Goal: Transaction & Acquisition: Purchase product/service

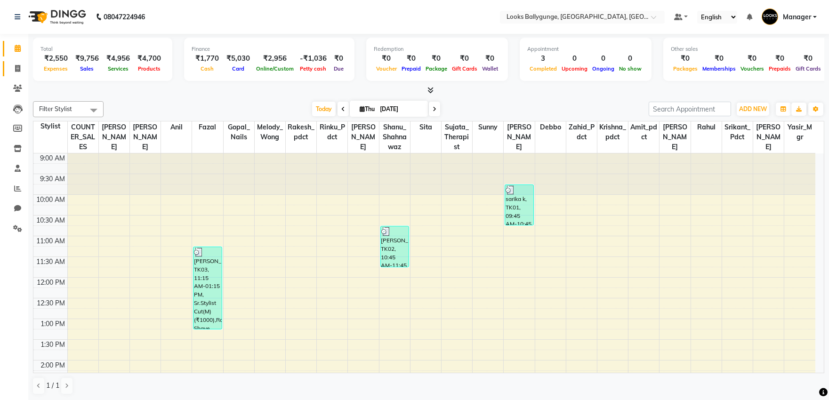
click at [13, 63] on link "Invoice" at bounding box center [14, 69] width 23 height 16
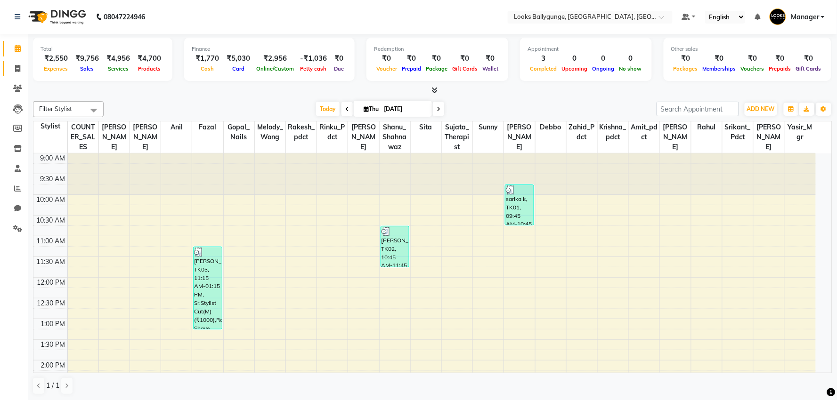
select select "6477"
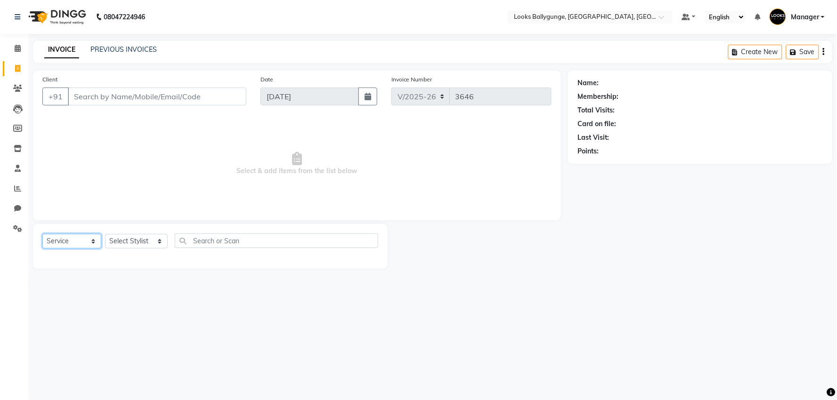
click at [96, 237] on select "Select Service Product Membership Package Voucher Prepaid Gift Card" at bounding box center [71, 241] width 59 height 15
select select "P"
click at [42, 235] on select "Select Service Product Membership Package Voucher Prepaid Gift Card" at bounding box center [71, 241] width 59 height 15
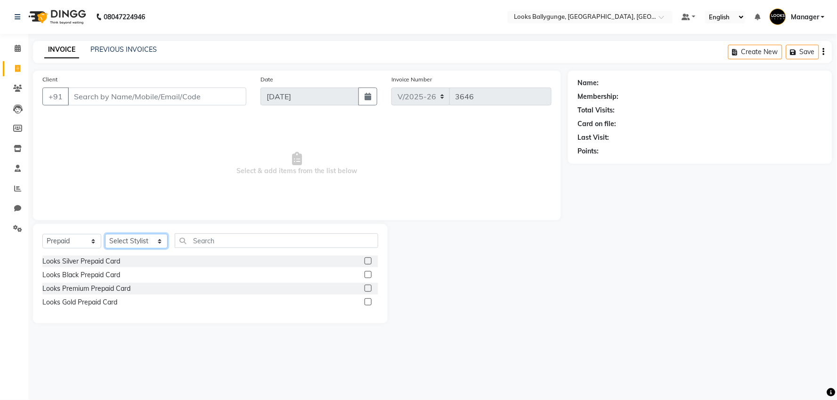
click at [130, 242] on select "Select Stylist [PERSON_NAME] amit_pdct anil [PERSON_NAME] COUNTER_SALES [PERSON…" at bounding box center [136, 241] width 63 height 15
select select "62807"
click at [105, 235] on select "Select Stylist Ali_Stylist amit_pdct anil Ayush Sahu COUNTER_SALES Debbo Fazal …" at bounding box center [136, 241] width 63 height 15
click at [118, 94] on input "Client" at bounding box center [157, 97] width 179 height 18
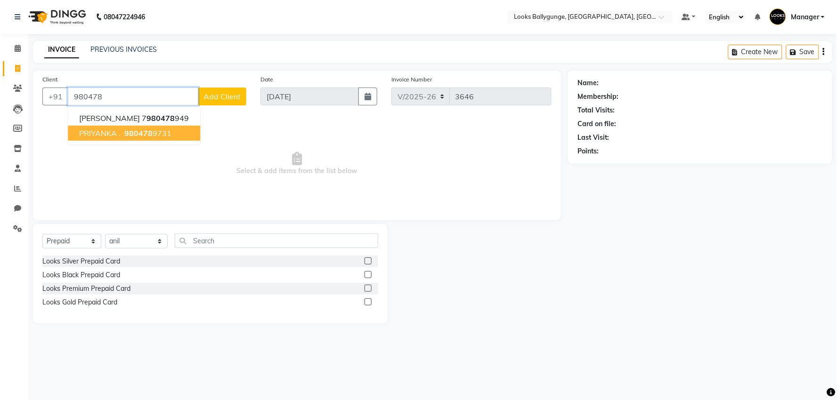
click at [166, 137] on ngb-highlight "980478 9731" at bounding box center [146, 133] width 49 height 9
type input "9804789731"
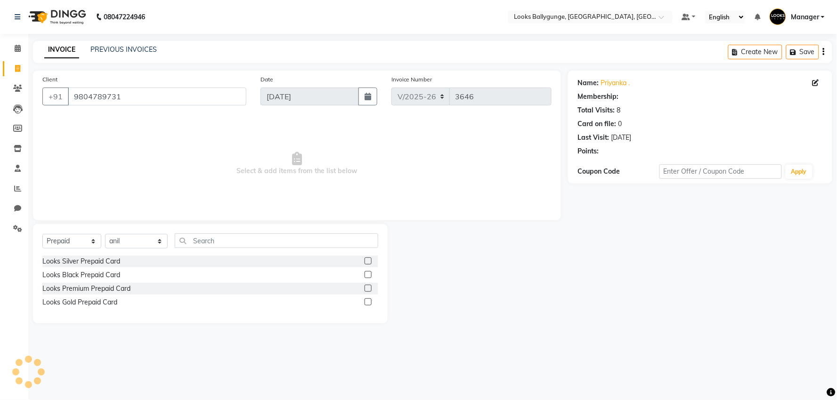
select select "1: Object"
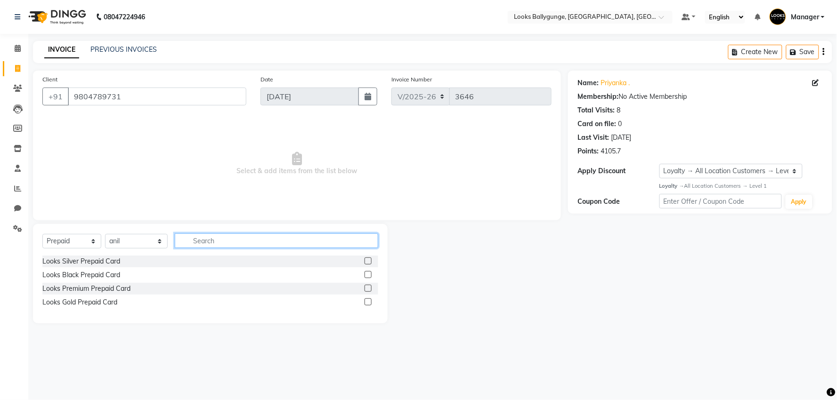
click at [284, 237] on input "text" at bounding box center [276, 241] width 203 height 15
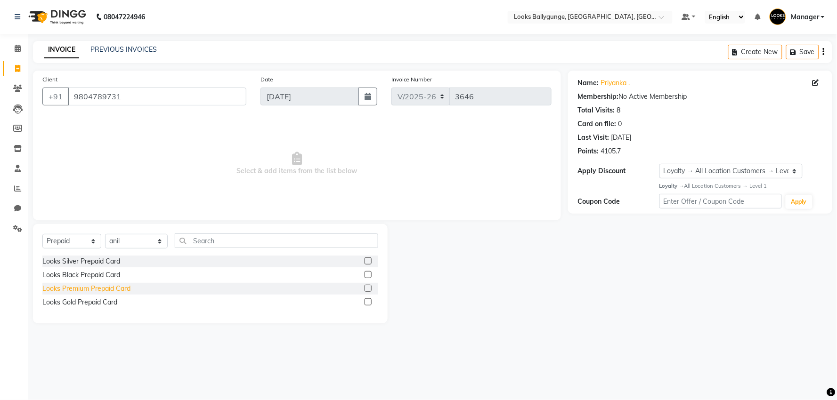
click at [92, 290] on div "Looks Premium Prepaid Card" at bounding box center [86, 289] width 88 height 10
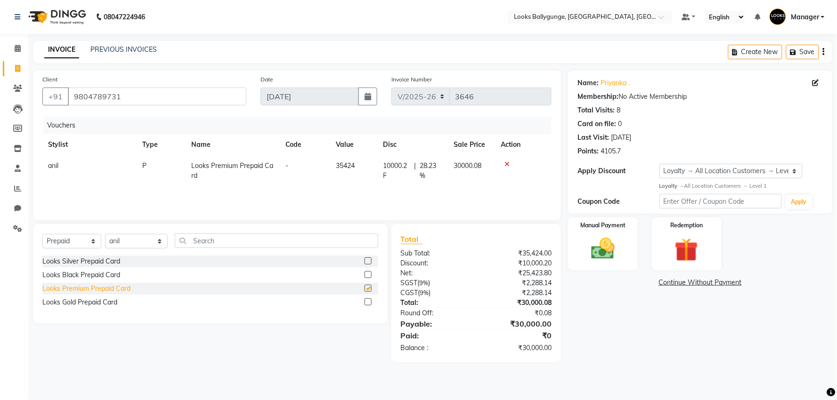
checkbox input "false"
click at [505, 163] on icon at bounding box center [506, 164] width 5 height 7
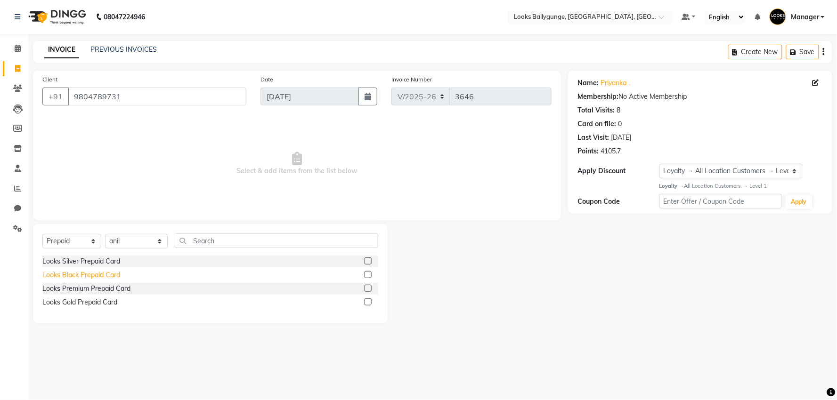
click at [101, 273] on div "Looks Black Prepaid Card" at bounding box center [81, 275] width 78 height 10
checkbox input "false"
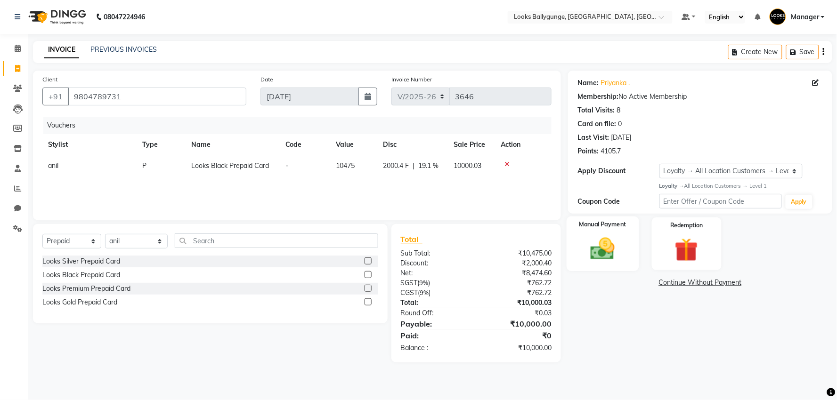
click at [597, 248] on img at bounding box center [603, 249] width 40 height 28
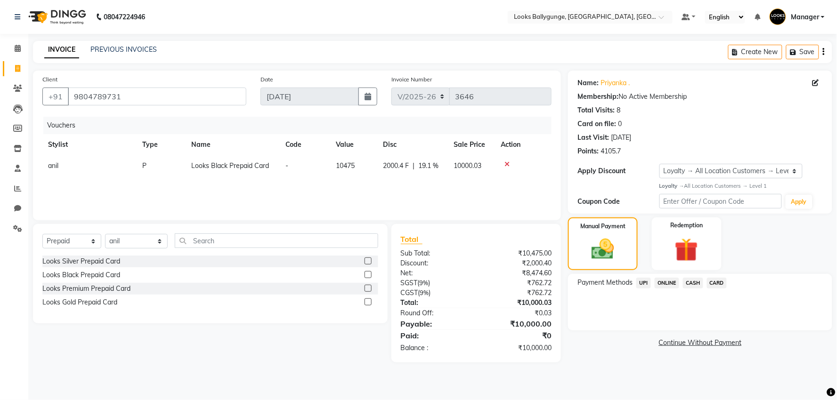
click at [639, 279] on span "UPI" at bounding box center [643, 283] width 15 height 11
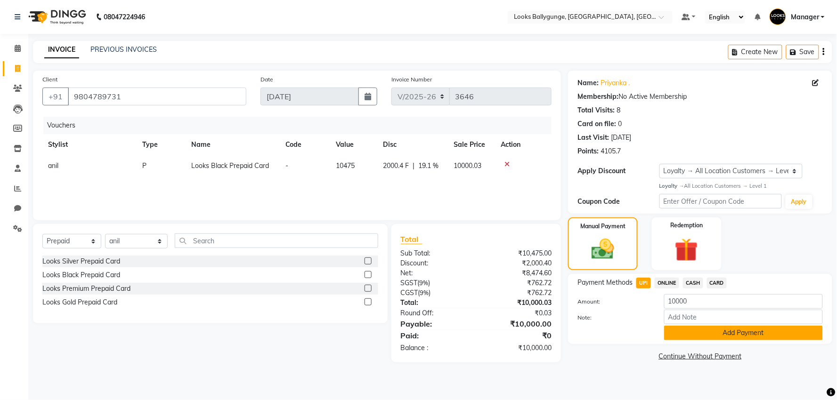
click at [693, 335] on button "Add Payment" at bounding box center [743, 333] width 159 height 15
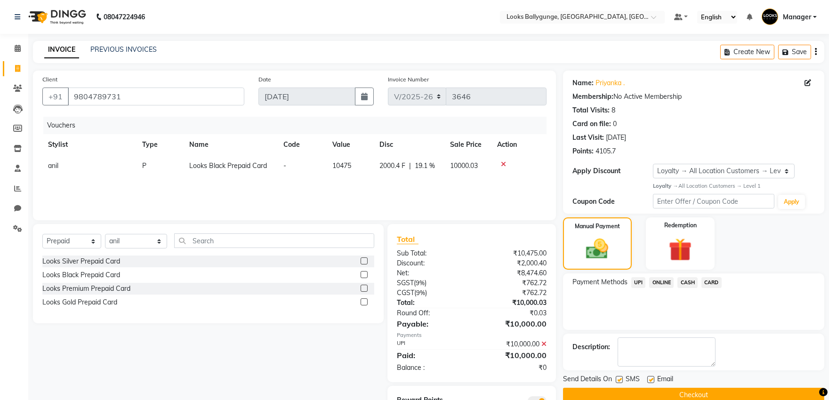
scroll to position [43, 0]
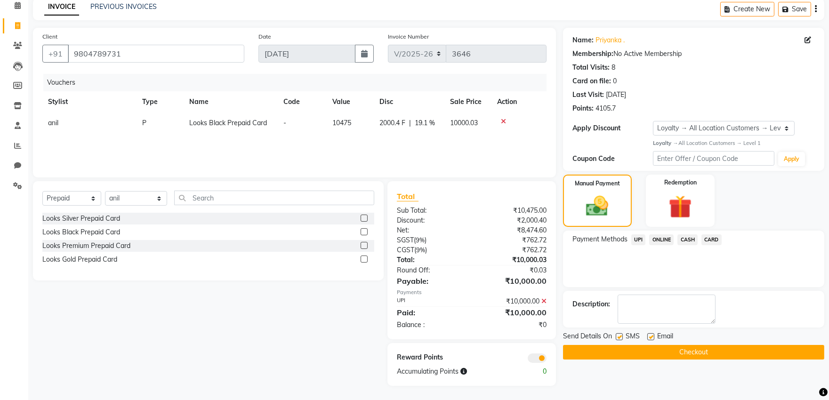
click at [672, 355] on button "Checkout" at bounding box center [693, 352] width 261 height 15
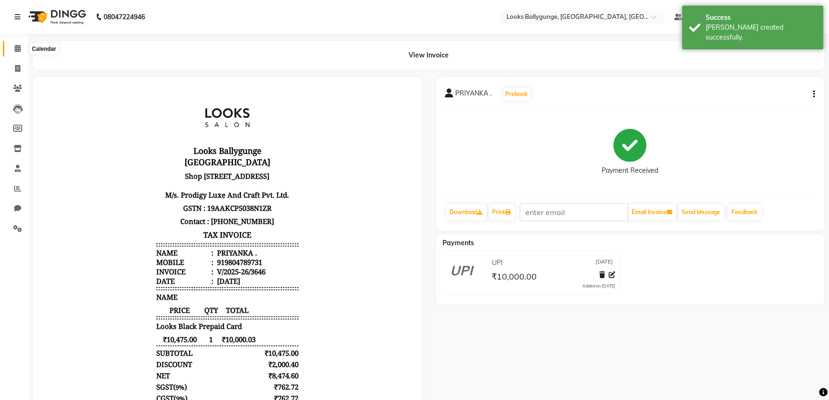
click at [22, 45] on span at bounding box center [17, 48] width 16 height 11
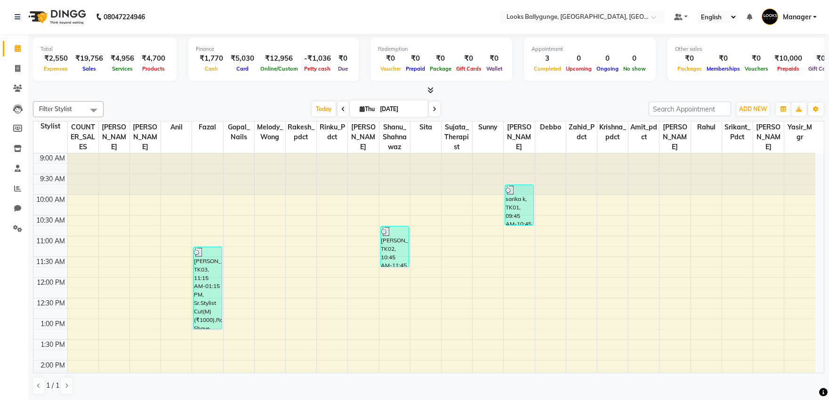
drag, startPoint x: 0, startPoint y: 24, endPoint x: 25, endPoint y: 38, distance: 28.9
click at [13, 33] on nav "08047224946 Select Location × Looks Ballygunge, Kolkata, Kolkata Default Panel …" at bounding box center [414, 17] width 829 height 34
click at [13, 69] on span at bounding box center [17, 69] width 16 height 11
select select "service"
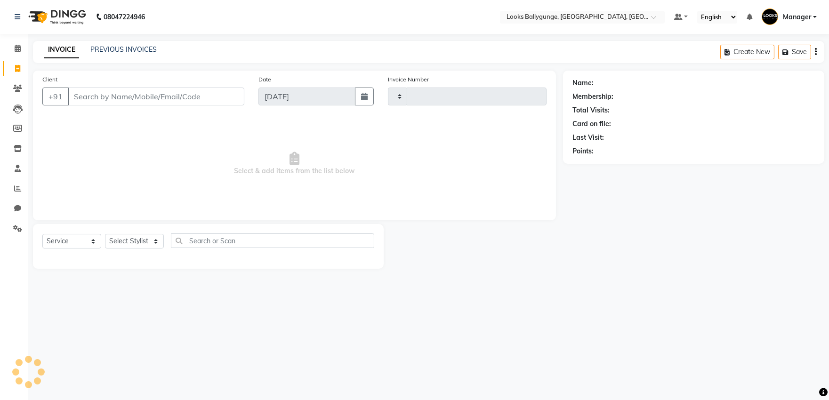
type input "3647"
select select "6477"
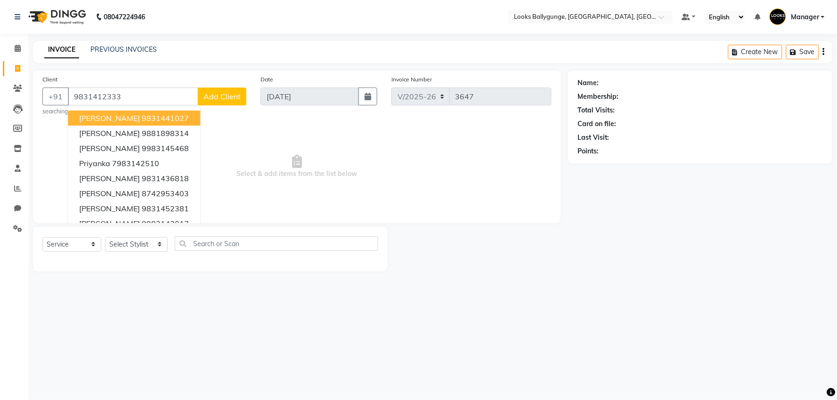
type input "9831412333"
select select "1: Object"
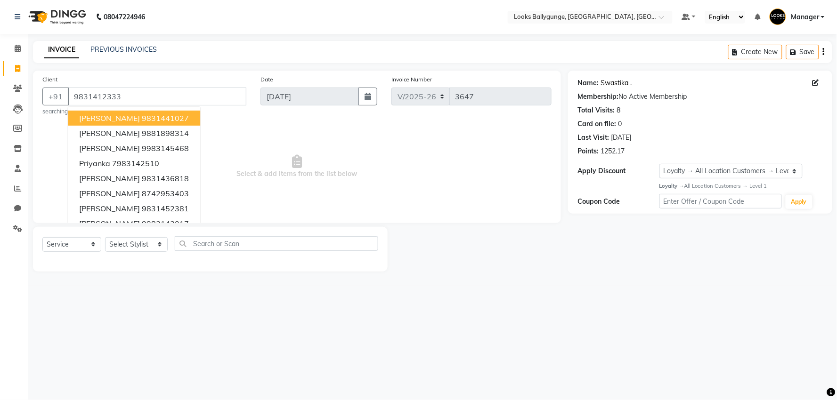
click at [613, 82] on link "Swastika ." at bounding box center [615, 83] width 31 height 10
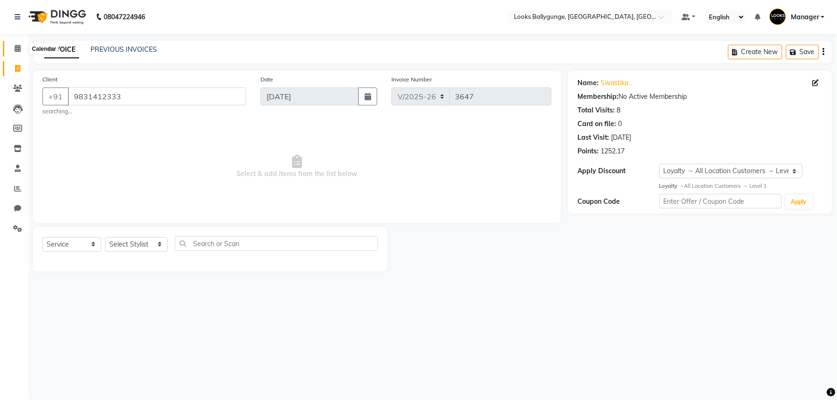
click at [10, 48] on span at bounding box center [17, 48] width 16 height 11
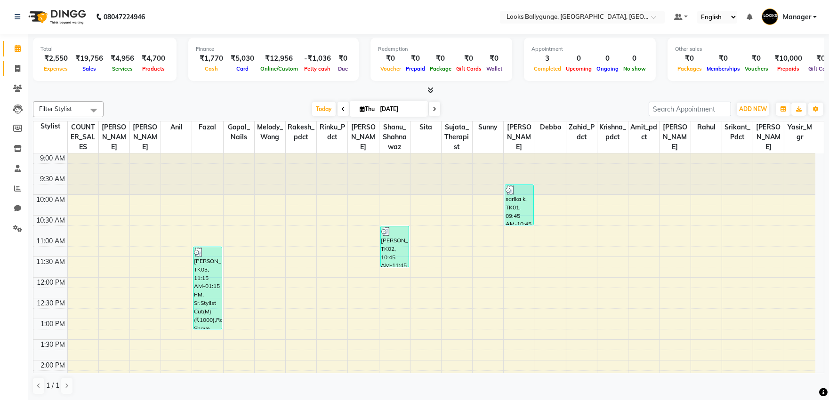
click at [6, 70] on link "Invoice" at bounding box center [14, 69] width 23 height 16
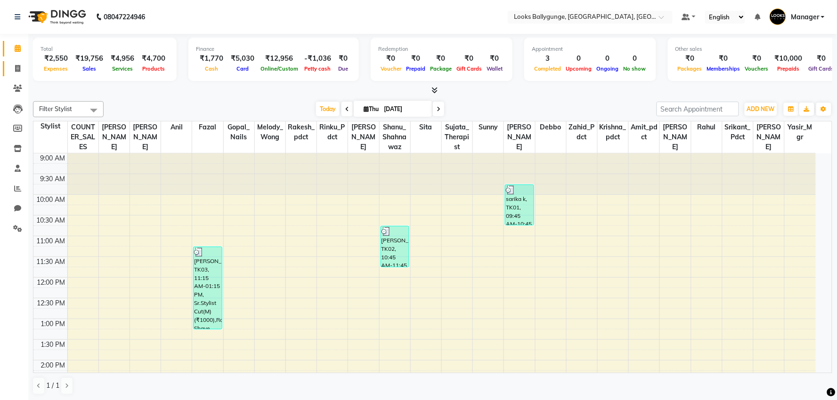
select select "6477"
select select "service"
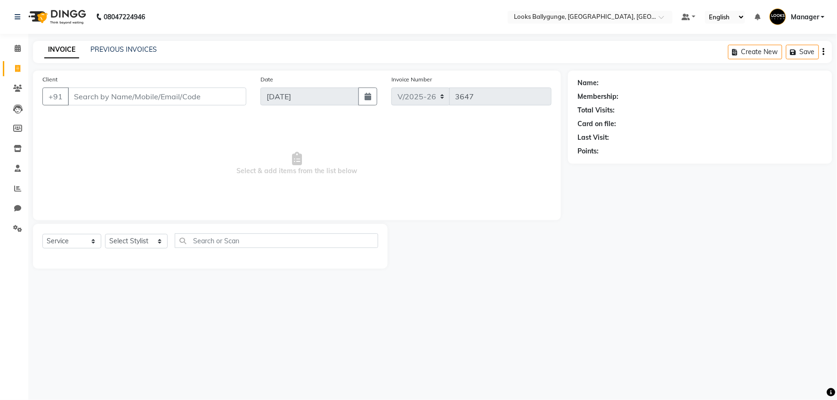
click at [137, 250] on div "Select Service Product Membership Package Voucher Prepaid Gift Card Select Styl…" at bounding box center [210, 245] width 336 height 22
click at [140, 245] on select "Select Stylist Ali_Stylist amit_pdct anil Ayush Sahu COUNTER_SALES Debbo Fazal …" at bounding box center [136, 241] width 63 height 15
select select "50051"
click at [105, 235] on select "Select Stylist Ali_Stylist amit_pdct anil Ayush Sahu COUNTER_SALES Debbo Fazal …" at bounding box center [136, 241] width 63 height 15
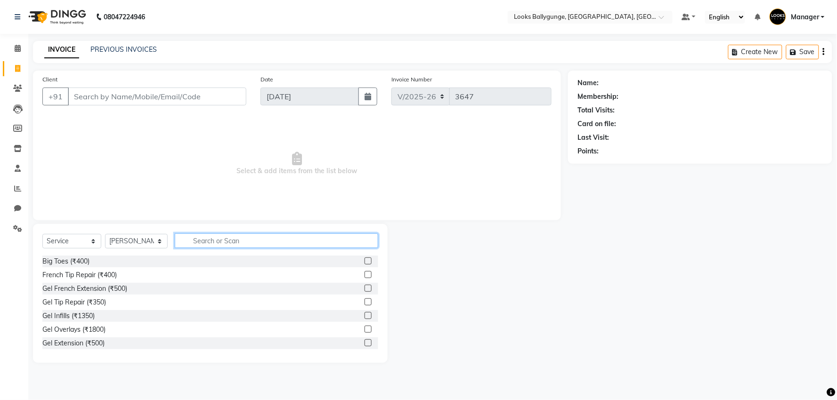
click at [247, 236] on input "text" at bounding box center [276, 241] width 203 height 15
click at [162, 100] on input "Client" at bounding box center [157, 97] width 179 height 18
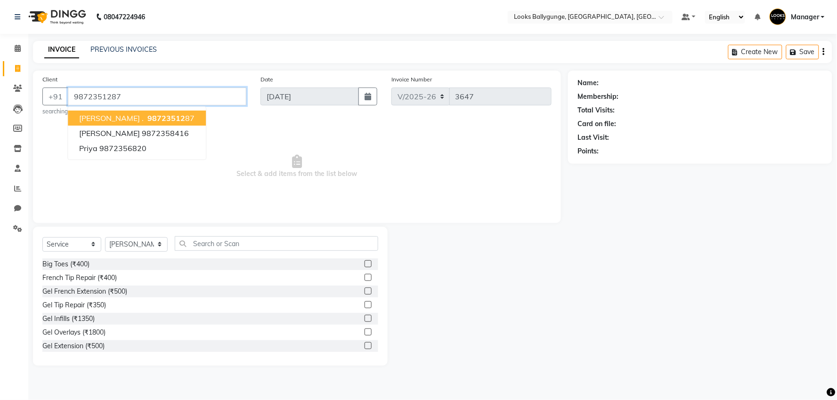
type input "9872351287"
select select "1: Object"
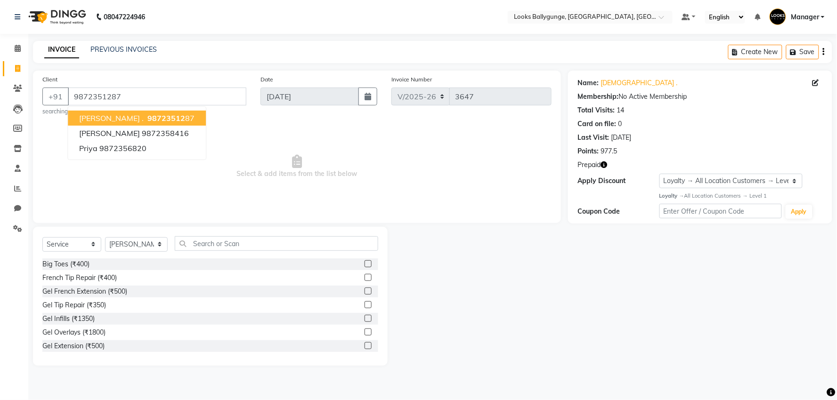
click at [153, 120] on ngb-highlight "98723512 87" at bounding box center [170, 118] width 49 height 9
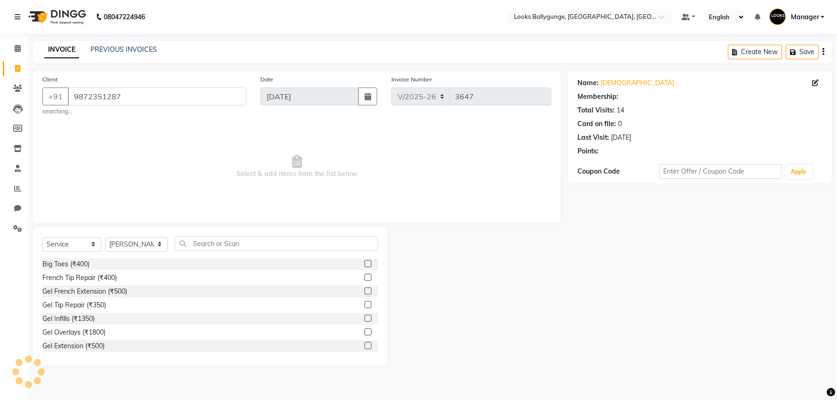
select select "1: Object"
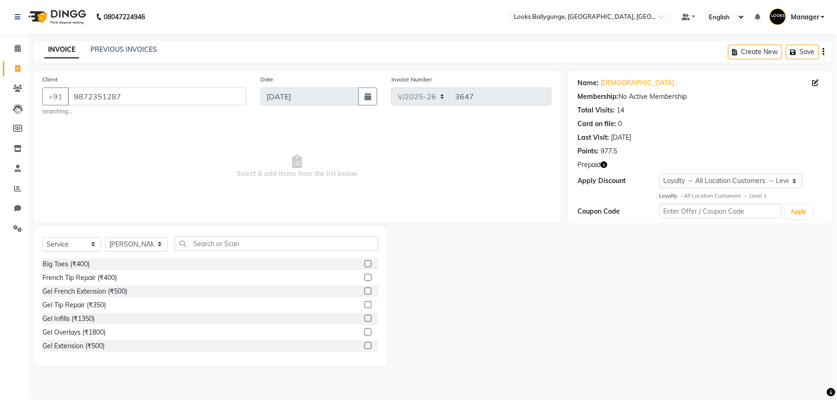
click at [606, 164] on icon "button" at bounding box center [603, 165] width 7 height 7
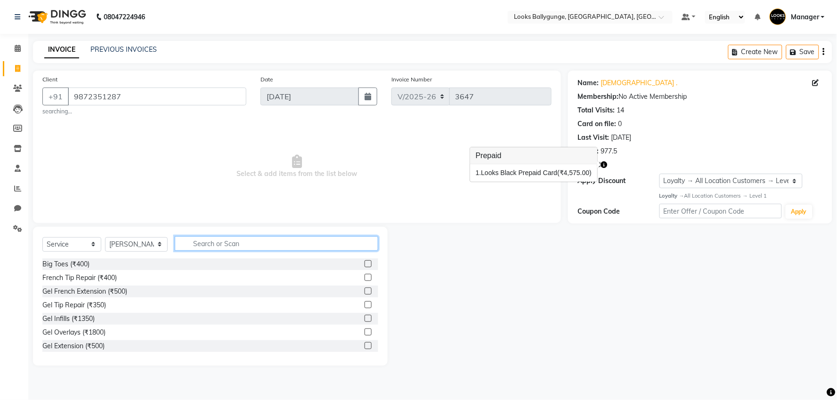
click at [224, 243] on input "text" at bounding box center [276, 243] width 203 height 15
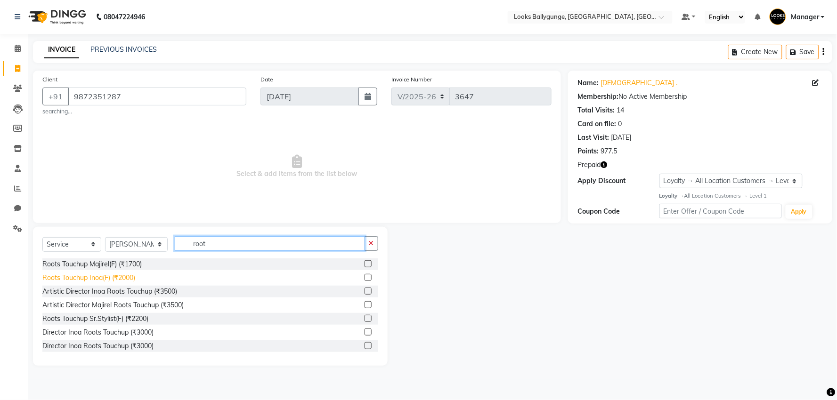
type input "root"
click at [106, 274] on div "Roots Touchup Inoa(F) (₹2000)" at bounding box center [88, 278] width 93 height 10
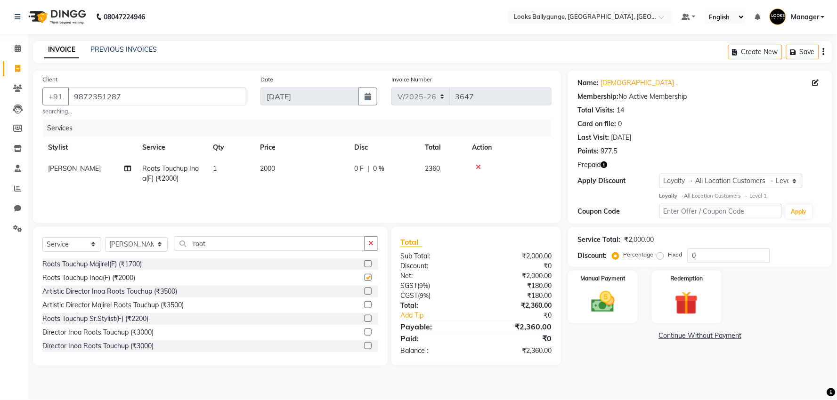
checkbox input "false"
drag, startPoint x: 243, startPoint y: 243, endPoint x: 170, endPoint y: 239, distance: 73.1
click at [170, 239] on div "Select Service Product Membership Package Voucher Prepaid Gift Card Select Styl…" at bounding box center [210, 247] width 336 height 22
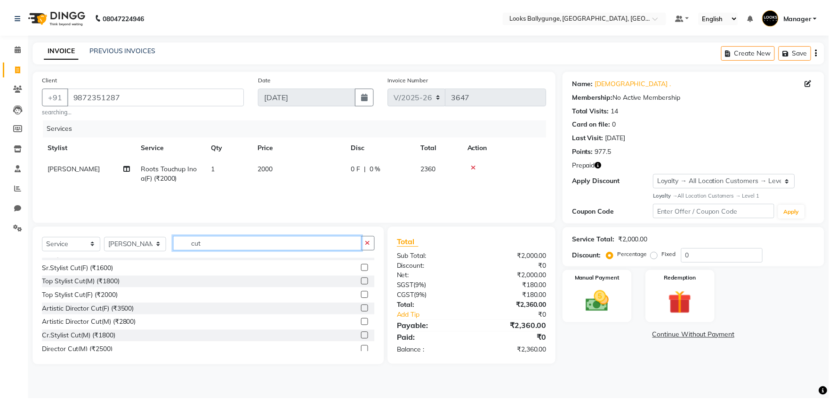
scroll to position [69, 0]
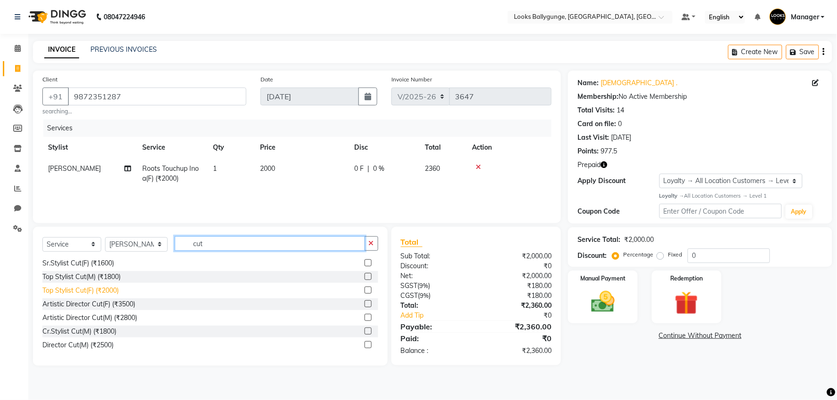
type input "cut"
click at [105, 291] on div "Top Stylist Cut(F) (₹2000)" at bounding box center [80, 291] width 76 height 10
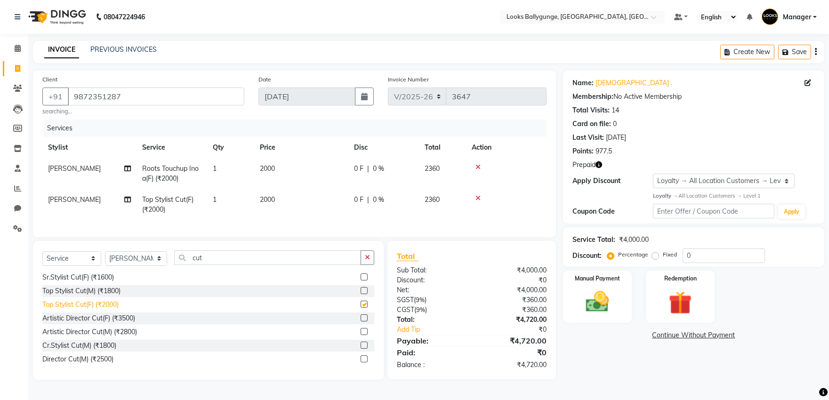
checkbox input "false"
drag, startPoint x: 215, startPoint y: 266, endPoint x: 166, endPoint y: 268, distance: 48.5
click at [166, 268] on div "Select Service Product Membership Package Voucher Prepaid Gift Card Select Styl…" at bounding box center [208, 262] width 332 height 22
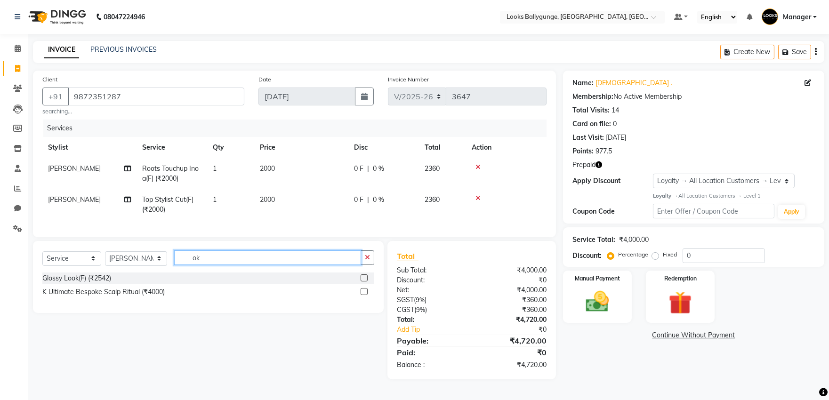
scroll to position [0, 0]
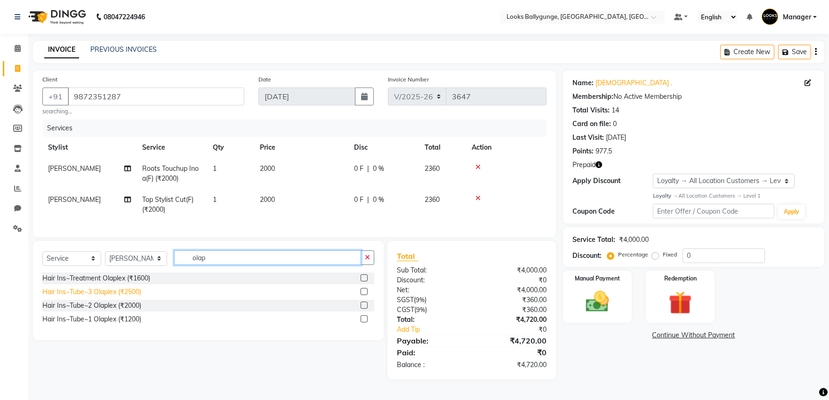
type input "olap"
click at [140, 297] on div "Hair Ins~Tube~3 Olaplex (₹2500)" at bounding box center [91, 292] width 99 height 10
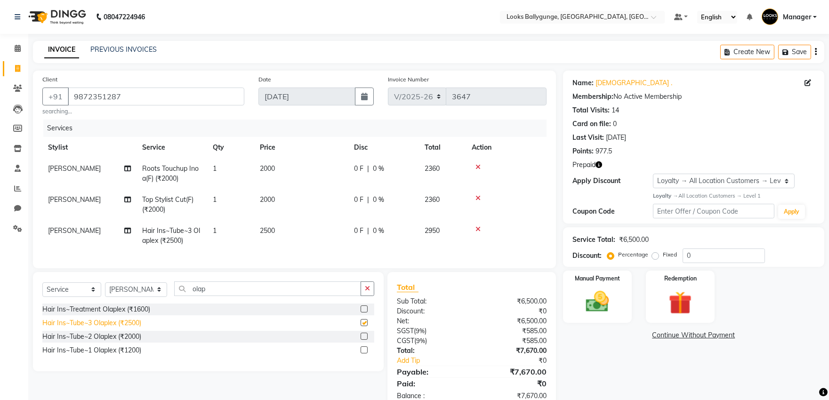
checkbox input "false"
click at [134, 295] on select "Select Stylist Ali_Stylist amit_pdct anil Ayush Sahu COUNTER_SALES Debbo Fazal …" at bounding box center [136, 290] width 62 height 15
select select "74723"
click at [105, 291] on select "Select Stylist Ali_Stylist amit_pdct anil Ayush Sahu COUNTER_SALES Debbo Fazal …" at bounding box center [136, 290] width 62 height 15
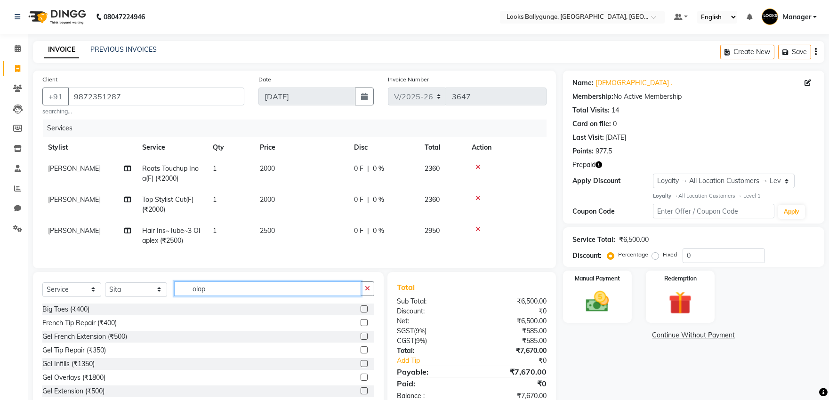
drag, startPoint x: 225, startPoint y: 298, endPoint x: 138, endPoint y: 290, distance: 87.0
click at [138, 290] on div "Select Service Product Membership Package Voucher Prepaid Gift Card Select Styl…" at bounding box center [208, 293] width 332 height 22
type input "eye"
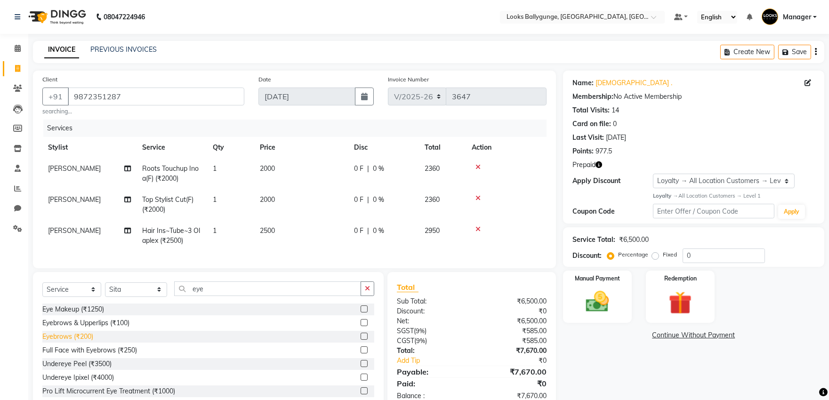
click at [83, 341] on div "Eyebrows (₹200)" at bounding box center [67, 337] width 51 height 10
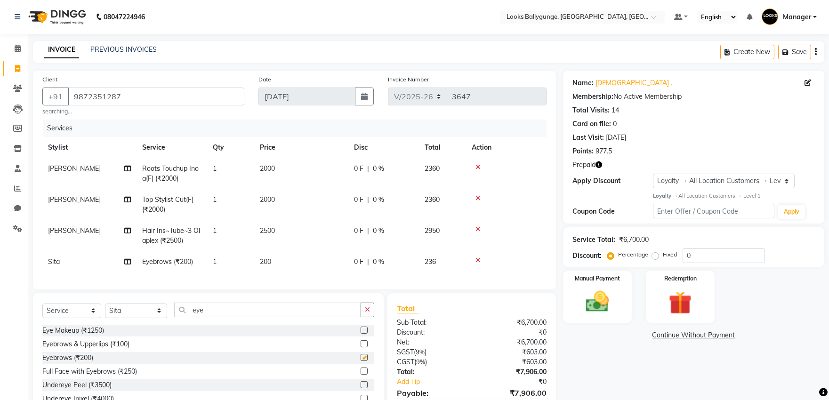
checkbox input "false"
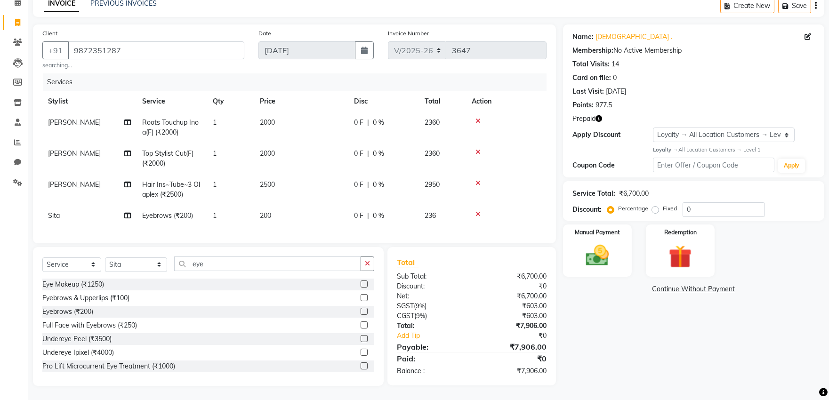
click at [600, 115] on icon "button" at bounding box center [599, 118] width 7 height 7
click at [667, 100] on div "Points: 977.5" at bounding box center [694, 105] width 243 height 10
click at [693, 250] on img at bounding box center [680, 257] width 39 height 30
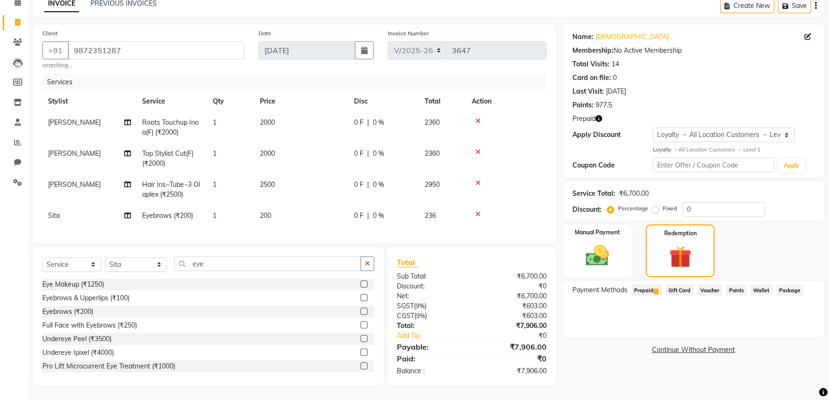
click at [655, 289] on span "1" at bounding box center [656, 292] width 5 height 6
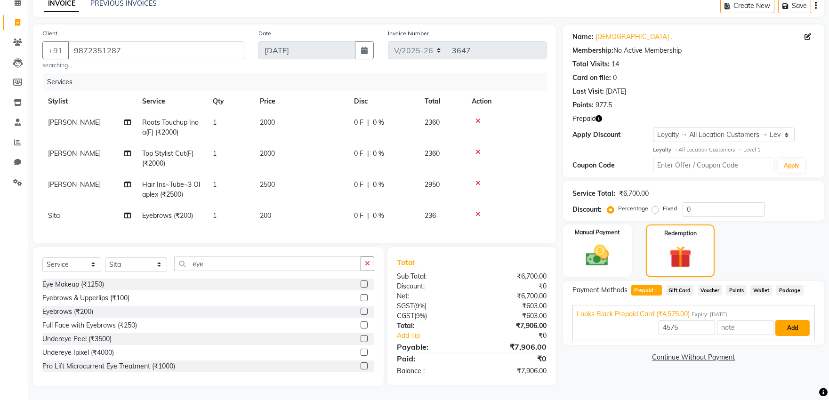
click at [786, 320] on button "Add" at bounding box center [793, 328] width 34 height 16
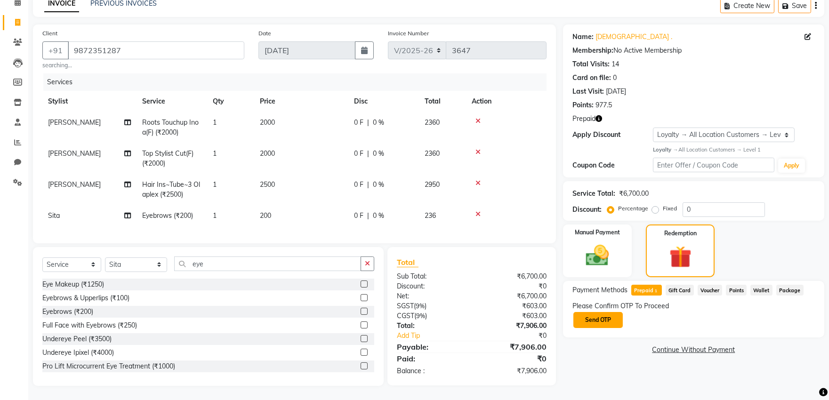
click at [614, 312] on button "Send OTP" at bounding box center [598, 320] width 49 height 16
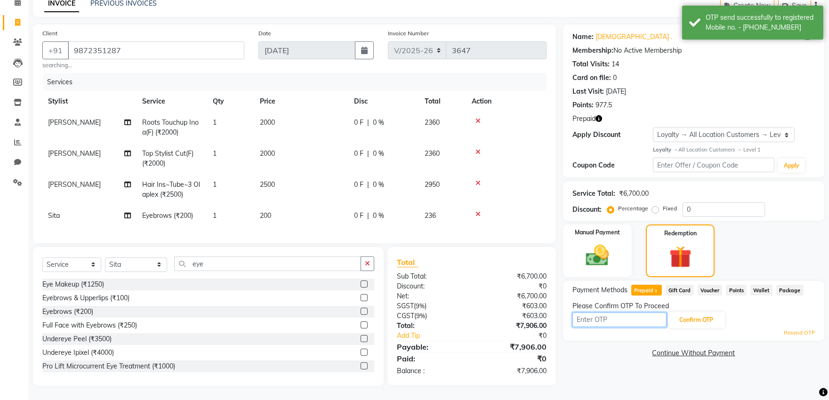
click at [614, 313] on input "text" at bounding box center [620, 320] width 94 height 15
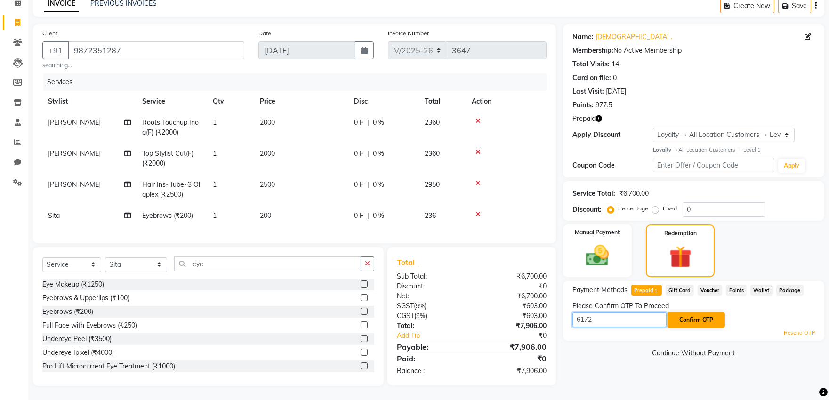
type input "6172"
click at [694, 312] on button "Confirm OTP" at bounding box center [696, 320] width 57 height 16
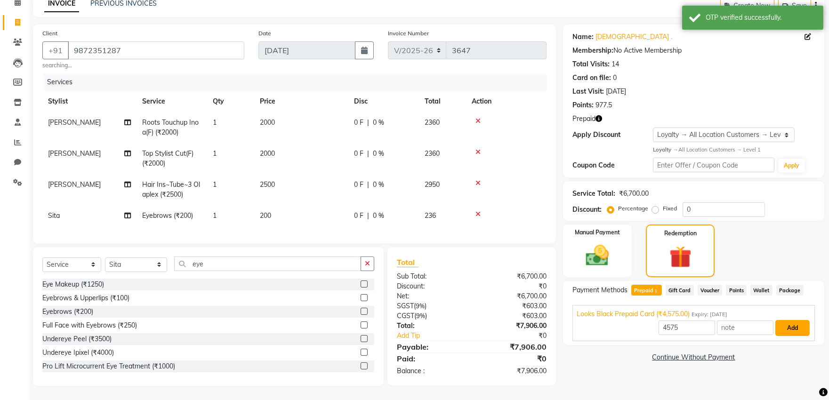
click at [794, 323] on button "Add" at bounding box center [793, 328] width 34 height 16
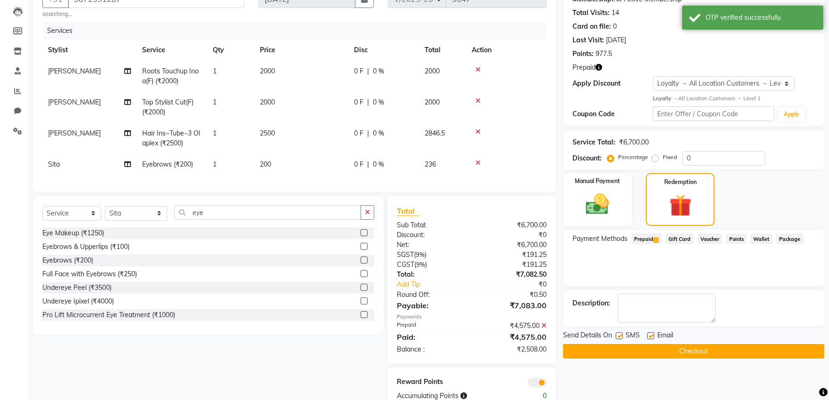
scroll to position [130, 0]
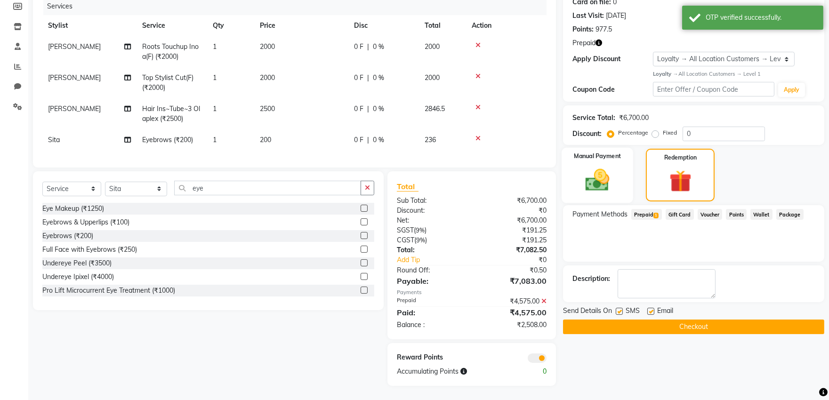
click at [599, 170] on img at bounding box center [597, 180] width 39 height 28
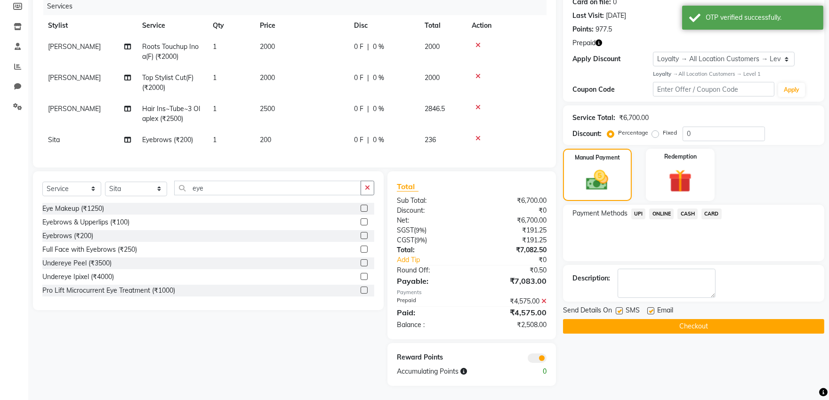
click at [679, 209] on span "CASH" at bounding box center [688, 214] width 20 height 11
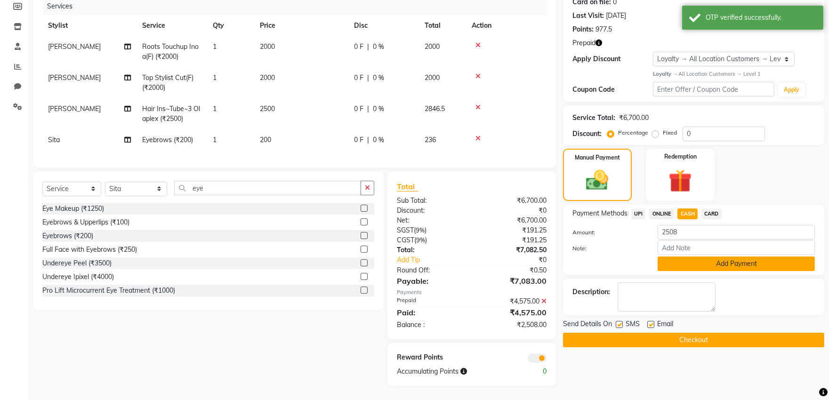
click at [695, 257] on button "Add Payment" at bounding box center [736, 264] width 157 height 15
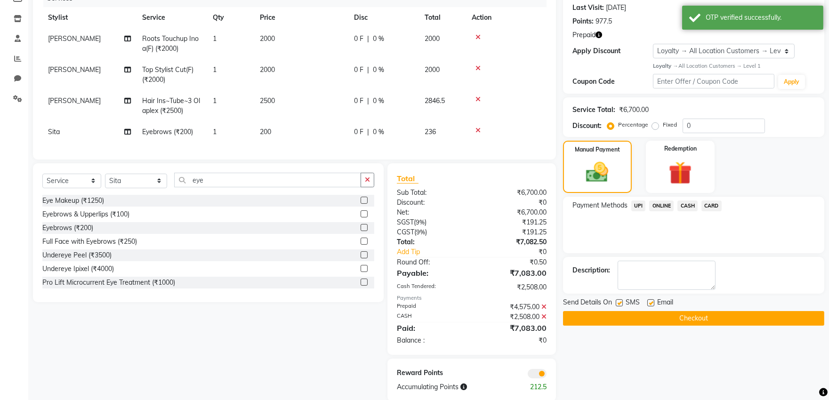
click at [700, 311] on button "Checkout" at bounding box center [693, 318] width 261 height 15
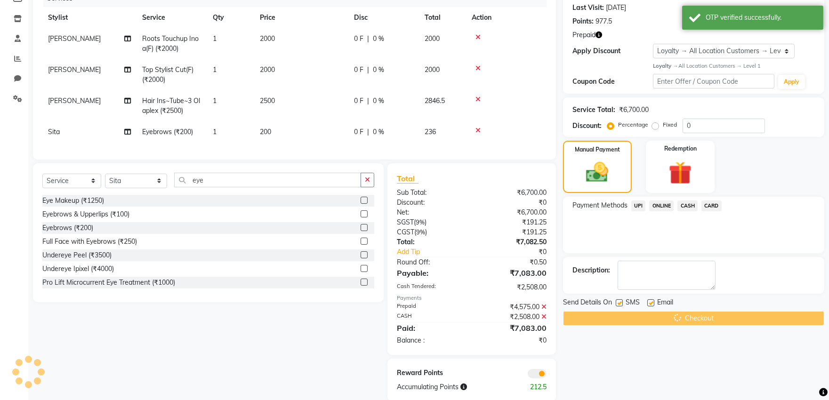
scroll to position [154, 0]
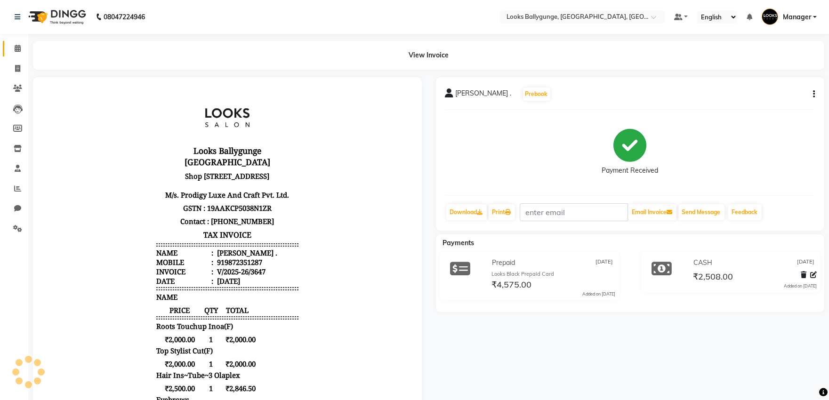
click at [6, 49] on link "Calendar" at bounding box center [14, 49] width 23 height 16
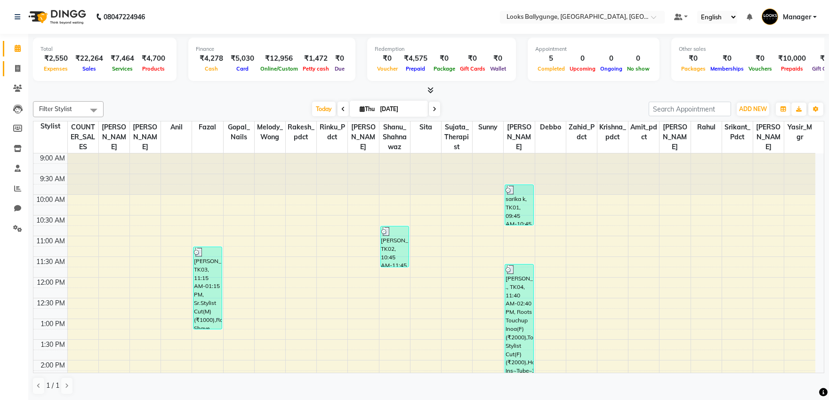
click at [10, 67] on span at bounding box center [17, 69] width 16 height 11
select select "service"
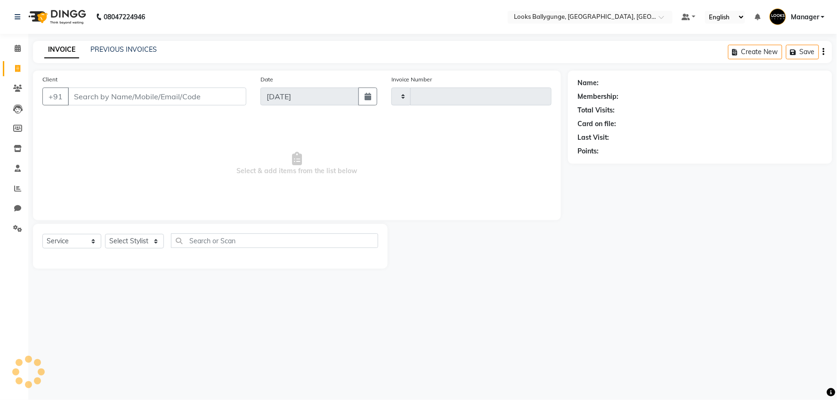
type input "3648"
select select "6477"
click at [141, 242] on select "Select Stylist" at bounding box center [134, 241] width 59 height 15
select select "52672"
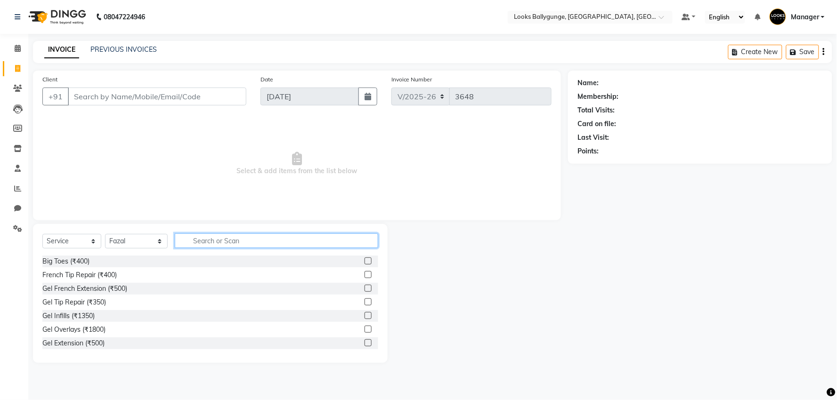
click at [198, 243] on input "text" at bounding box center [276, 241] width 203 height 15
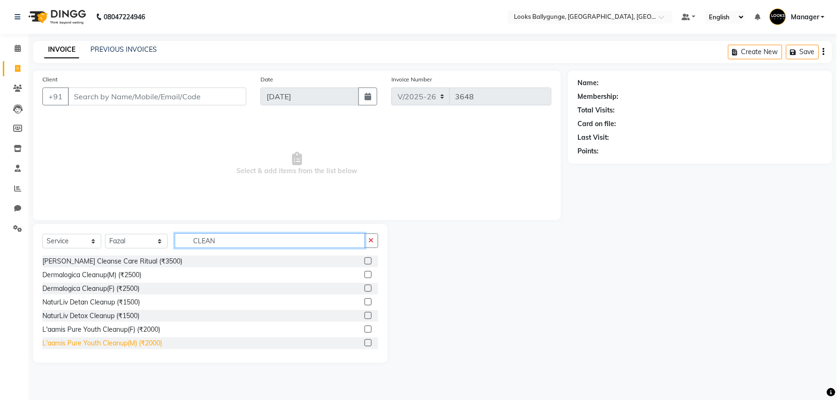
type input "CLEAN"
click at [148, 341] on div "L'aamis Pure Youth Cleanup(M) (₹2000)" at bounding box center [102, 344] width 120 height 10
checkbox input "false"
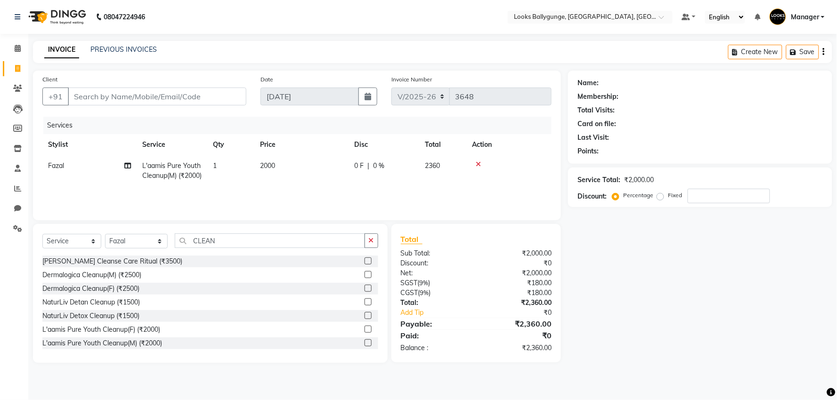
click at [326, 165] on td "2000" at bounding box center [301, 170] width 94 height 31
select select "52672"
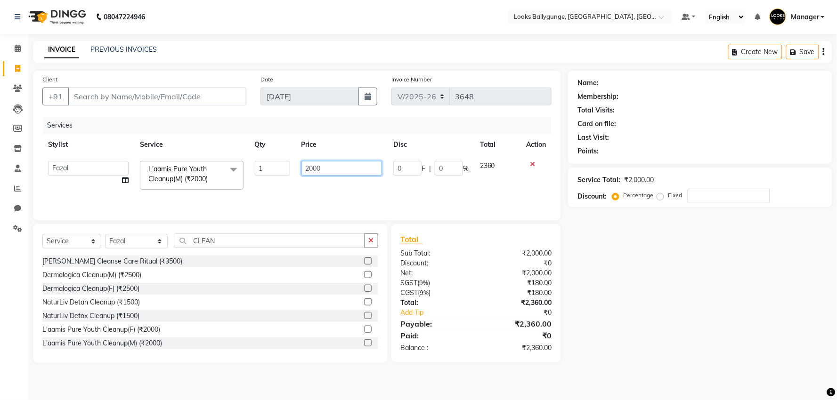
drag, startPoint x: 335, startPoint y: 164, endPoint x: 279, endPoint y: 170, distance: 55.9
click at [279, 170] on tr "Ali_Stylist amit_pdct anil Ayush Sahu COUNTER_SALES Debbo Fazal Gopal_Nails Kri…" at bounding box center [296, 175] width 509 height 40
type input "2500"
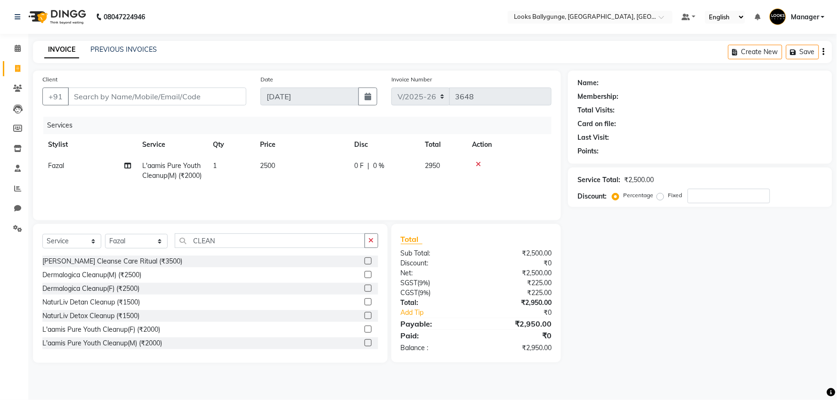
click at [288, 187] on tr "Fazal L'aamis Pure Youth Cleanup(M) (₹2000) 1 2500 0 F | 0 % 2950" at bounding box center [296, 170] width 509 height 31
drag, startPoint x: 234, startPoint y: 238, endPoint x: 170, endPoint y: 244, distance: 64.3
click at [170, 244] on div "Select Service Product Membership Package Voucher Prepaid Gift Card Select Styl…" at bounding box center [210, 245] width 336 height 22
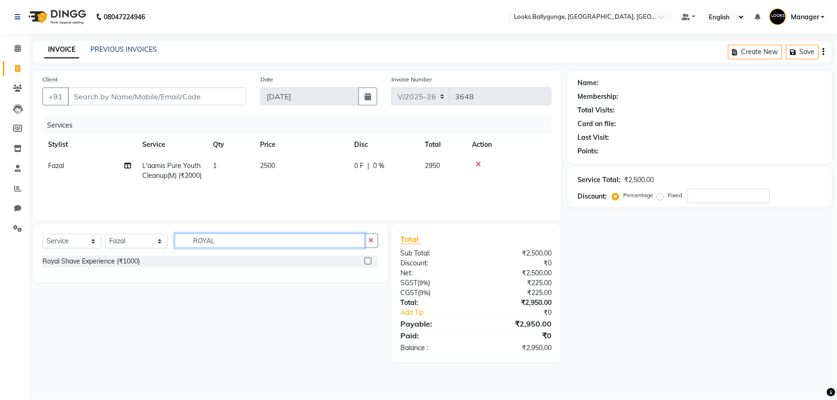
type input "ROYAL"
click at [98, 269] on div "Royal Shave Experience (₹1000)" at bounding box center [210, 263] width 336 height 14
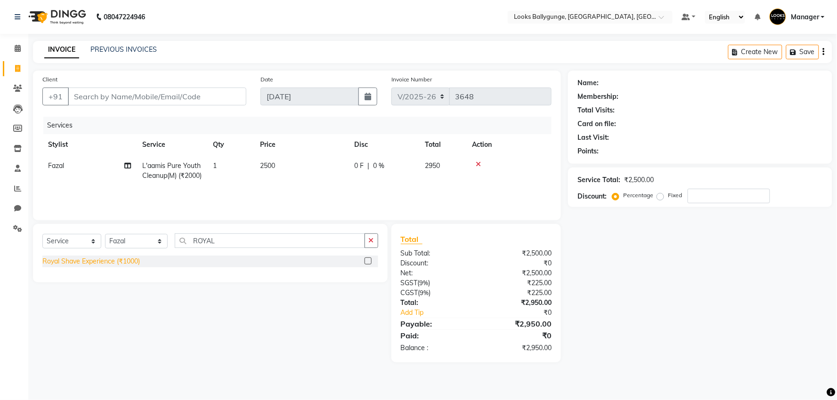
click at [97, 265] on div "Royal Shave Experience (₹1000)" at bounding box center [90, 262] width 97 height 10
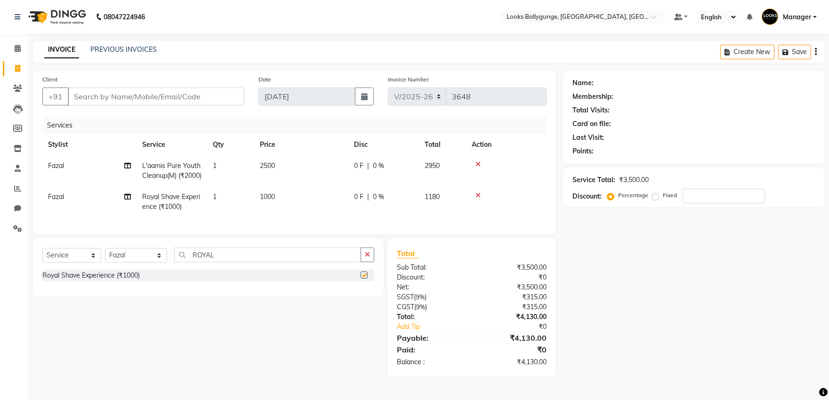
checkbox input "false"
click at [283, 208] on td "1000" at bounding box center [301, 202] width 94 height 31
select select "52672"
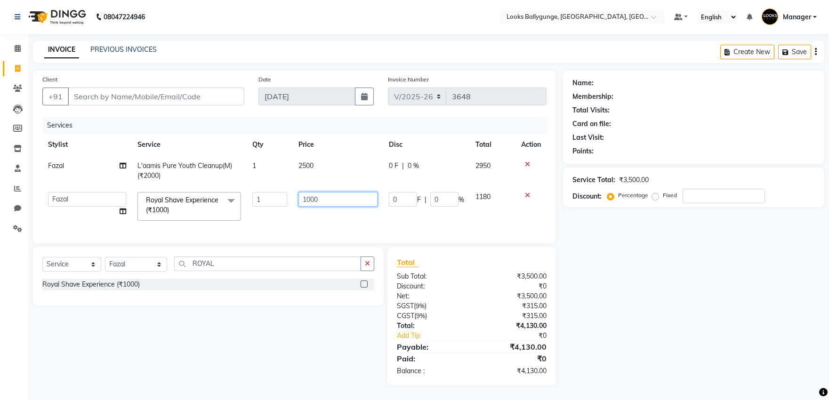
drag, startPoint x: 314, startPoint y: 197, endPoint x: 295, endPoint y: 198, distance: 18.9
click at [295, 198] on td "1000" at bounding box center [338, 207] width 90 height 40
type input "700"
drag, startPoint x: 271, startPoint y: 218, endPoint x: 218, endPoint y: 238, distance: 57.4
click at [271, 215] on tr "Ali_Stylist amit_pdct anil Ayush Sahu COUNTER_SALES Debbo Fazal Gopal_Nails Kri…" at bounding box center [294, 207] width 504 height 40
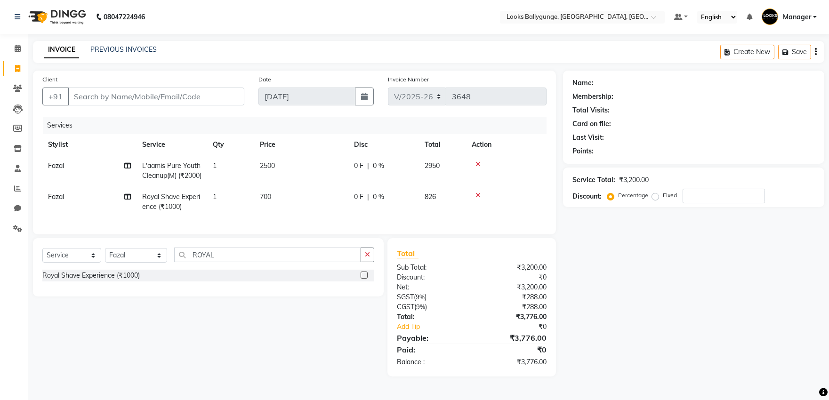
click at [133, 265] on div "Select Service Product Membership Package Voucher Prepaid Gift Card Select Styl…" at bounding box center [208, 259] width 332 height 22
click at [136, 263] on select "Select Stylist Ali_Stylist amit_pdct anil Ayush Sahu COUNTER_SALES Debbo Fazal …" at bounding box center [136, 255] width 62 height 15
select select "50037"
click at [105, 263] on select "Select Stylist Ali_Stylist amit_pdct anil Ayush Sahu COUNTER_SALES Debbo Fazal …" at bounding box center [136, 255] width 62 height 15
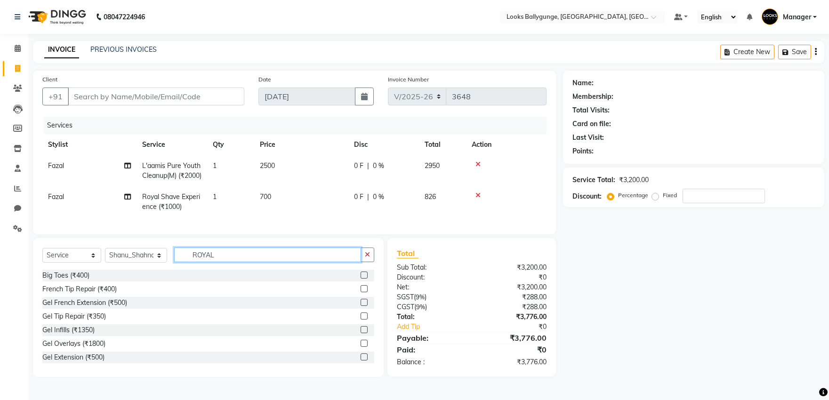
drag, startPoint x: 234, startPoint y: 271, endPoint x: 128, endPoint y: 266, distance: 106.1
click at [128, 266] on div "Select Service Product Membership Package Voucher Prepaid Gift Card Select Styl…" at bounding box center [208, 259] width 332 height 22
type input "CUT"
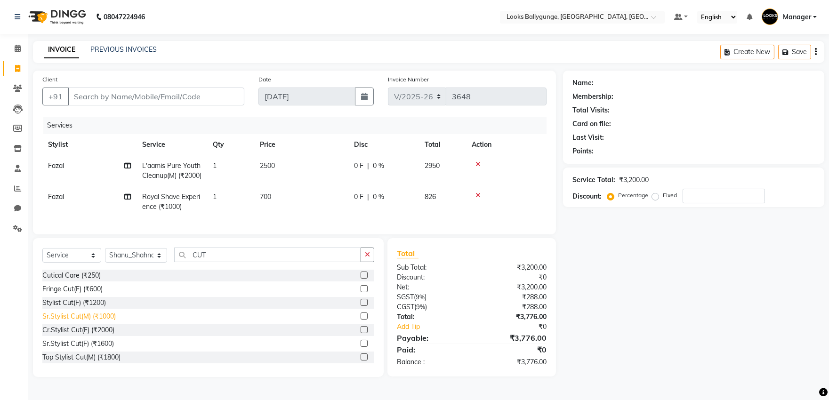
click at [112, 322] on div "Sr.Stylist Cut(M) (₹1000)" at bounding box center [78, 317] width 73 height 10
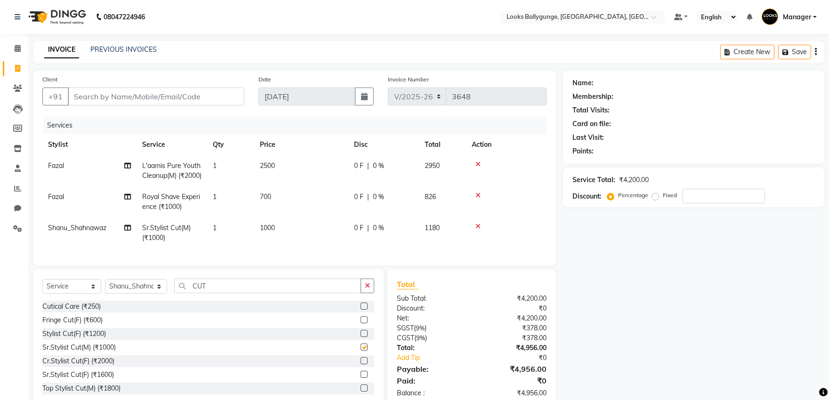
checkbox input "false"
drag, startPoint x: 213, startPoint y: 299, endPoint x: 179, endPoint y: 298, distance: 33.9
click at [179, 293] on input "CUT" at bounding box center [267, 286] width 187 height 15
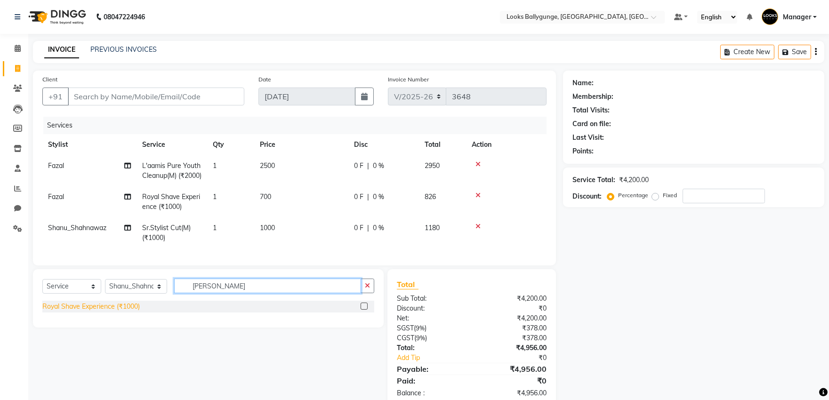
type input "ROY"
click at [127, 312] on div "Royal Shave Experience (₹1000)" at bounding box center [90, 307] width 97 height 10
checkbox input "false"
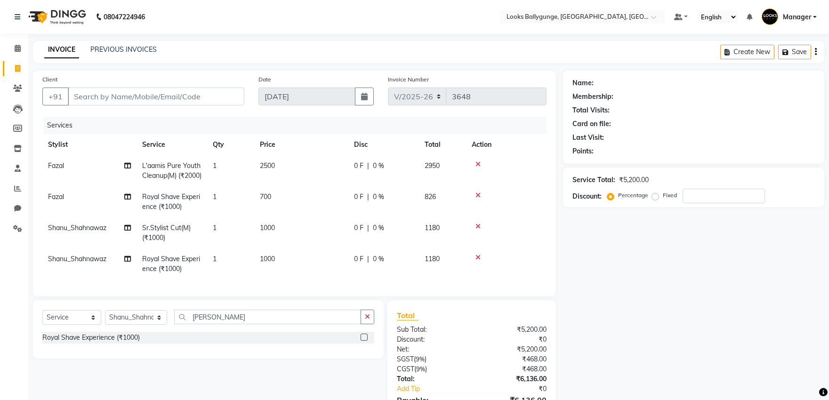
click at [260, 263] on span "1000" at bounding box center [267, 259] width 15 height 8
select select "50037"
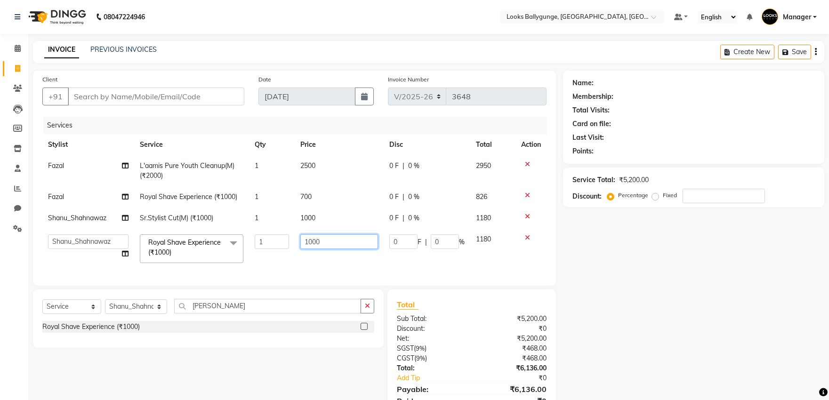
drag, startPoint x: 346, startPoint y: 238, endPoint x: 264, endPoint y: 231, distance: 81.8
click at [264, 231] on tr "Ali_Stylist amit_pdct anil Ayush Sahu COUNTER_SALES Debbo Fazal Gopal_Nails Kri…" at bounding box center [294, 249] width 504 height 40
type input "700"
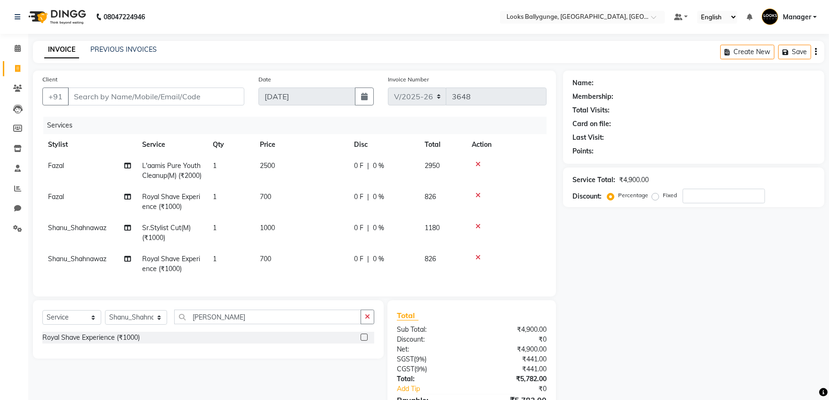
click at [285, 262] on tr "Shanu_Shahnawaz Royal Shave Experience (₹1000) 1 700 0 F | 0 % 826" at bounding box center [294, 264] width 504 height 31
click at [101, 89] on input "Client" at bounding box center [156, 97] width 177 height 18
type input "8"
type input "0"
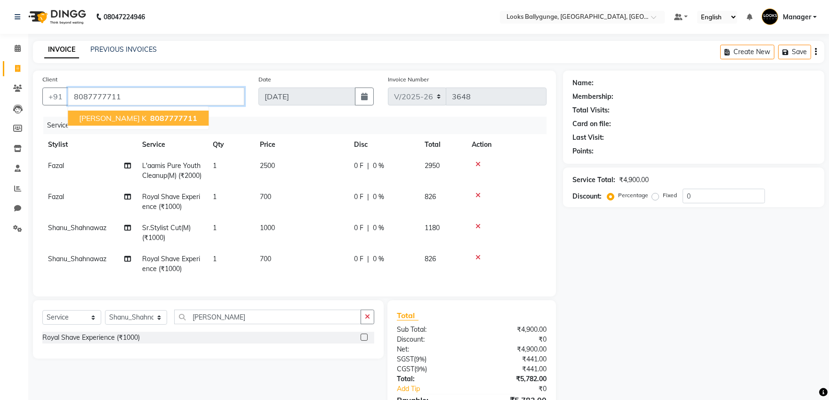
type input "8087777711"
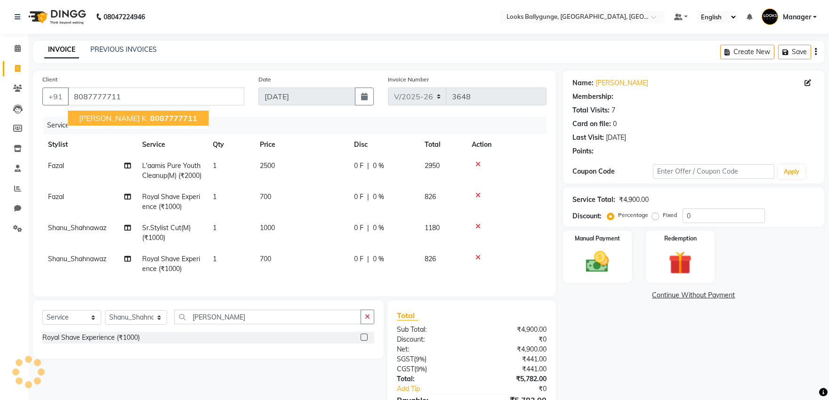
select select "1: Object"
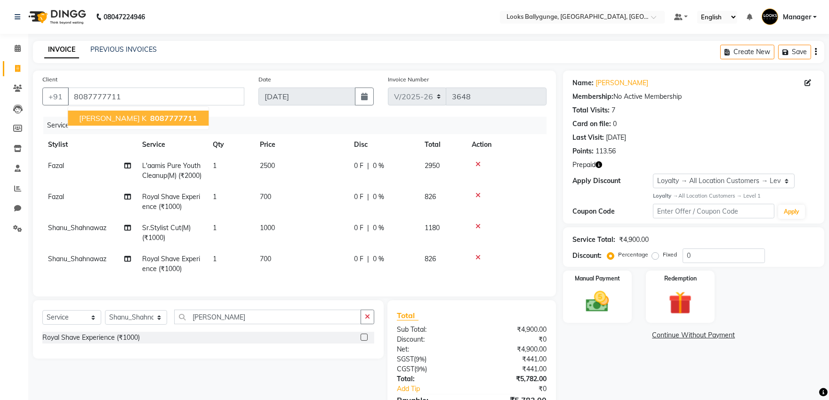
click at [150, 117] on span "8087777711" at bounding box center [173, 118] width 47 height 9
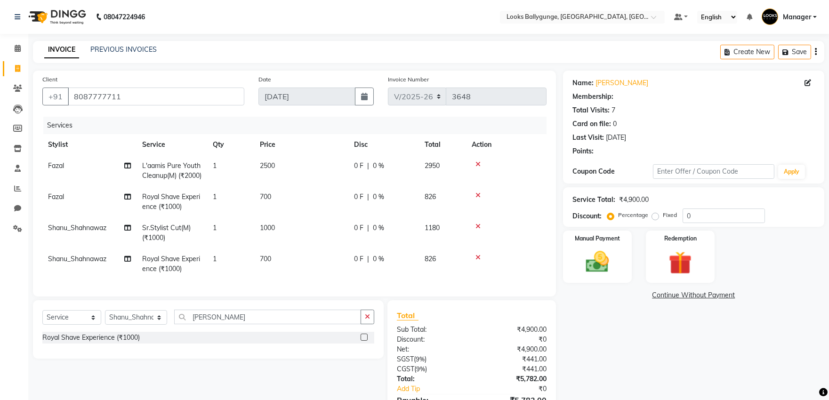
select select "1: Object"
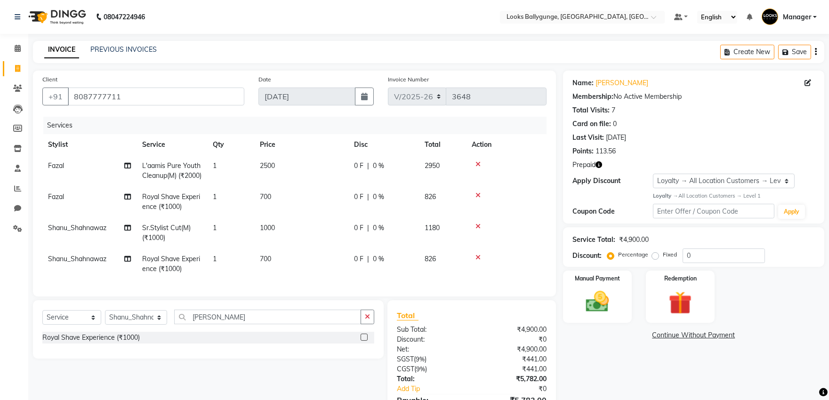
click at [601, 167] on icon "button" at bounding box center [599, 165] width 7 height 7
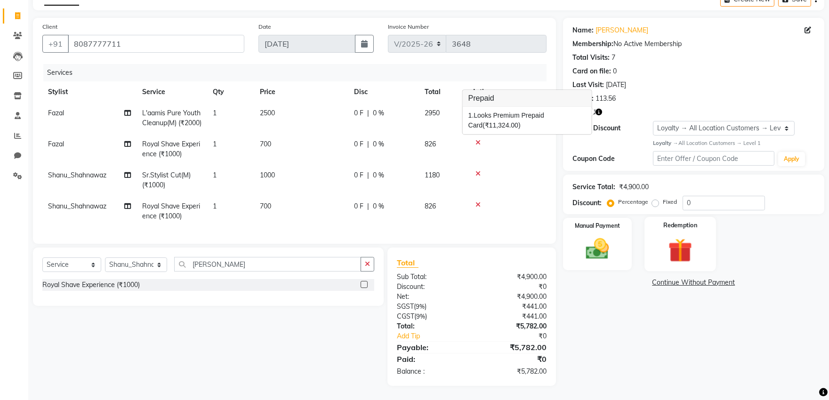
click at [679, 235] on img at bounding box center [680, 250] width 39 height 30
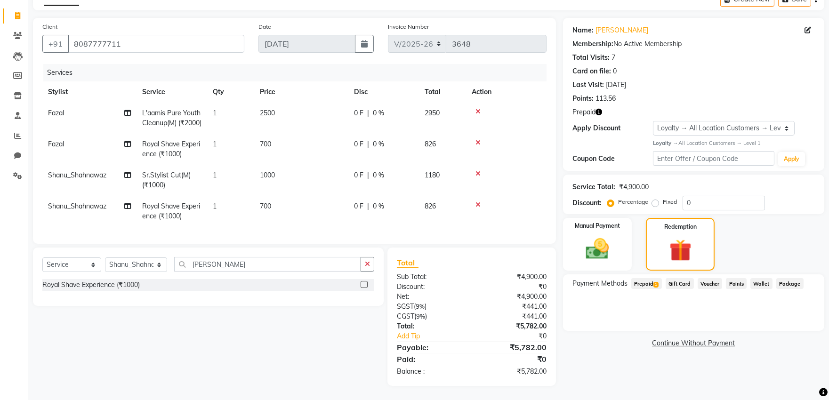
click at [643, 278] on span "Prepaid 1" at bounding box center [647, 283] width 31 height 11
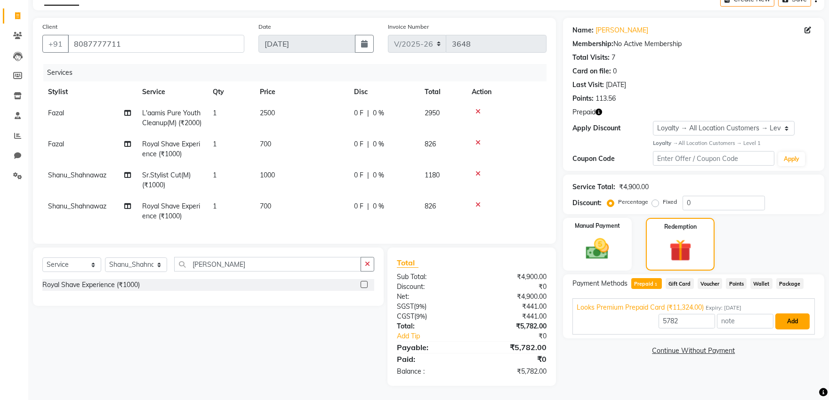
click at [788, 314] on button "Add" at bounding box center [793, 322] width 34 height 16
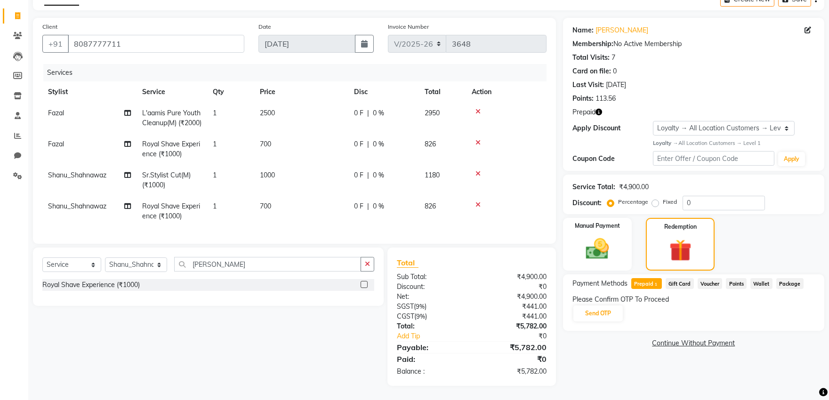
click at [591, 295] on div "Please Confirm OTP To Proceed" at bounding box center [694, 300] width 243 height 10
click at [606, 306] on button "Send OTP" at bounding box center [598, 314] width 49 height 16
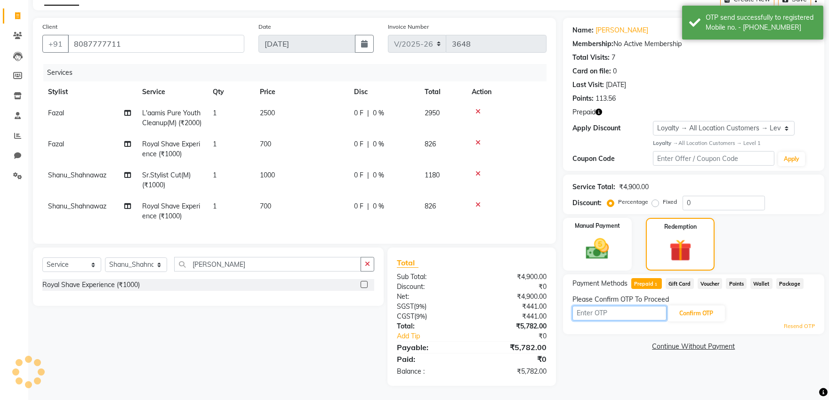
click at [613, 306] on input "text" at bounding box center [620, 313] width 94 height 15
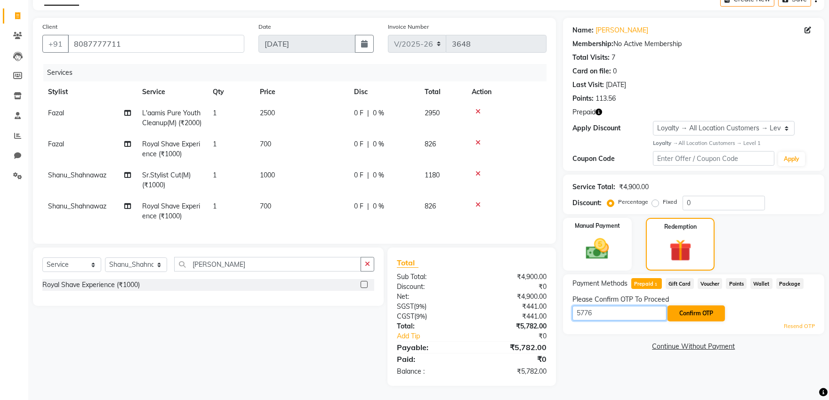
type input "5776"
click at [681, 306] on button "Confirm OTP" at bounding box center [696, 314] width 57 height 16
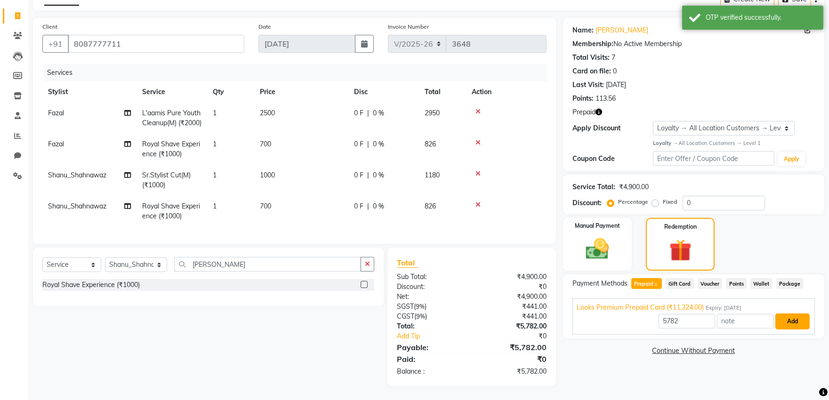
click at [778, 314] on button "Add" at bounding box center [793, 322] width 34 height 16
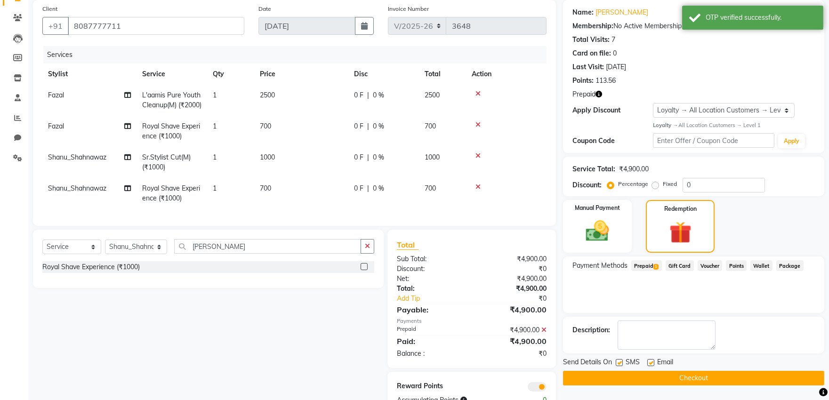
click at [651, 373] on button "Checkout" at bounding box center [693, 378] width 261 height 15
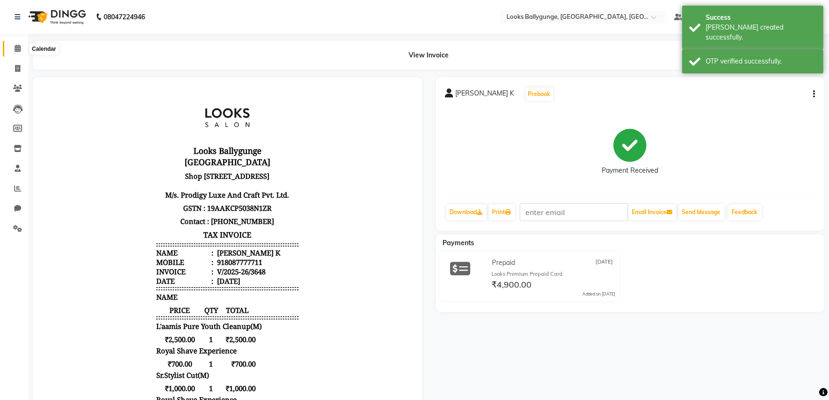
click at [15, 46] on icon at bounding box center [18, 48] width 6 height 7
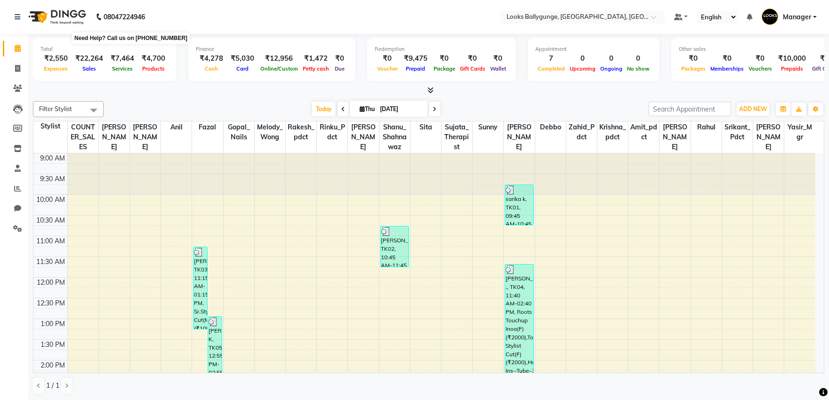
click at [138, 19] on b "08047224946" at bounding box center [124, 17] width 41 height 26
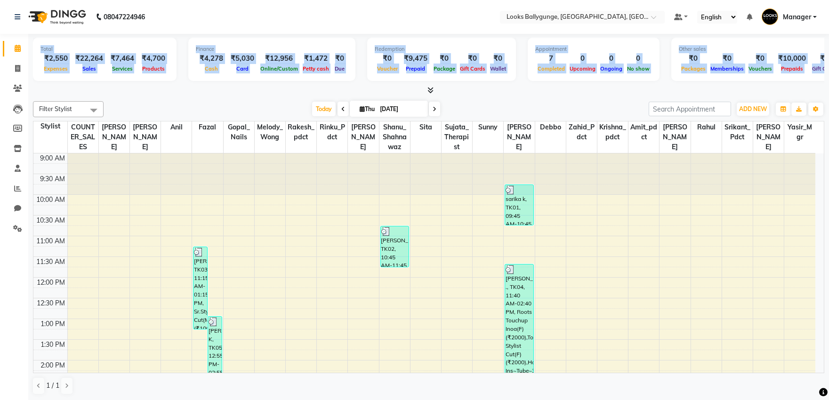
drag, startPoint x: 28, startPoint y: 86, endPoint x: 72, endPoint y: 203, distance: 125.0
click at [54, 132] on div "Total ₹2,550 Expenses ₹22,264 Sales ₹7,464 Services ₹4,700 Products Finance ₹4,…" at bounding box center [428, 217] width 801 height 367
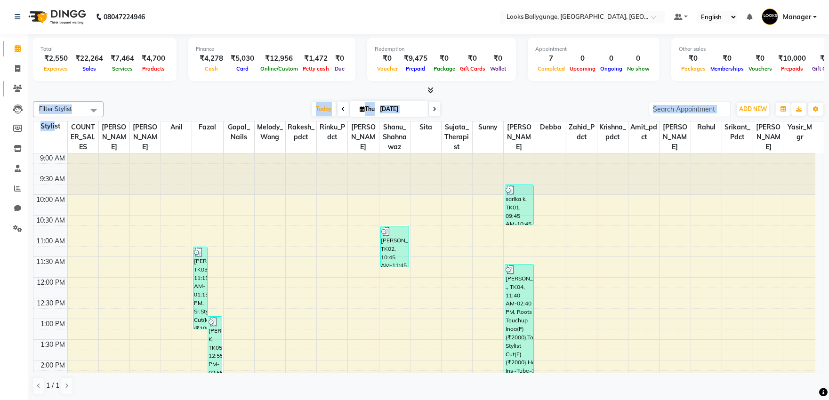
click at [13, 81] on link "Clients" at bounding box center [14, 89] width 23 height 16
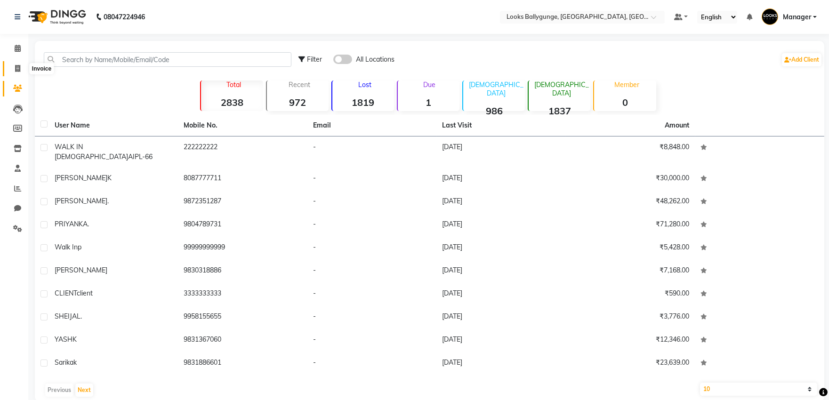
click at [13, 71] on span at bounding box center [17, 69] width 16 height 11
select select "6477"
select select "service"
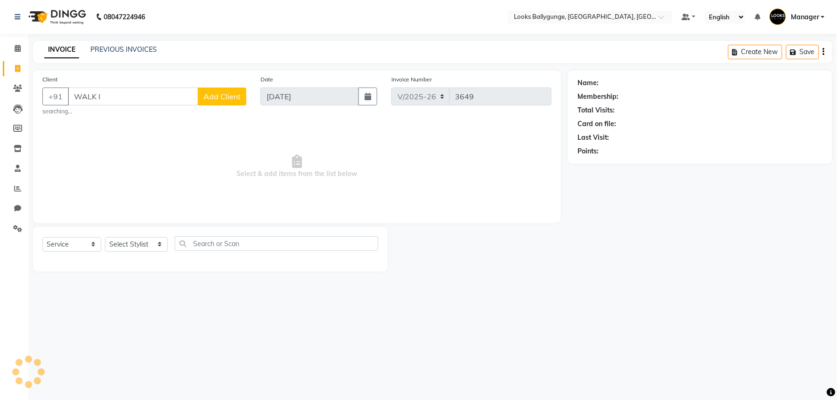
type input "WALK IN"
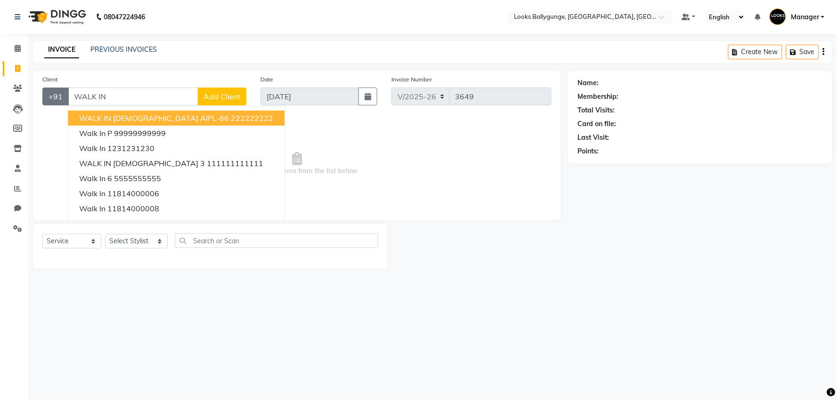
drag, startPoint x: 115, startPoint y: 90, endPoint x: 63, endPoint y: 91, distance: 51.8
click at [63, 97] on div "+91 WALK IN WALK IN FEMALE AIPL-66 222222222 walk in p 99999999999 walk in 1231…" at bounding box center [144, 97] width 204 height 18
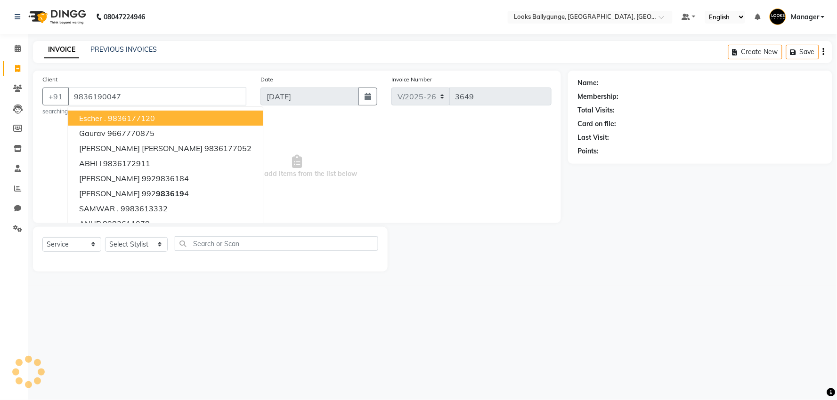
type input "9836190047"
select select "1: Object"
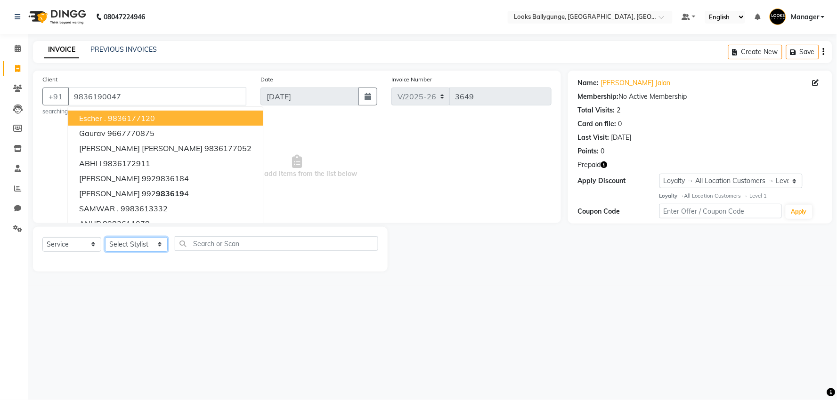
click at [134, 241] on select "Select Stylist Ali_Stylist amit_pdct anil Ayush Sahu COUNTER_SALES Debbo Fazal …" at bounding box center [136, 244] width 63 height 15
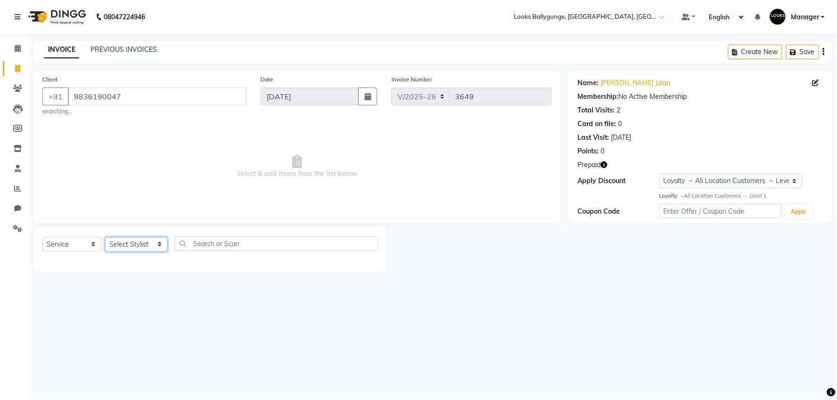
select select "50051"
click at [105, 237] on select "Select Stylist Ali_Stylist amit_pdct anil Ayush Sahu COUNTER_SALES Debbo Fazal …" at bounding box center [136, 244] width 63 height 15
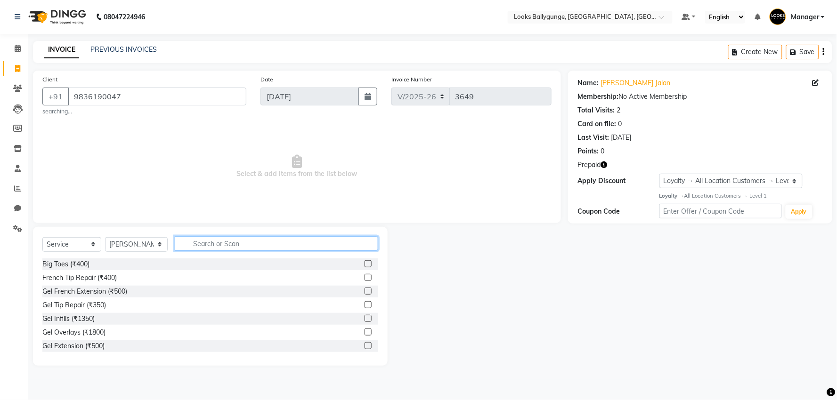
click at [223, 243] on input "text" at bounding box center [276, 243] width 203 height 15
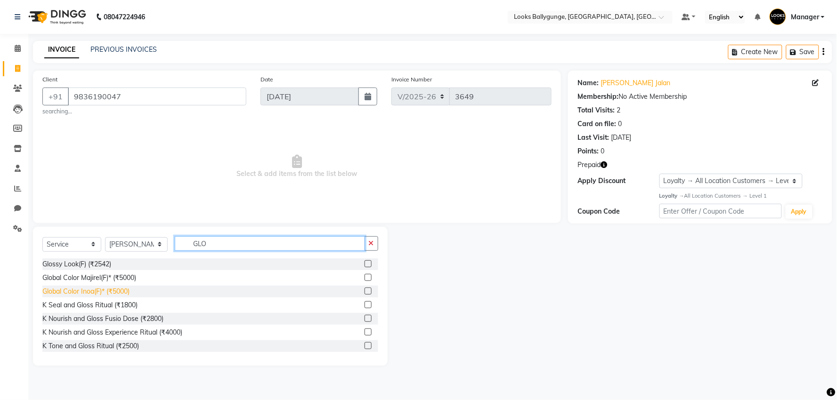
type input "GLO"
click at [119, 294] on div "Global Color Inoa(F)* (₹5000)" at bounding box center [85, 292] width 87 height 10
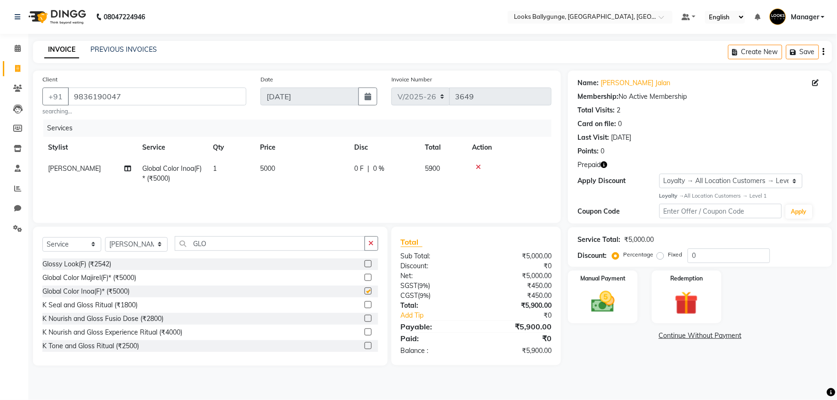
checkbox input "false"
click at [310, 185] on td "5000" at bounding box center [301, 173] width 94 height 31
select select "50051"
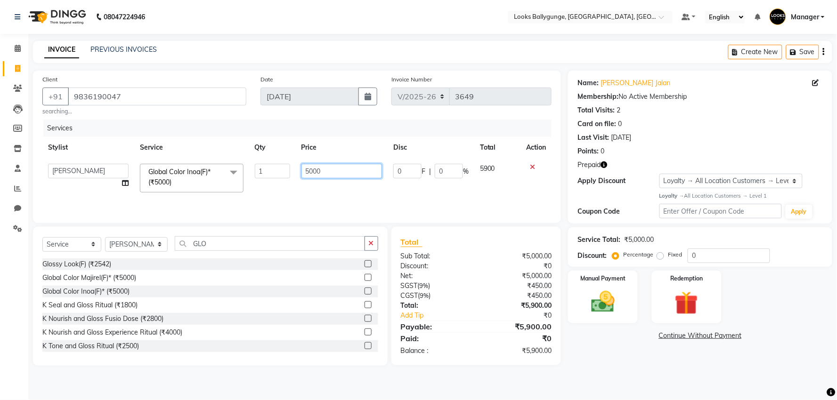
drag, startPoint x: 342, startPoint y: 172, endPoint x: 309, endPoint y: 172, distance: 33.0
click at [309, 172] on input "5000" at bounding box center [341, 171] width 81 height 15
type input "5"
type input "7000"
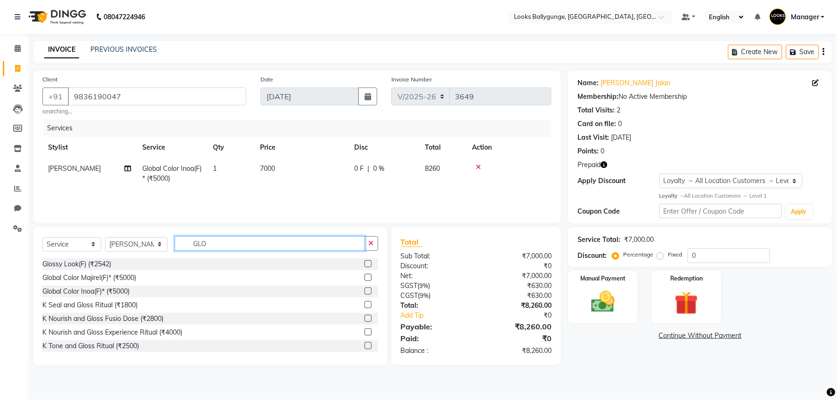
drag, startPoint x: 228, startPoint y: 243, endPoint x: 174, endPoint y: 256, distance: 55.1
click at [174, 256] on div "Select Service Product Membership Package Voucher Prepaid Gift Card Select Styl…" at bounding box center [210, 247] width 336 height 22
type input "CUT"
click at [79, 318] on div "Cr.Stylist Cut(F) (₹2000)" at bounding box center [78, 319] width 72 height 10
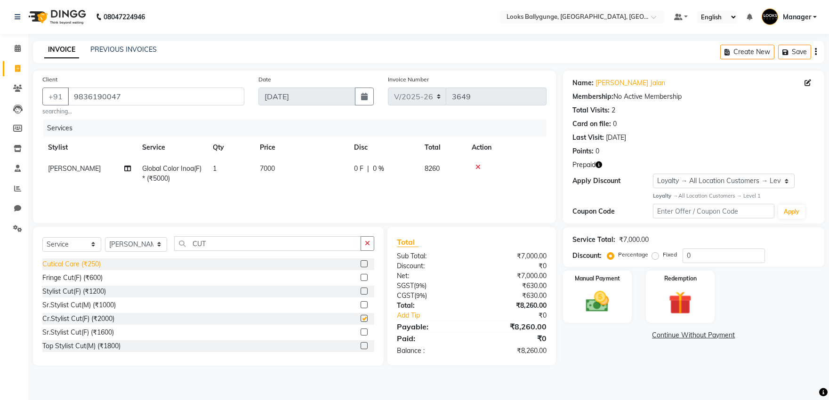
checkbox input "false"
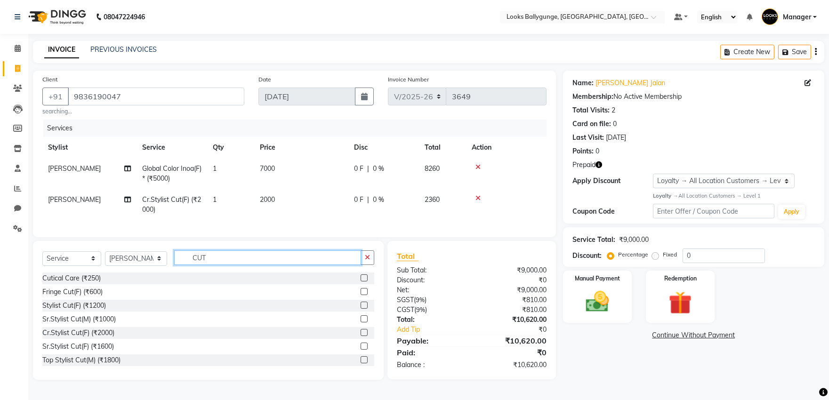
drag, startPoint x: 237, startPoint y: 265, endPoint x: 90, endPoint y: 130, distance: 199.3
click at [149, 227] on div "Client +91 9836190047 searching... Date 04-09-2025 Invoice Number V/2025 V/2025…" at bounding box center [294, 225] width 537 height 309
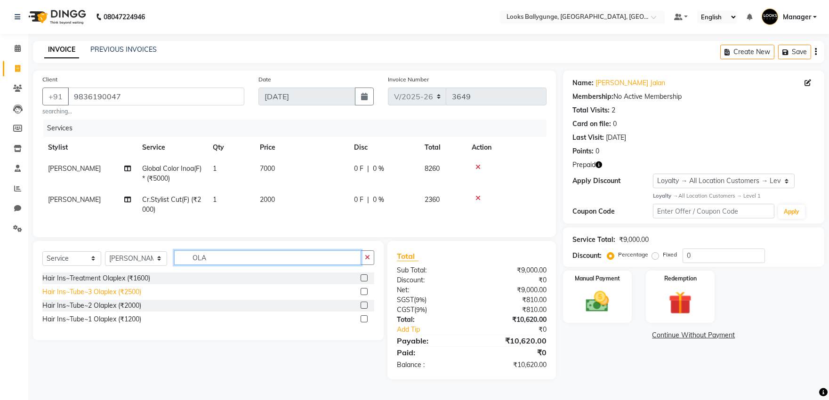
type input "OLA"
click at [132, 297] on div "Hair Ins~Tube~3 Olaplex (₹2500)" at bounding box center [91, 292] width 99 height 10
checkbox input "false"
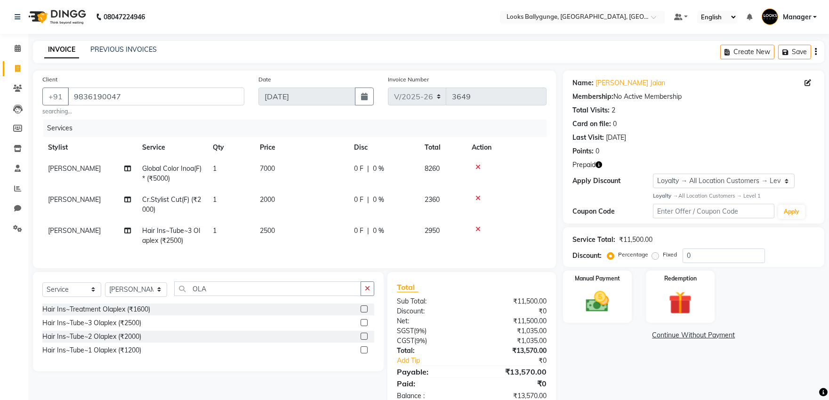
drag, startPoint x: 288, startPoint y: 231, endPoint x: 317, endPoint y: 236, distance: 29.7
click at [291, 233] on td "2500" at bounding box center [301, 235] width 94 height 31
select select "50051"
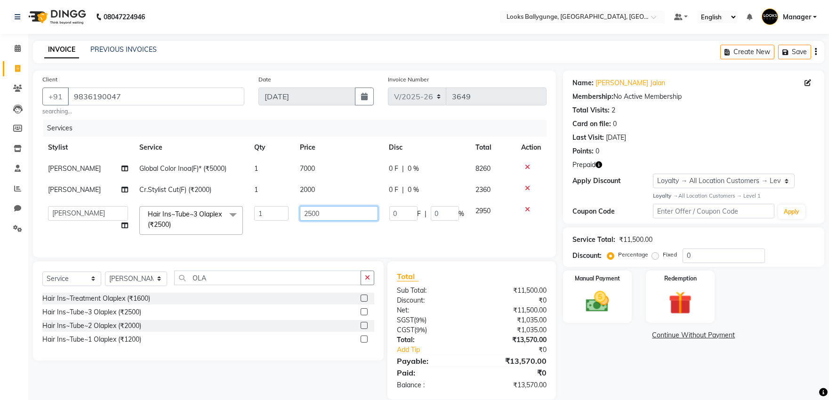
drag, startPoint x: 344, startPoint y: 217, endPoint x: 241, endPoint y: 224, distance: 103.9
click at [241, 224] on tr "Ali_Stylist amit_pdct anil Ayush Sahu COUNTER_SALES Debbo Fazal Gopal_Nails Kri…" at bounding box center [294, 221] width 504 height 40
type input "3500"
click at [276, 238] on tr "Ali_Stylist amit_pdct anil Ayush Sahu COUNTER_SALES Debbo Fazal Gopal_Nails Kri…" at bounding box center [294, 221] width 504 height 40
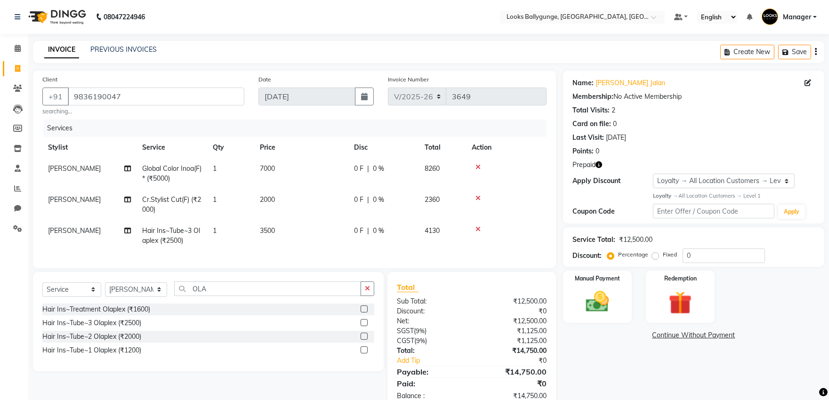
click at [477, 195] on icon at bounding box center [478, 198] width 5 height 7
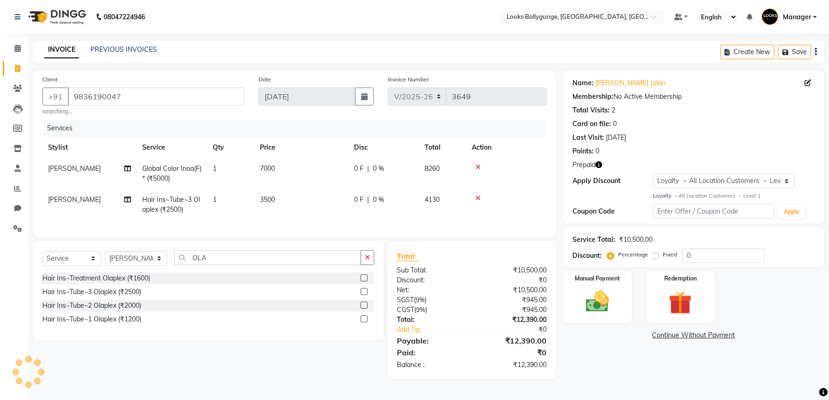
click at [280, 172] on td "7000" at bounding box center [301, 173] width 94 height 31
select select "50051"
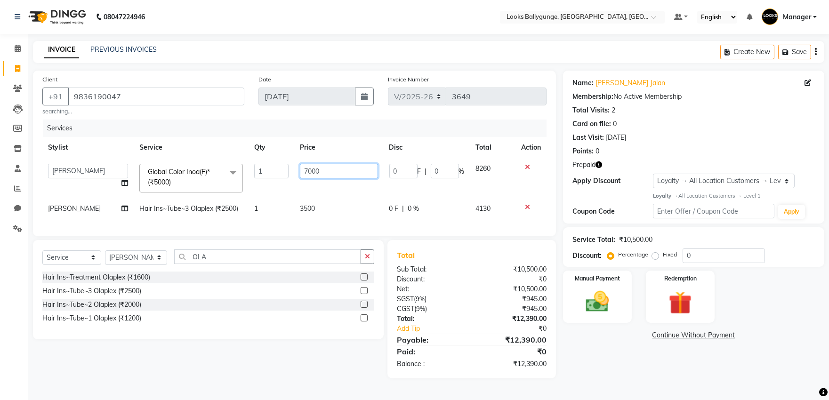
drag, startPoint x: 318, startPoint y: 170, endPoint x: 269, endPoint y: 173, distance: 49.6
click at [269, 175] on tr "Ali_Stylist amit_pdct anil Ayush Sahu COUNTER_SALES Debbo Fazal Gopal_Nails Kri…" at bounding box center [294, 178] width 504 height 40
type input "9000"
click at [274, 192] on tbody "Ali_Stylist amit_pdct anil Ayush Sahu COUNTER_SALES Debbo Fazal Gopal_Nails Kri…" at bounding box center [294, 188] width 504 height 61
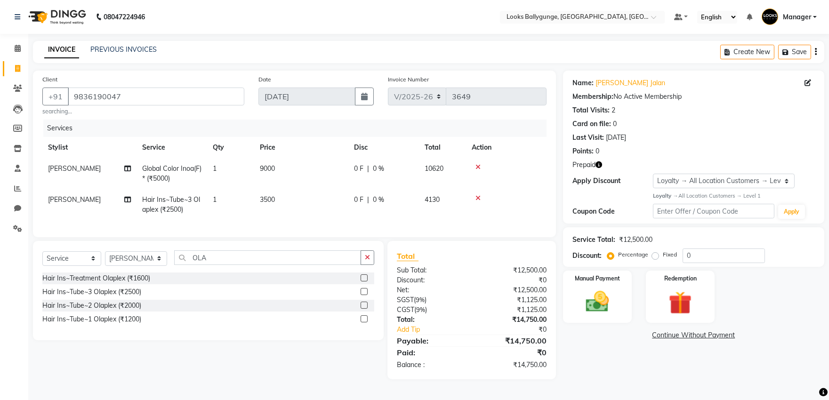
click at [600, 166] on icon "button" at bounding box center [599, 165] width 7 height 7
click at [689, 302] on img at bounding box center [680, 303] width 39 height 30
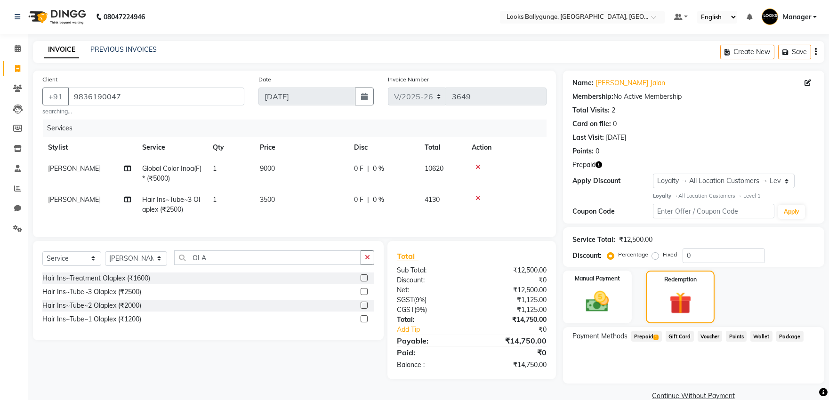
click at [646, 332] on span "Prepaid 1" at bounding box center [647, 336] width 31 height 11
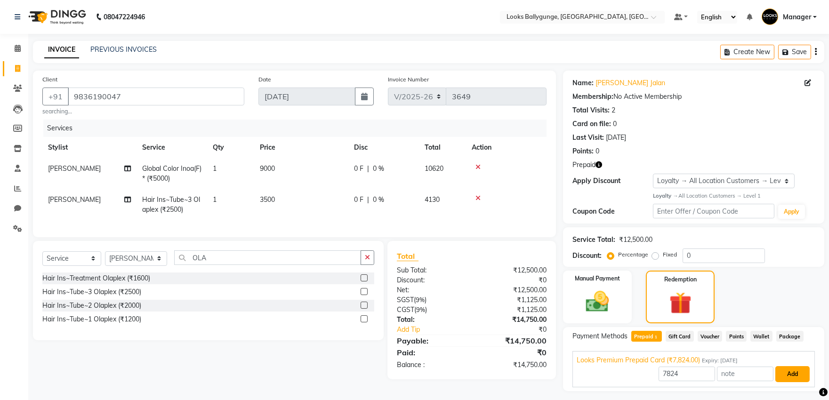
click at [790, 373] on button "Add" at bounding box center [793, 374] width 34 height 16
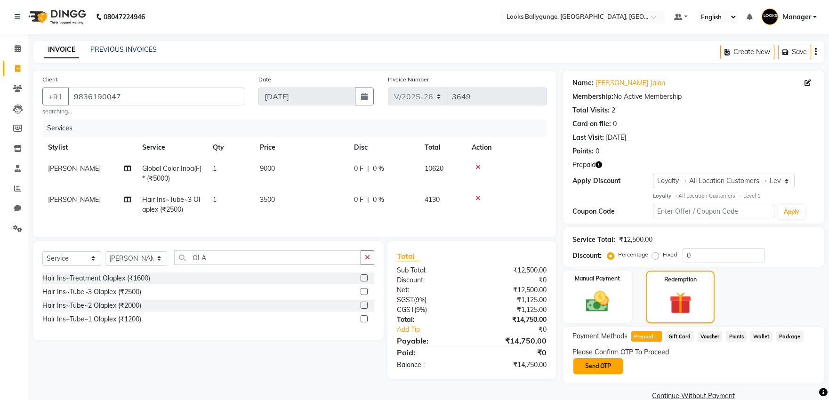
click at [620, 369] on button "Send OTP" at bounding box center [598, 366] width 49 height 16
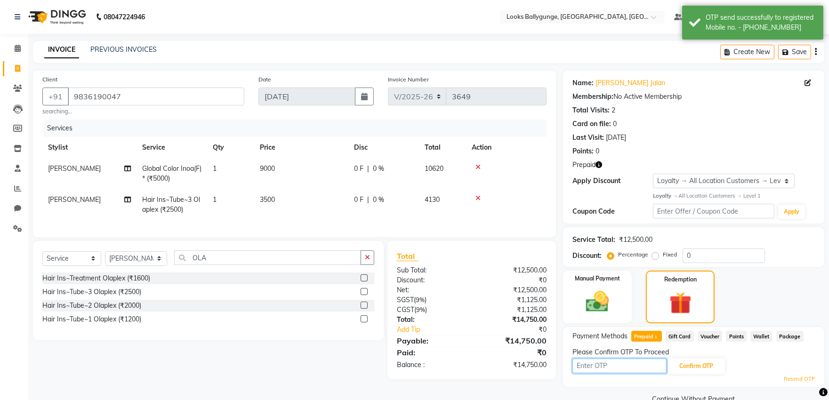
click at [619, 367] on input "text" at bounding box center [620, 366] width 94 height 15
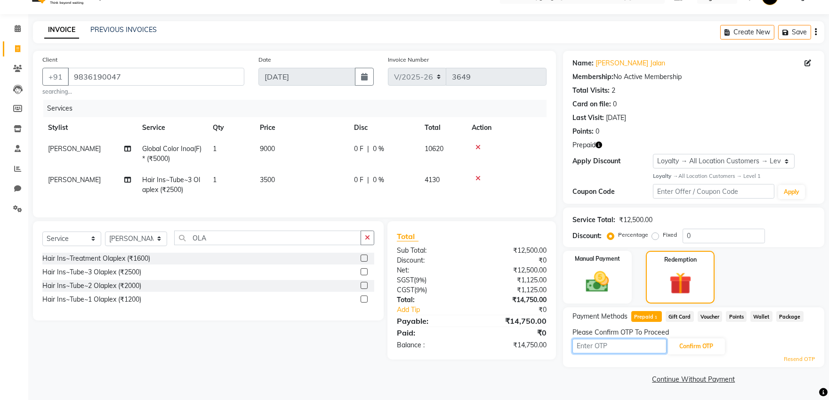
click at [614, 346] on input "text" at bounding box center [620, 346] width 94 height 15
type input "1267"
click at [691, 339] on button "Confirm OTP" at bounding box center [696, 347] width 57 height 16
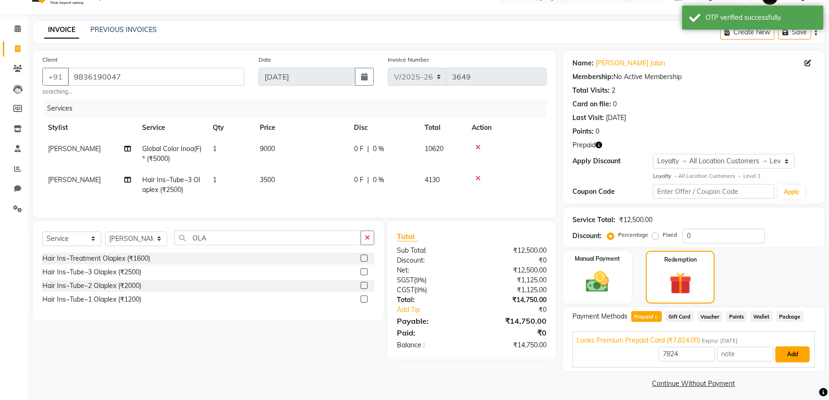
click at [797, 355] on button "Add" at bounding box center [793, 355] width 34 height 16
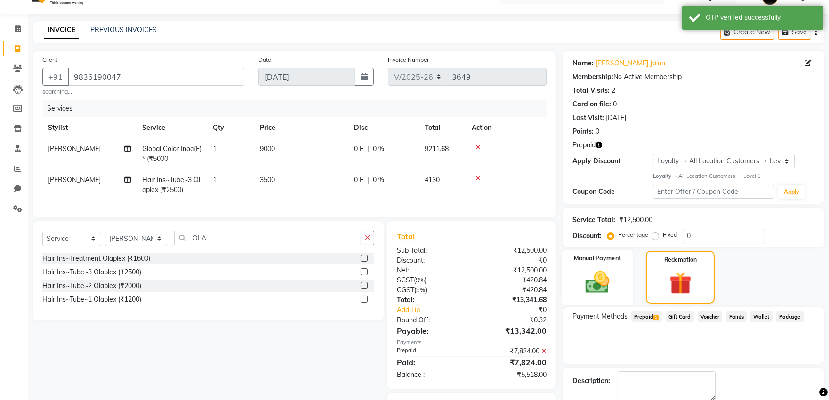
scroll to position [78, 0]
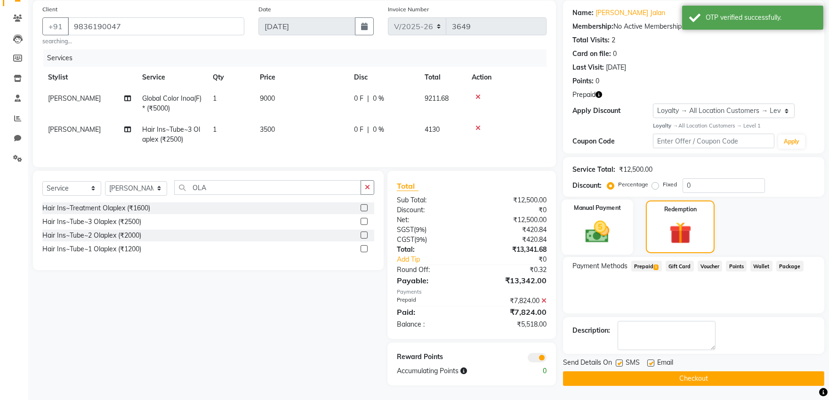
click at [604, 226] on img at bounding box center [597, 232] width 39 height 28
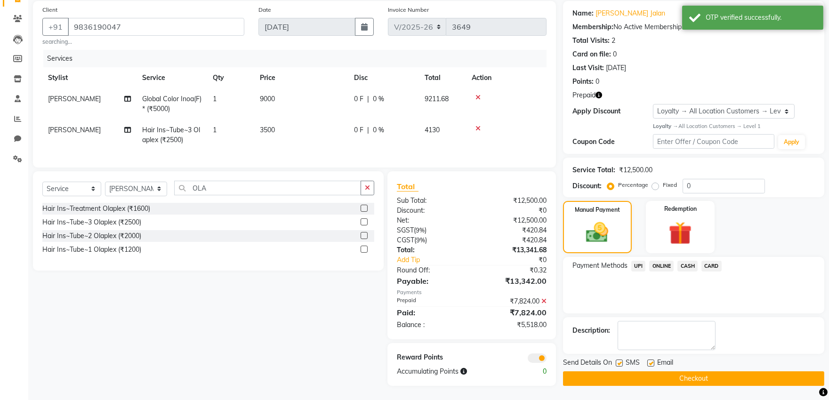
click at [684, 261] on span "CASH" at bounding box center [688, 266] width 20 height 11
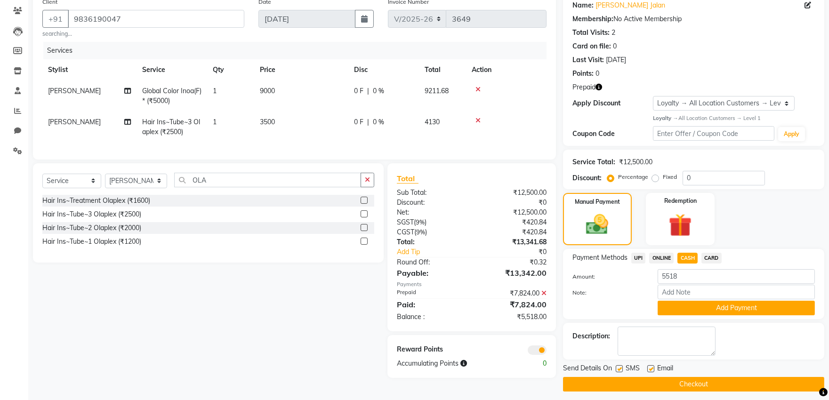
click at [708, 258] on span "CARD" at bounding box center [712, 258] width 20 height 11
click at [716, 303] on button "Add Payment" at bounding box center [736, 308] width 157 height 15
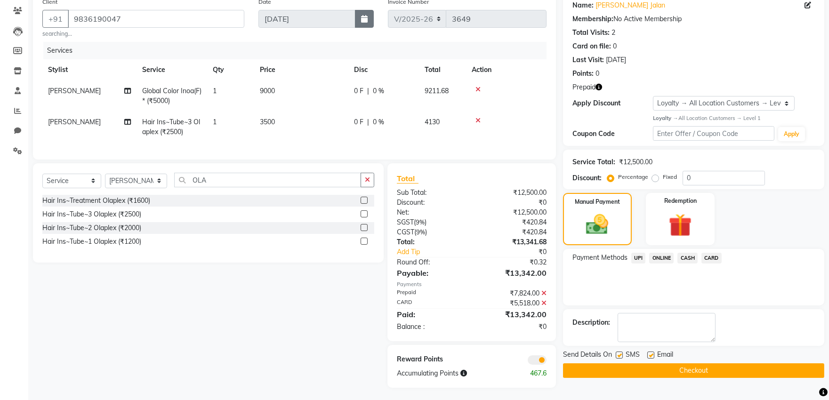
scroll to position [88, 0]
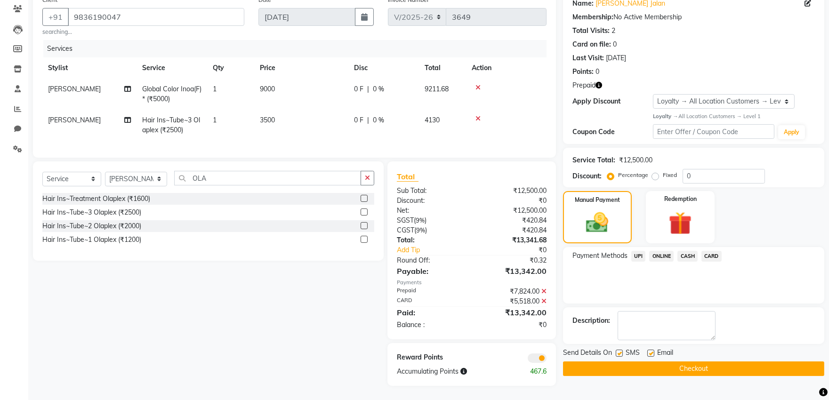
click at [688, 362] on button "Checkout" at bounding box center [693, 369] width 261 height 15
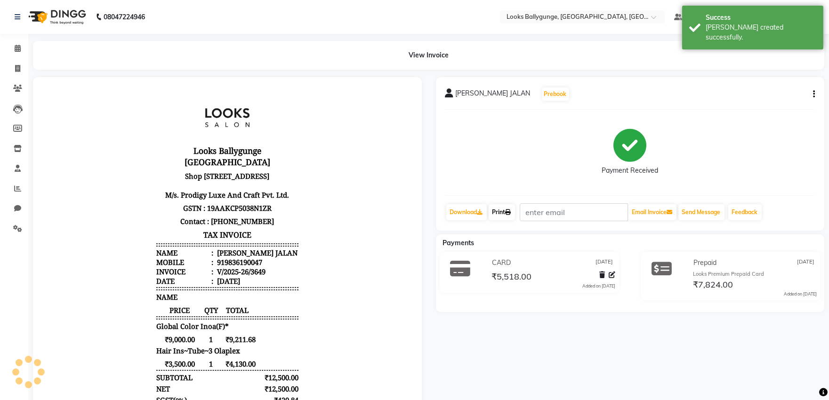
click at [511, 217] on link "Print" at bounding box center [502, 212] width 26 height 16
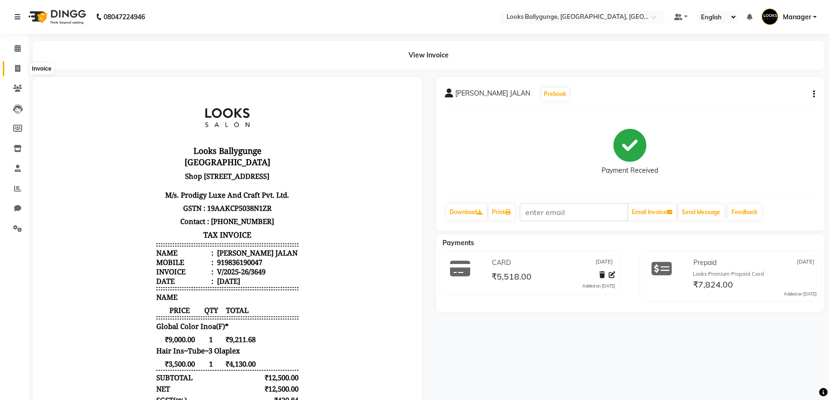
click at [19, 68] on icon at bounding box center [17, 68] width 5 height 7
select select "service"
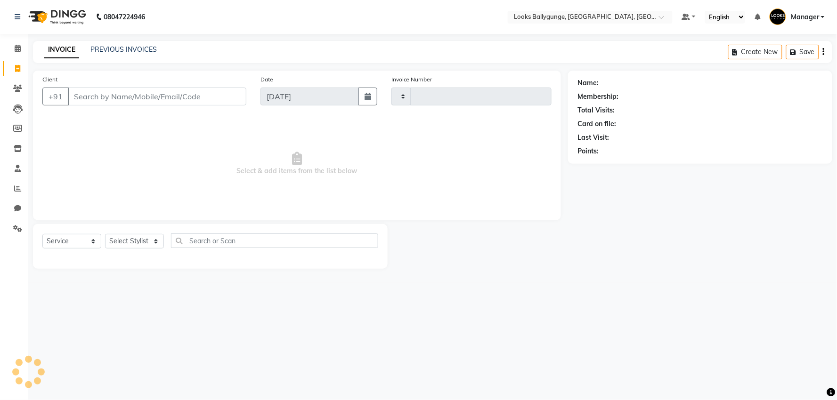
type input "3650"
select select "6477"
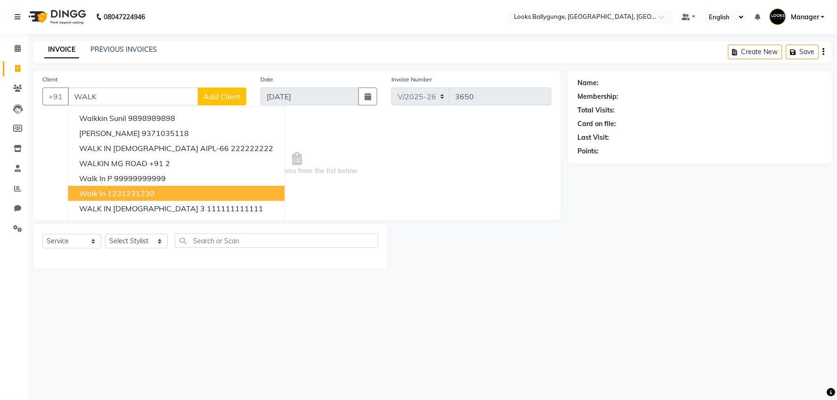
click at [124, 187] on button "walk in 1231231230" at bounding box center [176, 193] width 217 height 15
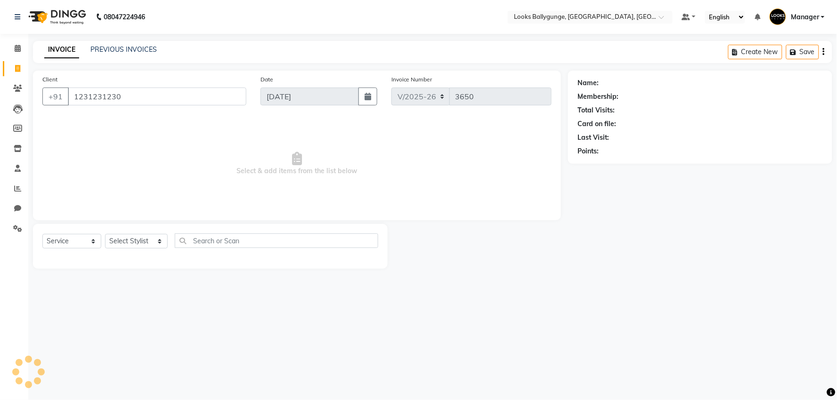
type input "1231231230"
click at [135, 245] on select "Select Stylist Ali_Stylist amit_pdct anil Ayush Sahu COUNTER_SALES Debbo Fazal …" at bounding box center [136, 241] width 63 height 15
select select "1: Object"
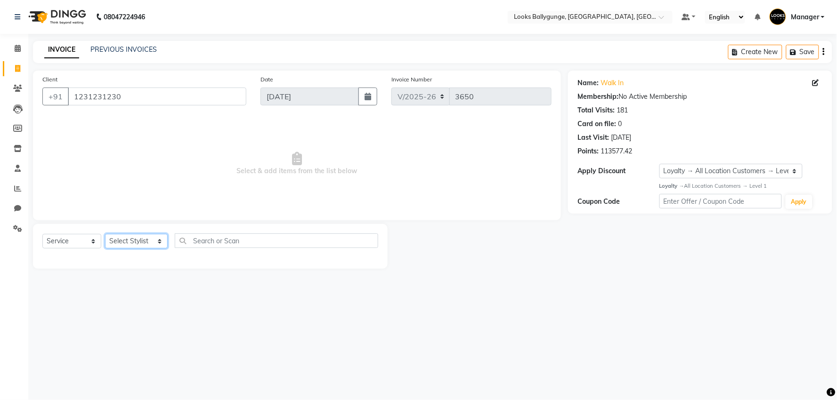
select select "68166"
click at [105, 235] on select "Select Stylist Ali_Stylist amit_pdct anil Ayush Sahu COUNTER_SALES Debbo Fazal …" at bounding box center [136, 241] width 63 height 15
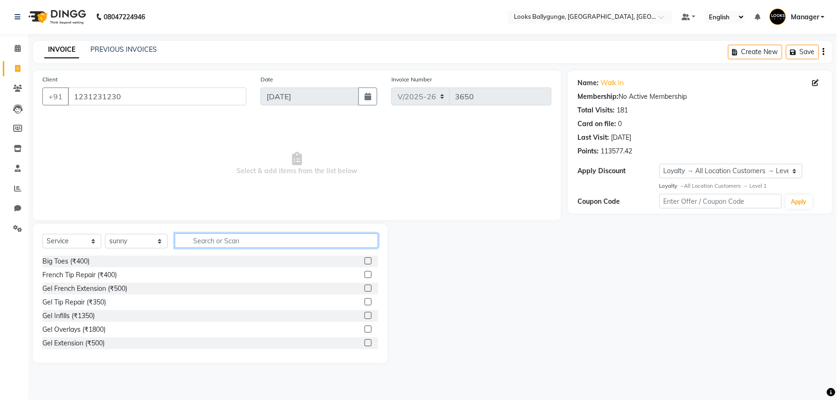
click at [205, 238] on input "text" at bounding box center [276, 241] width 203 height 15
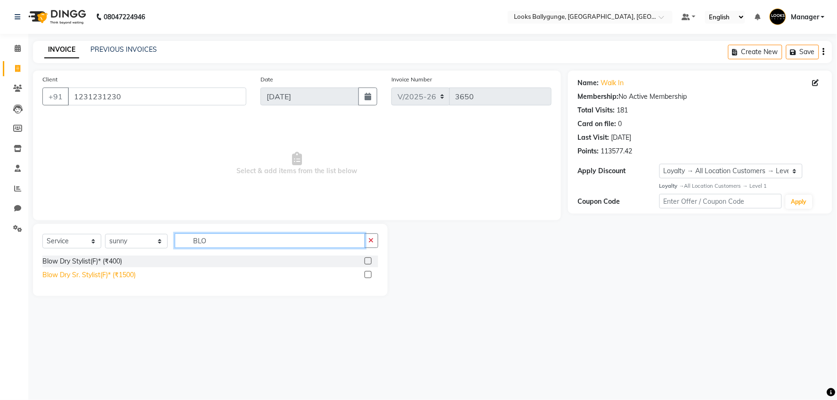
type input "BLO"
click at [119, 274] on div "Blow Dry Sr. Stylist(F)* (₹1500)" at bounding box center [88, 275] width 93 height 10
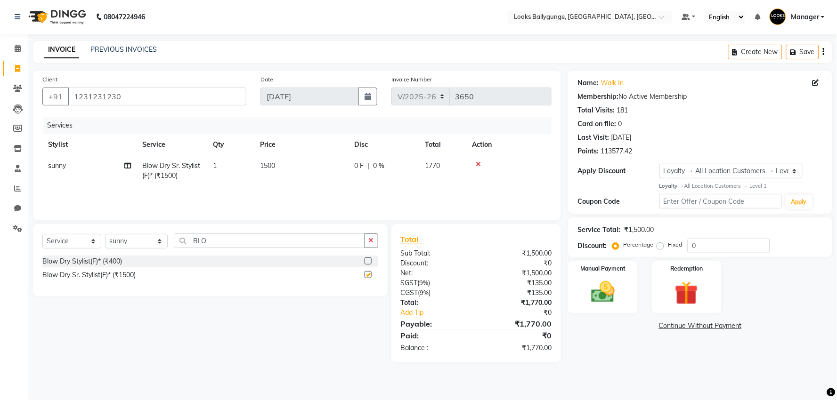
checkbox input "false"
click at [299, 182] on td "1500" at bounding box center [301, 170] width 94 height 31
select select "68166"
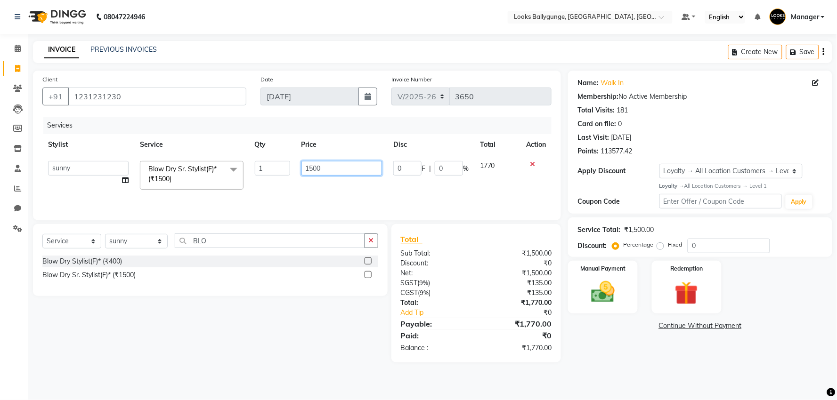
drag, startPoint x: 336, startPoint y: 168, endPoint x: 293, endPoint y: 167, distance: 42.9
click at [293, 167] on tr "Ali_Stylist amit_pdct anil Ayush Sahu COUNTER_SALES Debbo Fazal Gopal_Nails Kri…" at bounding box center [296, 175] width 509 height 40
type input "1200"
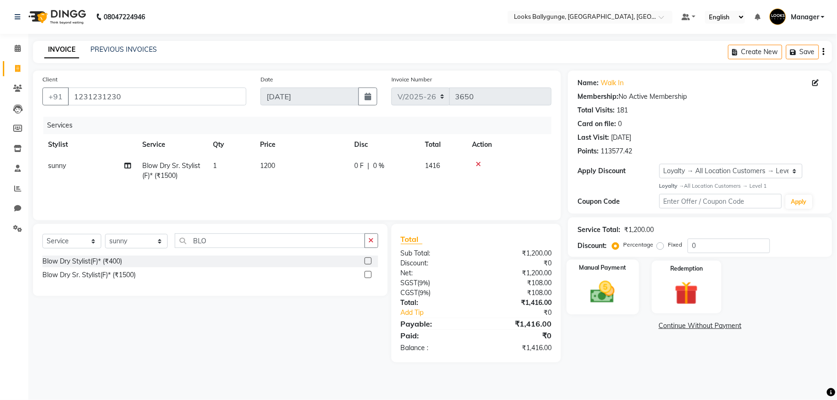
click at [602, 290] on img at bounding box center [603, 292] width 40 height 28
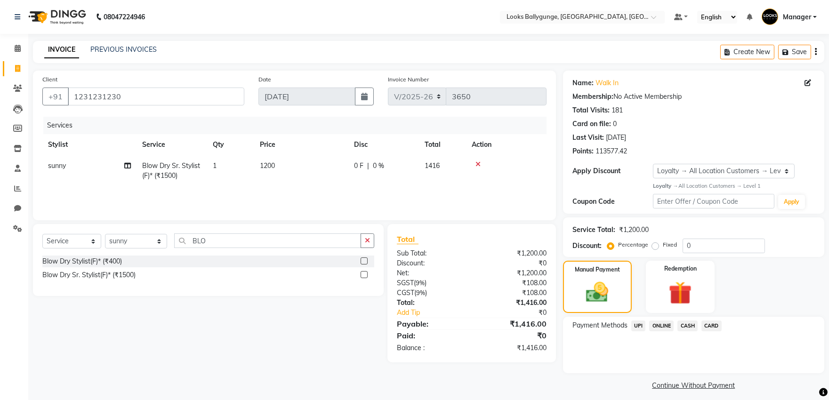
click at [639, 329] on span "UPI" at bounding box center [639, 326] width 15 height 11
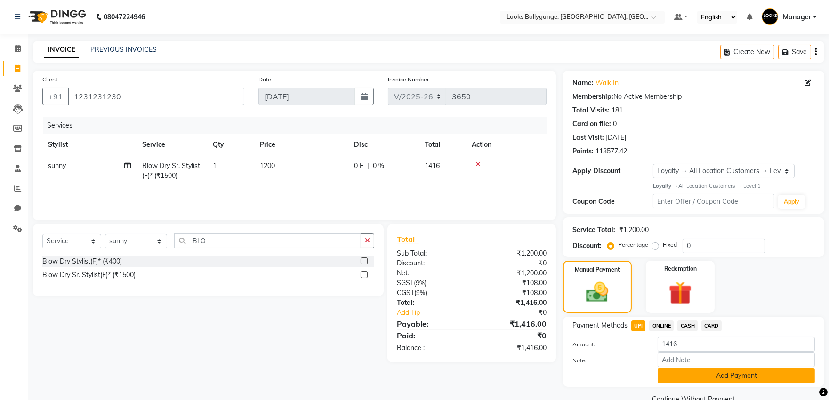
click at [679, 373] on button "Add Payment" at bounding box center [736, 376] width 157 height 15
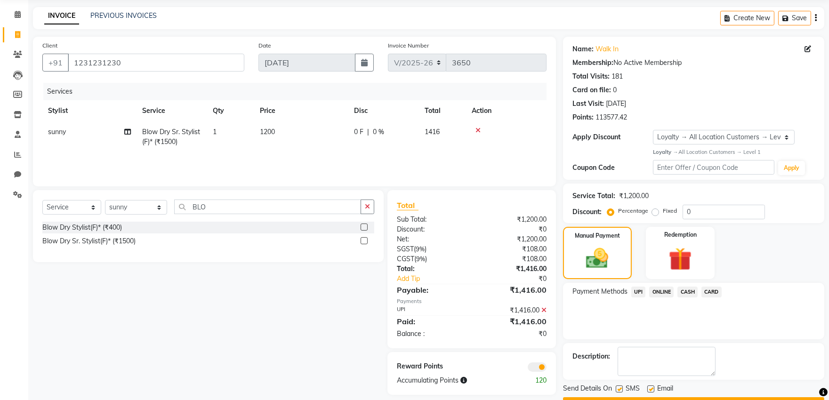
scroll to position [52, 0]
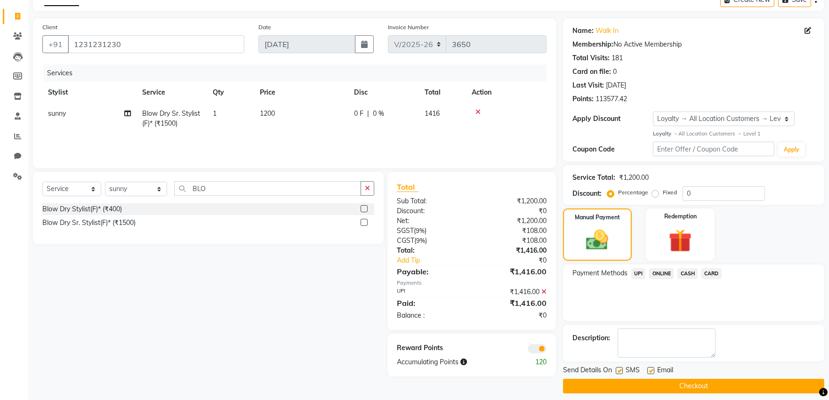
click at [681, 383] on button "Checkout" at bounding box center [693, 386] width 261 height 15
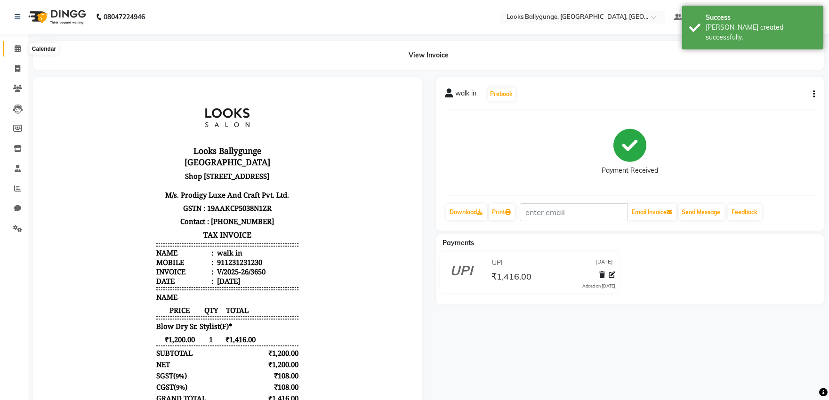
click at [19, 52] on icon at bounding box center [18, 48] width 6 height 7
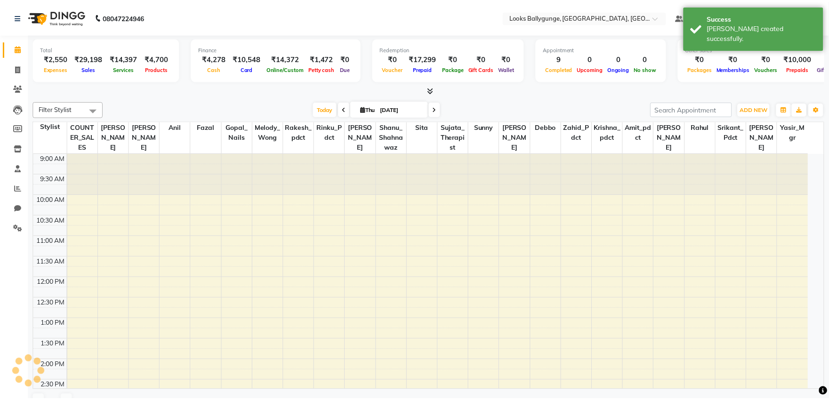
scroll to position [250, 0]
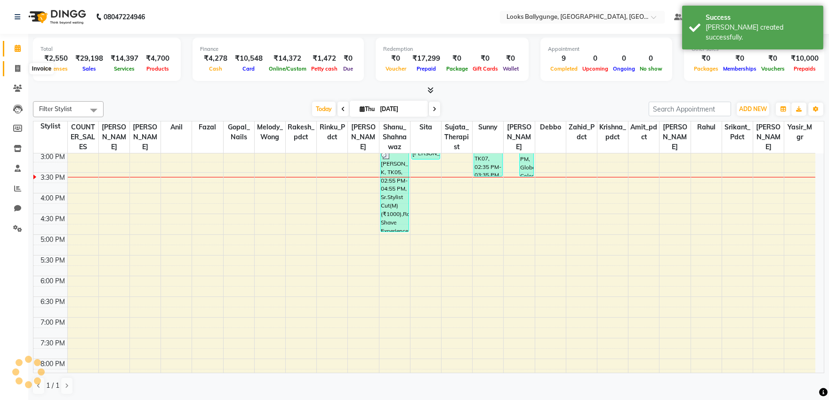
click at [24, 65] on span at bounding box center [17, 69] width 16 height 11
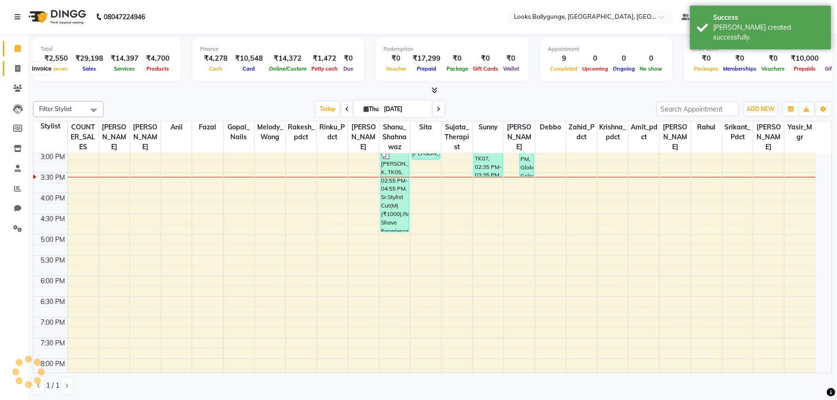
select select "6477"
select select "service"
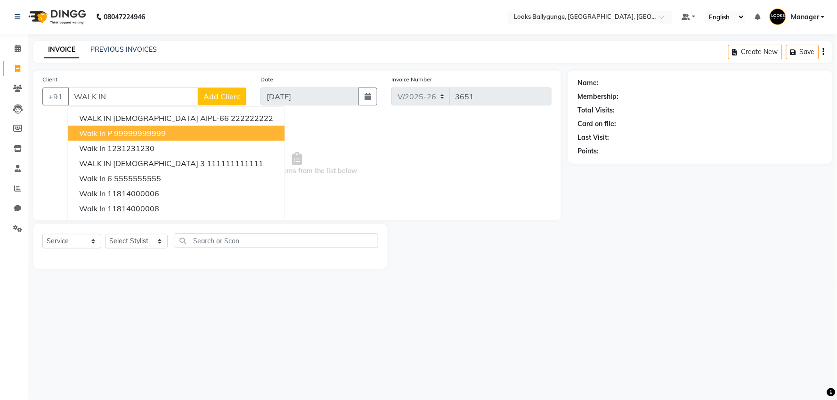
click at [138, 139] on button "walk in p 99999999999" at bounding box center [176, 133] width 217 height 15
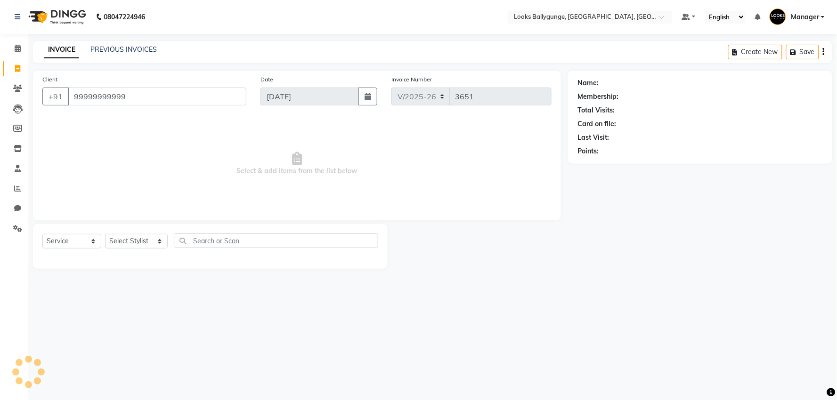
type input "99999999999"
select select "1: Object"
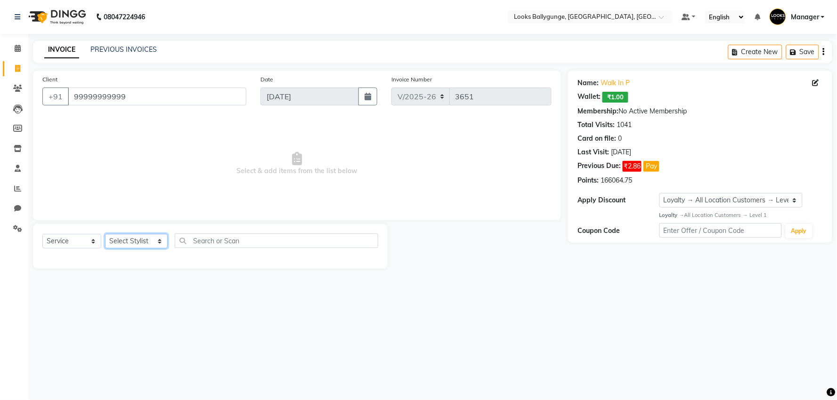
click at [122, 242] on select "Select Stylist Ali_Stylist amit_pdct anil Ayush Sahu COUNTER_SALES Debbo Fazal …" at bounding box center [136, 241] width 63 height 15
select select "82598"
click at [105, 235] on select "Select Stylist Ali_Stylist amit_pdct anil Ayush Sahu COUNTER_SALES Debbo Fazal …" at bounding box center [136, 241] width 63 height 15
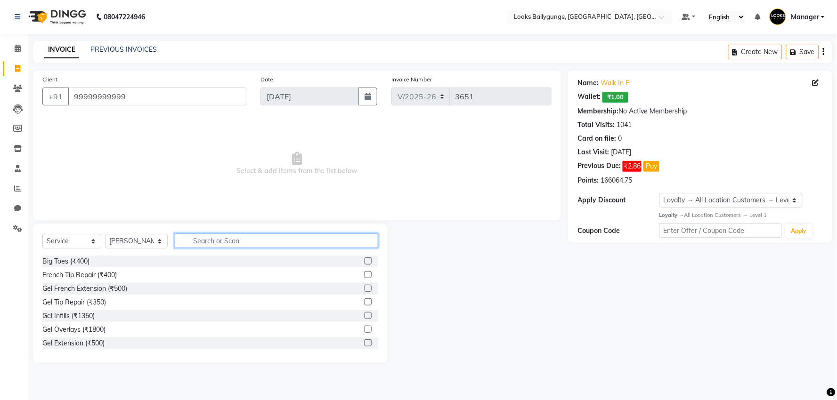
click at [253, 243] on input "text" at bounding box center [276, 241] width 203 height 15
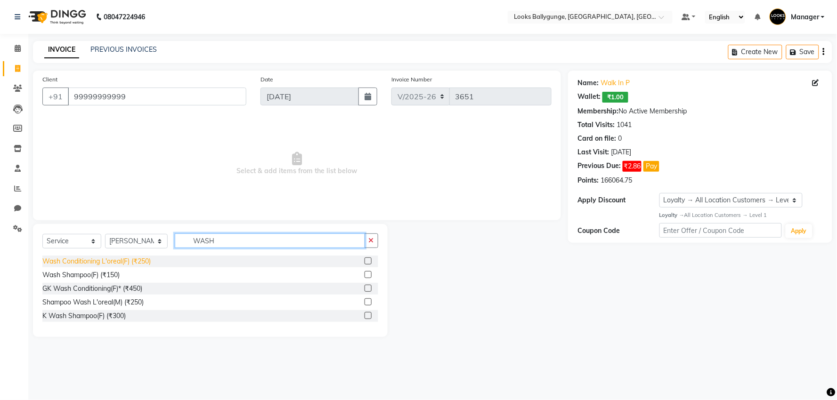
type input "WASH"
click at [142, 264] on div "Wash Conditioning L'oreal(F) (₹250)" at bounding box center [96, 262] width 108 height 10
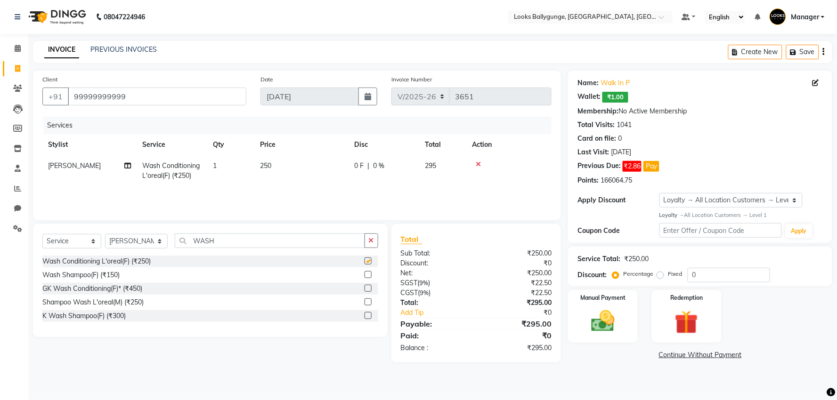
checkbox input "false"
click at [292, 182] on td "250" at bounding box center [301, 170] width 94 height 31
select select "82598"
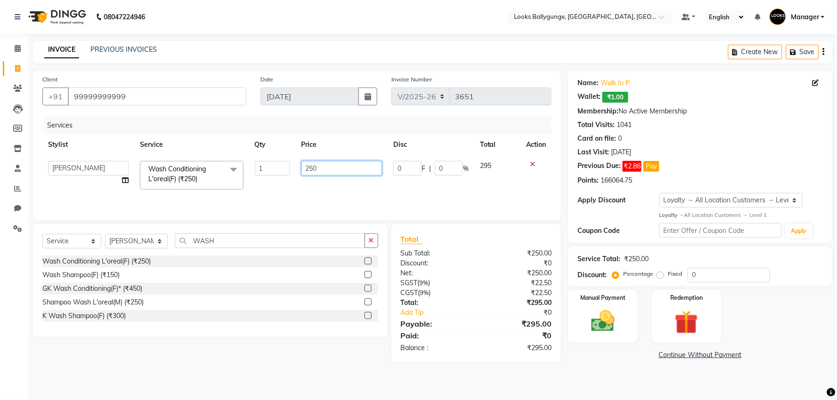
drag, startPoint x: 353, startPoint y: 165, endPoint x: 233, endPoint y: 170, distance: 120.7
click at [233, 170] on tr "Ali_Stylist amit_pdct anil Ayush Sahu COUNTER_SALES Debbo Fazal Gopal_Nails Kri…" at bounding box center [296, 175] width 509 height 40
type input "800"
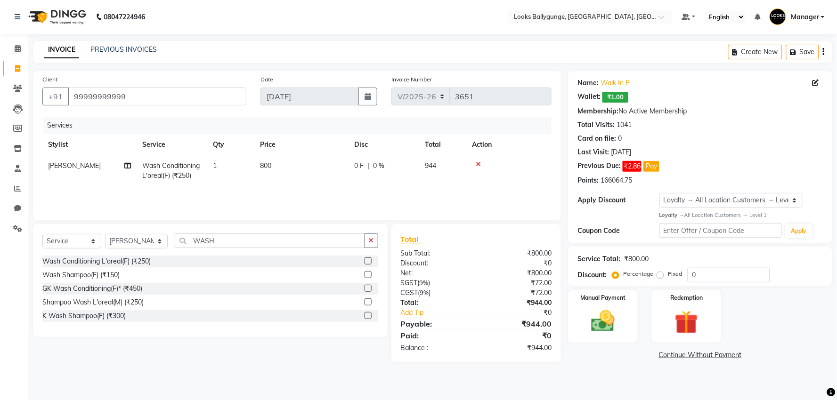
click at [268, 185] on tr "Sushma Wash Conditioning L'oreal(F) (₹250) 1 800 0 F | 0 % 944" at bounding box center [296, 170] width 509 height 31
click at [607, 319] on img at bounding box center [603, 322] width 40 height 28
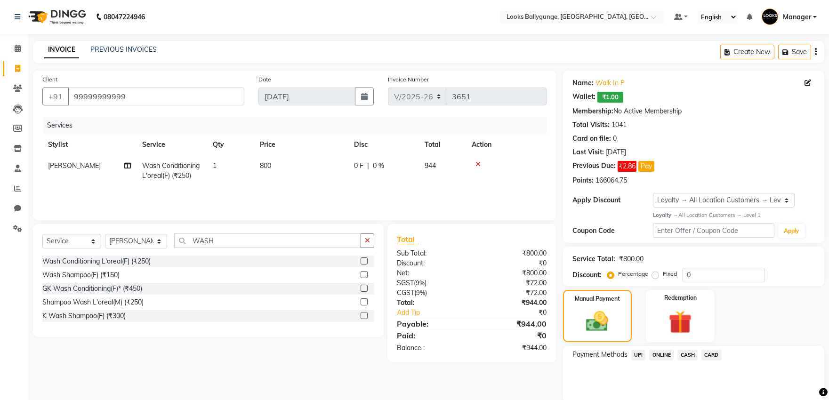
click at [688, 356] on span "CASH" at bounding box center [688, 355] width 20 height 11
click at [710, 398] on button "Add Payment" at bounding box center [736, 405] width 157 height 15
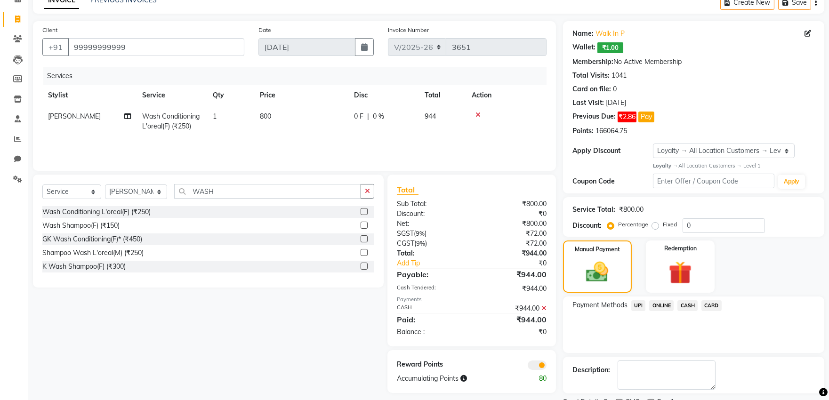
scroll to position [89, 0]
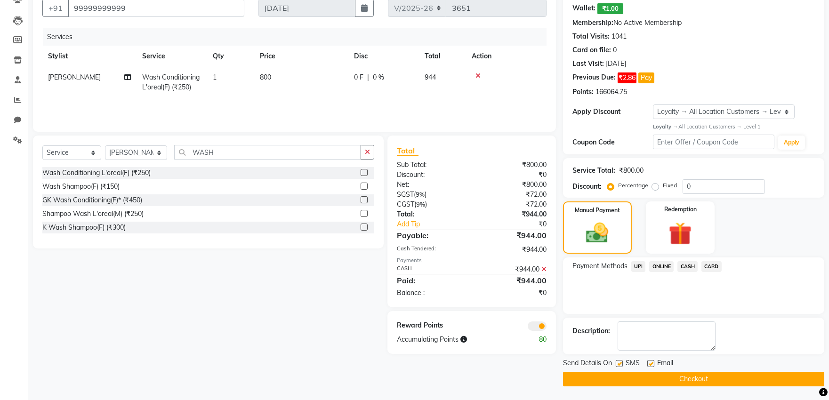
click at [724, 383] on button "Checkout" at bounding box center [693, 379] width 261 height 15
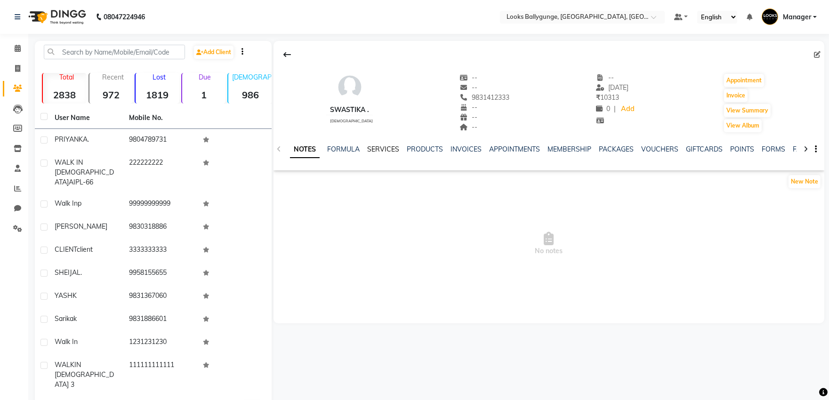
drag, startPoint x: 370, startPoint y: 155, endPoint x: 381, endPoint y: 147, distance: 13.4
click at [370, 155] on div "NOTES FORMULA SERVICES PRODUCTS INVOICES APPOINTMENTS MEMBERSHIP PACKAGES VOUCH…" at bounding box center [537, 153] width 495 height 17
click at [381, 146] on link "SERVICES" at bounding box center [383, 149] width 32 height 8
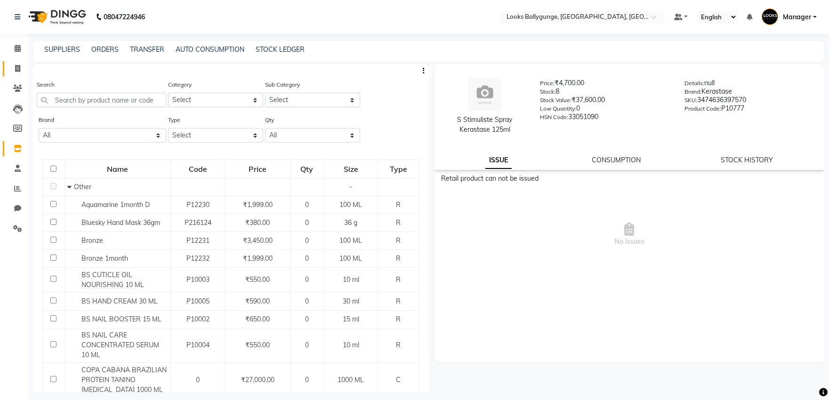
click at [6, 71] on link "Invoice" at bounding box center [14, 69] width 23 height 16
select select "6477"
select select "service"
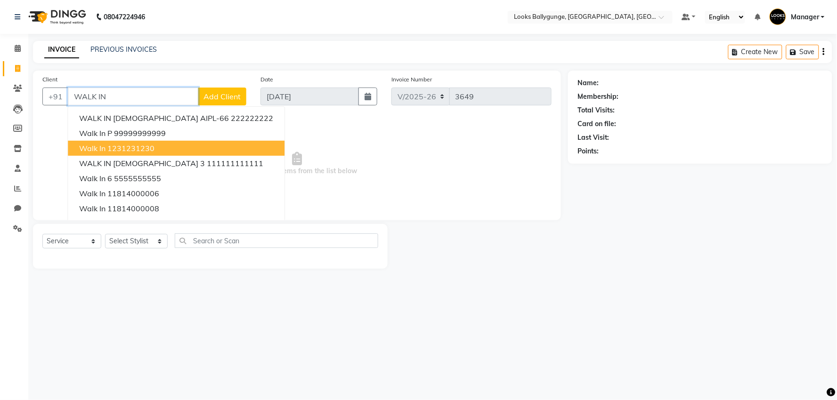
click at [130, 149] on ngb-highlight "1231231230" at bounding box center [130, 148] width 47 height 9
type input "1231231230"
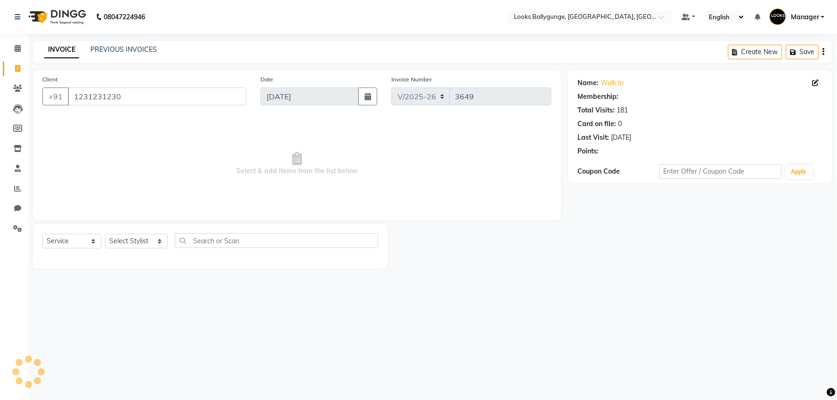
select select "1: Object"
click at [124, 235] on select "Select Stylist Ali_Stylist amit_pdct anil Ayush Sahu COUNTER_SALES Debbo Fazal …" at bounding box center [136, 241] width 63 height 15
click at [239, 139] on span "Select & add items from the list below" at bounding box center [296, 164] width 509 height 94
drag, startPoint x: 121, startPoint y: 95, endPoint x: 74, endPoint y: 90, distance: 46.9
click at [74, 90] on input "1231231230" at bounding box center [157, 97] width 179 height 18
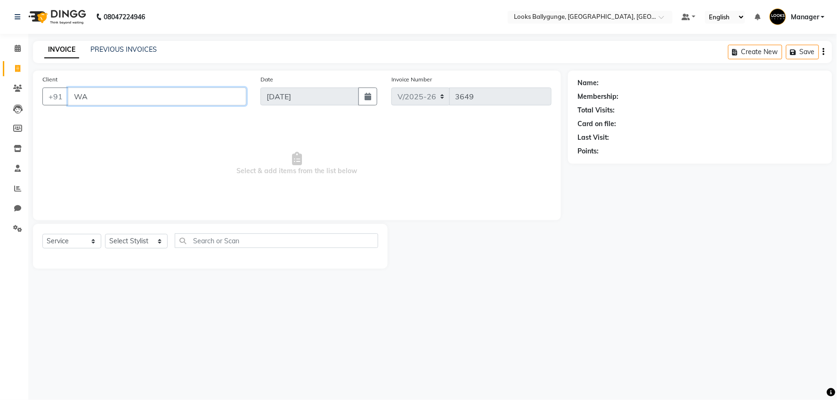
type input "W"
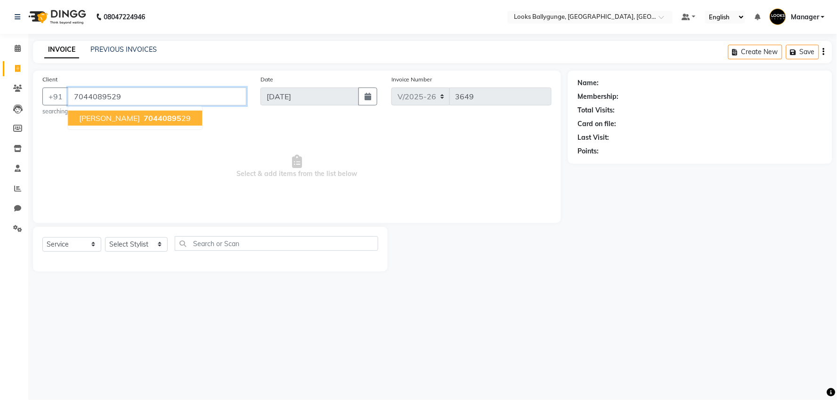
type input "7044089529"
select select "1: Object"
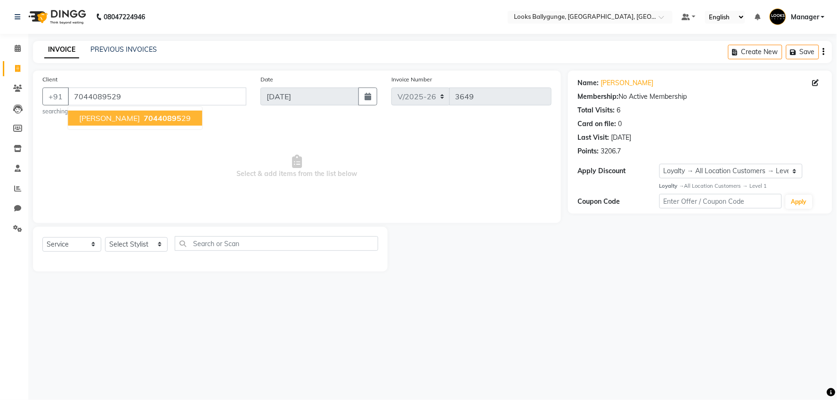
click at [121, 116] on span "DEBJEET BISWAS" at bounding box center [109, 118] width 61 height 9
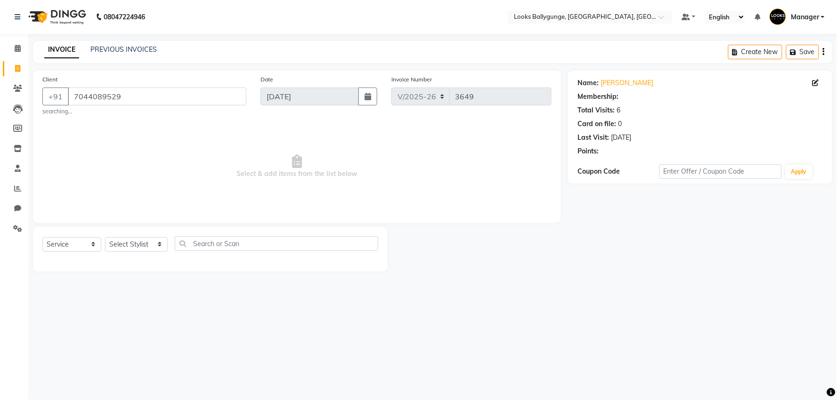
select select "1: Object"
click at [131, 233] on div "Select Service Product Membership Package Voucher Prepaid Gift Card Select Styl…" at bounding box center [210, 249] width 355 height 45
click at [130, 241] on select "Select Stylist Ali_Stylist amit_pdct anil Ayush Sahu COUNTER_SALES Debbo Fazal …" at bounding box center [136, 244] width 63 height 15
select select "62807"
click at [105, 237] on select "Select Stylist Ali_Stylist amit_pdct anil Ayush Sahu COUNTER_SALES Debbo Fazal …" at bounding box center [136, 244] width 63 height 15
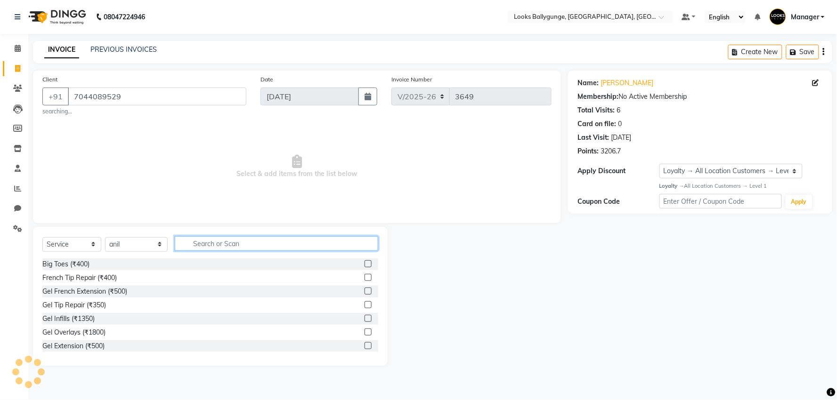
click at [211, 240] on input "text" at bounding box center [276, 243] width 203 height 15
type input "CUT"
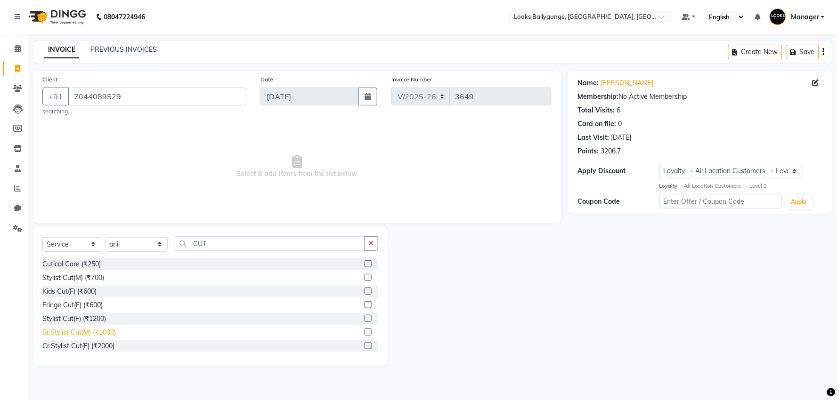
click at [90, 329] on div "Sr.Stylist Cut(M) (₹1000)" at bounding box center [78, 333] width 73 height 10
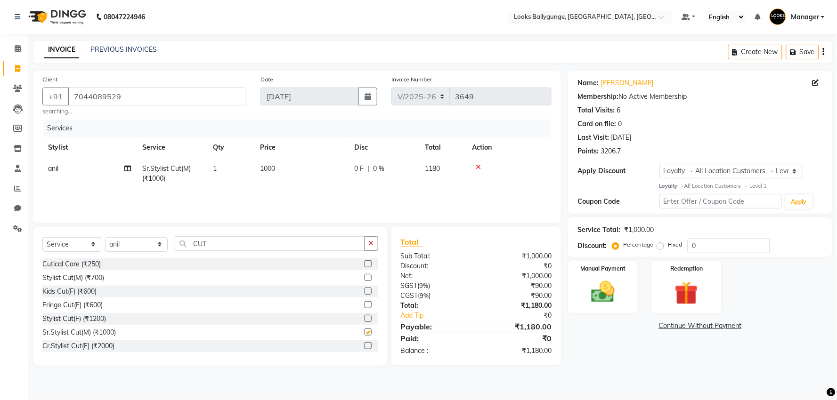
checkbox input "false"
click at [291, 176] on td "1000" at bounding box center [301, 173] width 94 height 31
select select "62807"
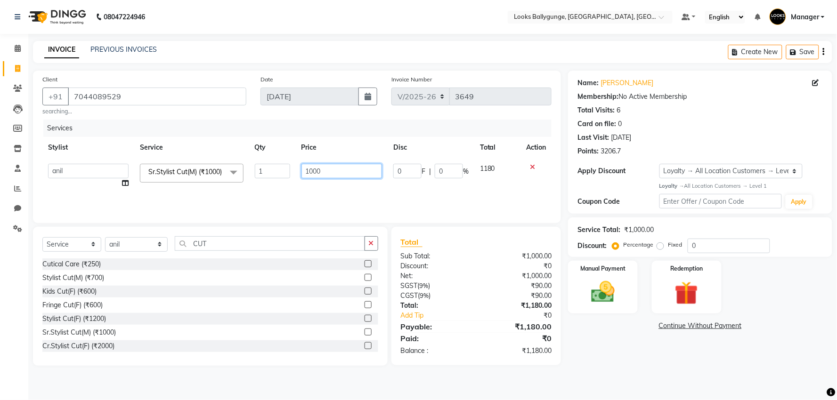
drag, startPoint x: 330, startPoint y: 166, endPoint x: 245, endPoint y: 175, distance: 85.2
click at [245, 175] on tr "Ali_Stylist amit_pdct anil Ayush Sahu COUNTER_SALES Debbo Fazal Gopal_Nails Kri…" at bounding box center [296, 176] width 509 height 36
type input "1100"
click at [244, 205] on div "Services Stylist Service Qty Price Disc Total Action Ali_Stylist amit_pdct anil…" at bounding box center [296, 167] width 509 height 94
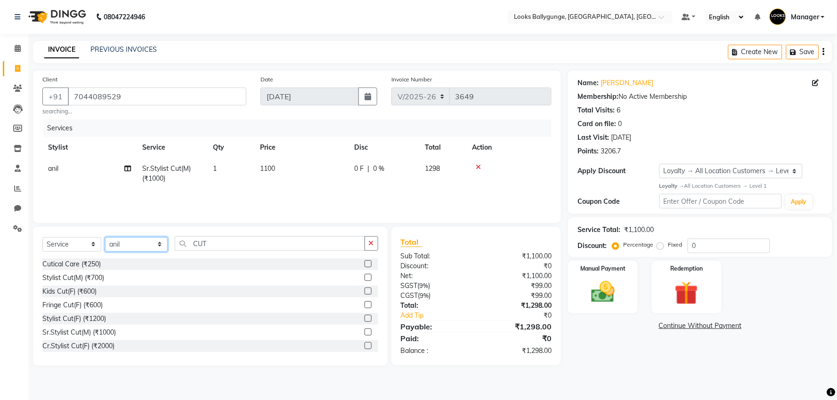
click at [145, 246] on select "Select Stylist Ali_Stylist amit_pdct anil Ayush Sahu COUNTER_SALES Debbo Fazal …" at bounding box center [136, 244] width 63 height 15
select select "49416"
click at [105, 237] on select "Select Stylist Ali_Stylist amit_pdct anil Ayush Sahu COUNTER_SALES Debbo Fazal …" at bounding box center [136, 244] width 63 height 15
drag, startPoint x: 233, startPoint y: 247, endPoint x: 138, endPoint y: 252, distance: 94.8
click at [149, 253] on div "Select Service Product Membership Package Voucher Prepaid Gift Card Select Styl…" at bounding box center [210, 247] width 336 height 22
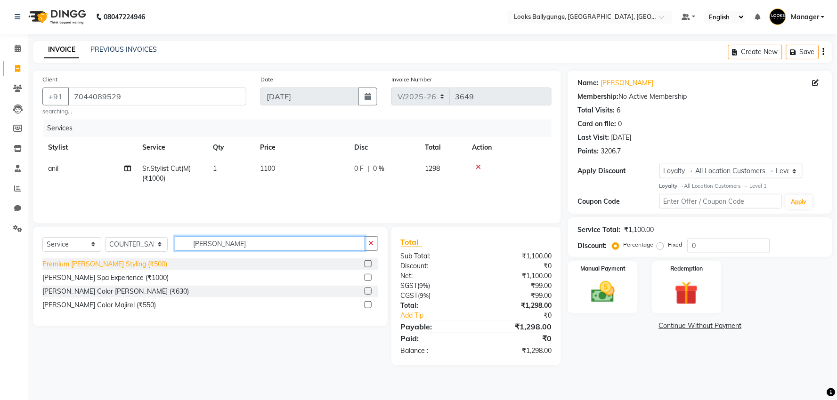
type input "BEARD"
click at [114, 261] on div "Premium [PERSON_NAME] Styling (₹500)" at bounding box center [104, 265] width 125 height 10
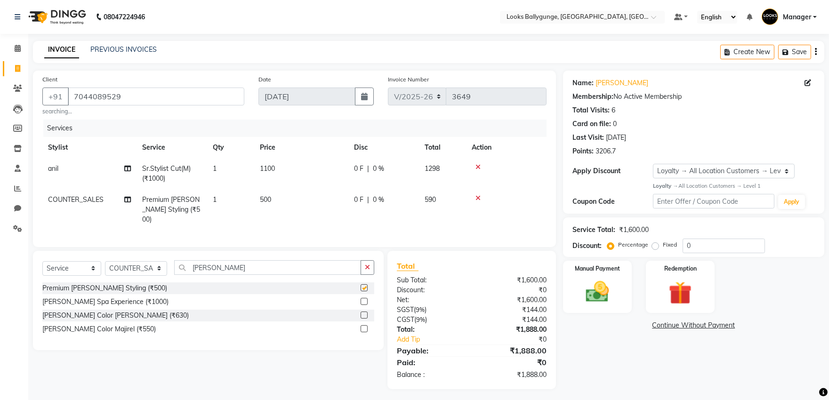
checkbox input "false"
click at [274, 195] on td "500" at bounding box center [301, 209] width 94 height 41
select select "49416"
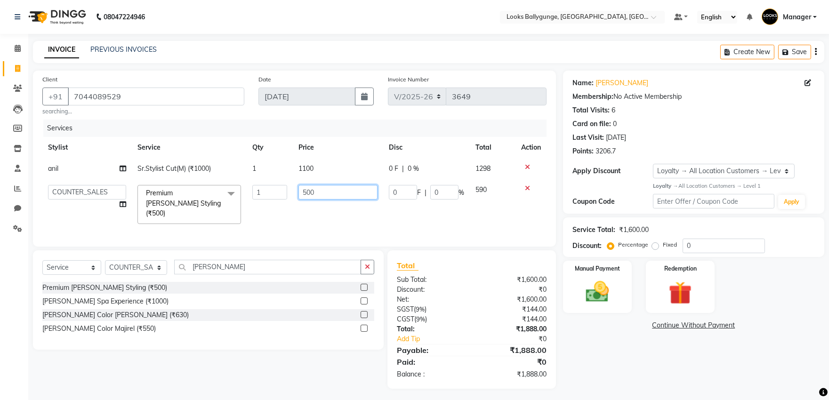
drag, startPoint x: 330, startPoint y: 194, endPoint x: 227, endPoint y: 196, distance: 102.7
click at [227, 196] on tr "Ali_Stylist amit_pdct anil Ayush Sahu COUNTER_SALES Debbo Fazal Gopal_Nails Kri…" at bounding box center [294, 204] width 504 height 50
type input "700"
click at [260, 210] on tr "Ali_Stylist amit_pdct anil Ayush Sahu COUNTER_SALES Debbo Fazal Gopal_Nails Kri…" at bounding box center [294, 204] width 504 height 50
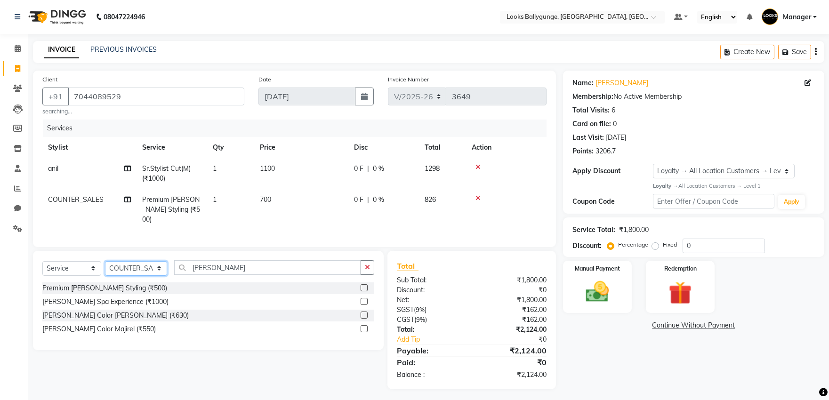
click at [151, 262] on select "Select Stylist Ali_Stylist amit_pdct anil Ayush Sahu COUNTER_SALES Debbo Fazal …" at bounding box center [136, 268] width 62 height 15
click at [60, 268] on select "Select Service Product Membership Package Voucher Prepaid Gift Card" at bounding box center [71, 268] width 59 height 15
click at [42, 261] on select "Select Service Product Membership Package Voucher Prepaid Gift Card" at bounding box center [71, 268] width 59 height 15
drag, startPoint x: 68, startPoint y: 247, endPoint x: 71, endPoint y: 261, distance: 13.9
click at [69, 251] on div "Client +91 7044089529 searching... Date 04-09-2025 Invoice Number V/2025 V/2025…" at bounding box center [294, 230] width 537 height 319
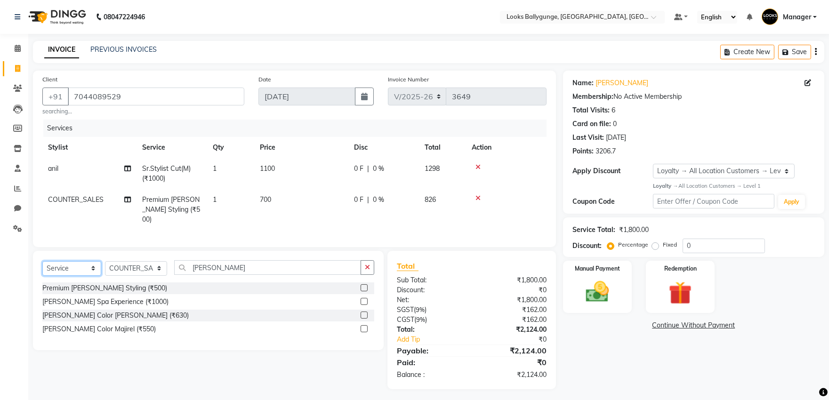
click at [71, 262] on select "Select Service Product Membership Package Voucher Prepaid Gift Card" at bounding box center [71, 268] width 59 height 15
select select "product"
click at [42, 261] on select "Select Service Product Membership Package Voucher Prepaid Gift Card" at bounding box center [71, 268] width 59 height 15
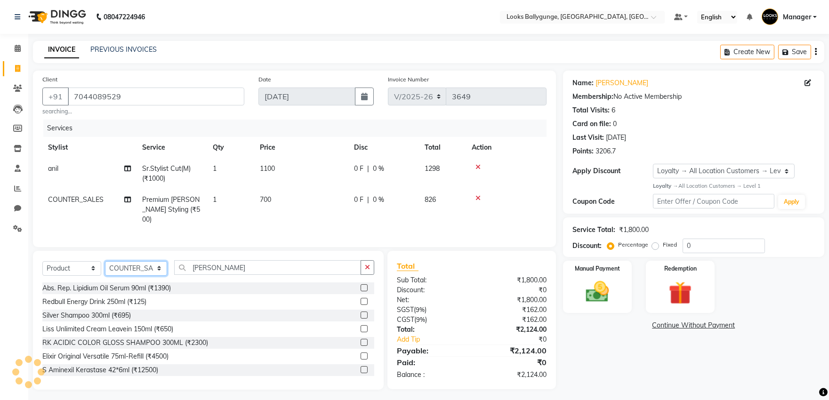
click at [116, 268] on select "Select Stylist Ali_Stylist amit_pdct anil Ayush Sahu COUNTER_SALES Debbo Fazal …" at bounding box center [136, 268] width 62 height 15
select select "62807"
click at [105, 261] on select "Select Stylist Ali_Stylist amit_pdct anil Ayush Sahu COUNTER_SALES Debbo Fazal …" at bounding box center [136, 268] width 62 height 15
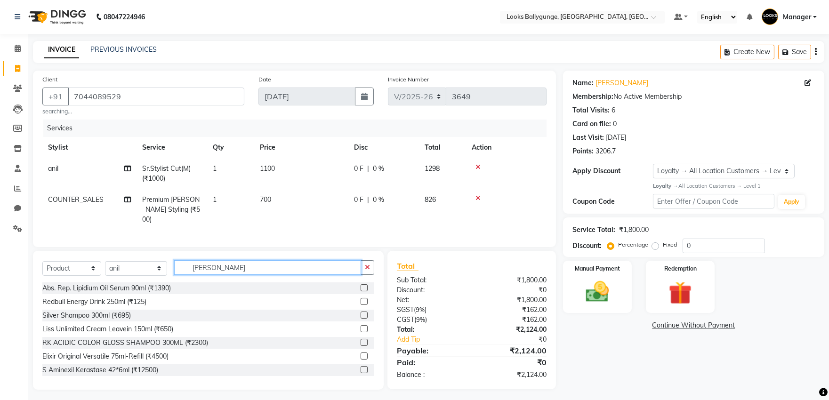
drag, startPoint x: 227, startPoint y: 264, endPoint x: 167, endPoint y: 268, distance: 60.9
click at [167, 268] on div "Select Service Product Membership Package Voucher Prepaid Gift Card Select Styl…" at bounding box center [208, 271] width 332 height 22
type input "3474637059132"
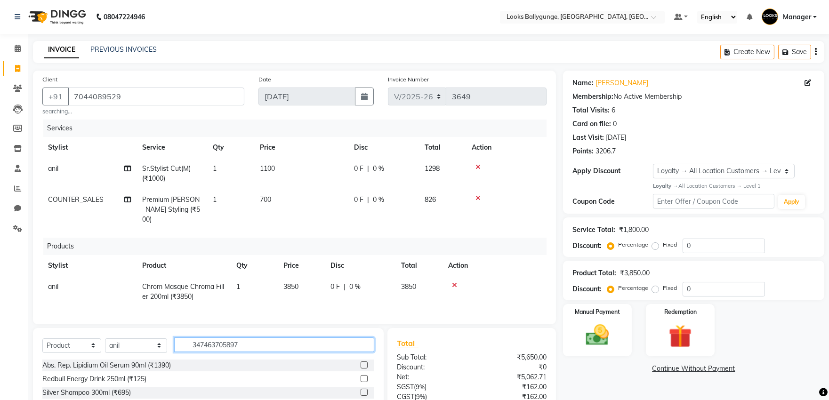
type input "3474637058975"
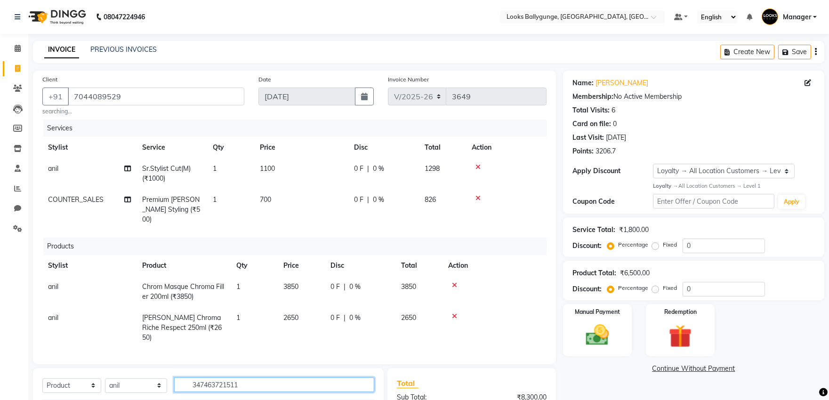
type input "3474637215118"
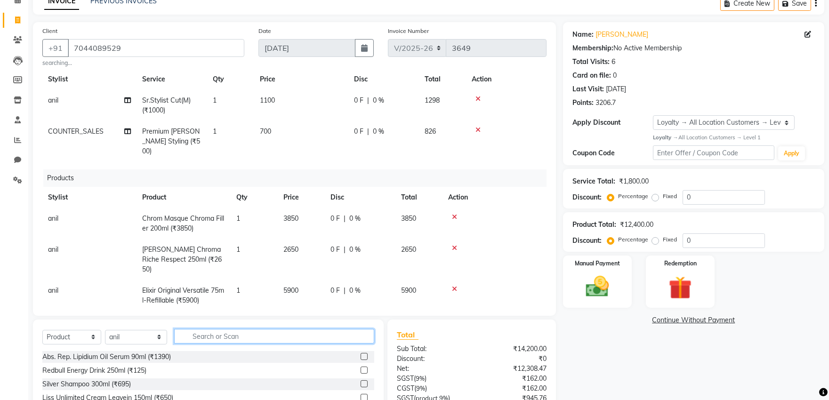
scroll to position [140, 0]
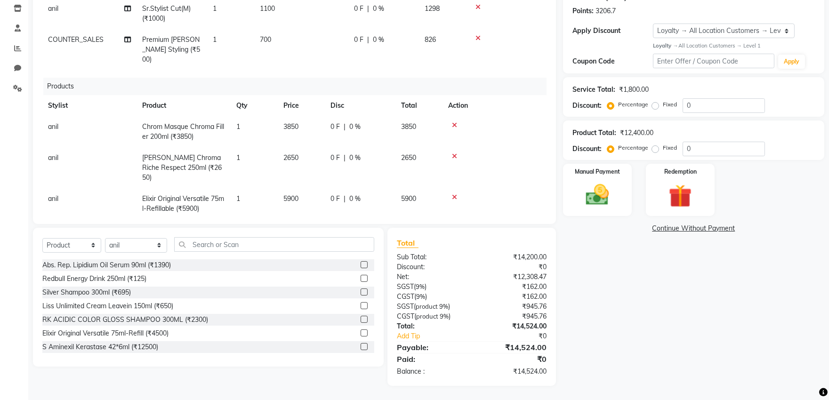
click at [298, 122] on span "3850" at bounding box center [291, 126] width 15 height 8
select select "62807"
drag, startPoint x: 308, startPoint y: 120, endPoint x: 187, endPoint y: 114, distance: 122.2
click at [187, 116] on tr "Ali_Stylist amit_pdct anil Ayush Sahu COUNTER_SALES Debbo Fazal Gopal_Nails Kri…" at bounding box center [294, 131] width 504 height 31
click at [289, 147] on td "2650" at bounding box center [301, 167] width 47 height 41
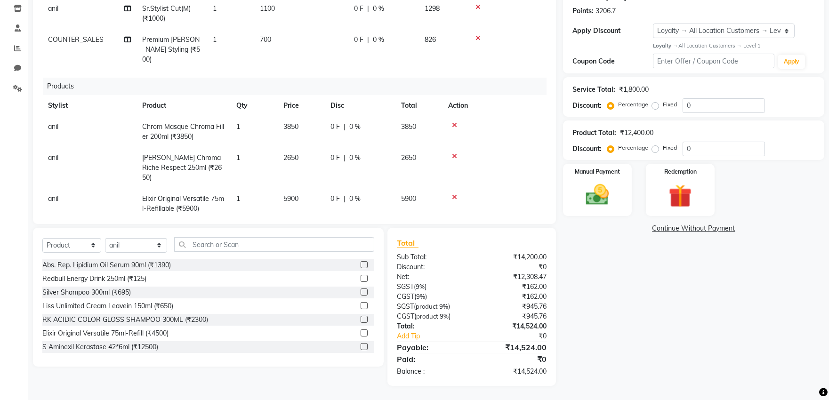
select select "62807"
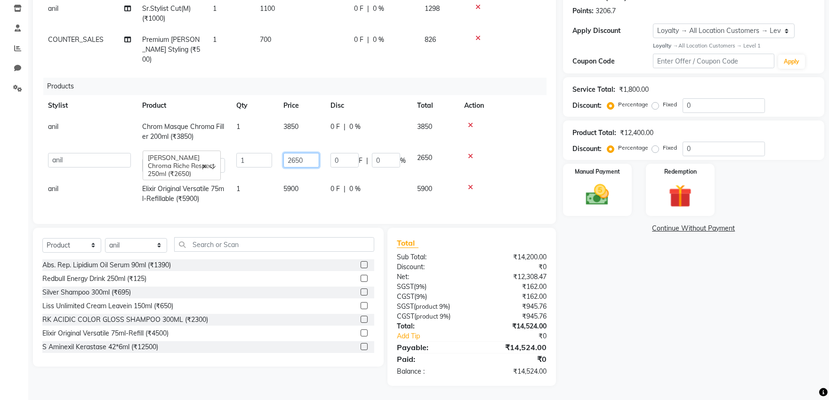
drag, startPoint x: 312, startPoint y: 151, endPoint x: 154, endPoint y: 138, distance: 158.3
click at [154, 147] on tr "Ali_Stylist amit_pdct anil Ayush Sahu COUNTER_SALES Debbo Fazal Gopal_Nails Kri…" at bounding box center [294, 162] width 504 height 31
type input "2950"
click at [302, 179] on td "5900" at bounding box center [301, 194] width 47 height 31
select select "62807"
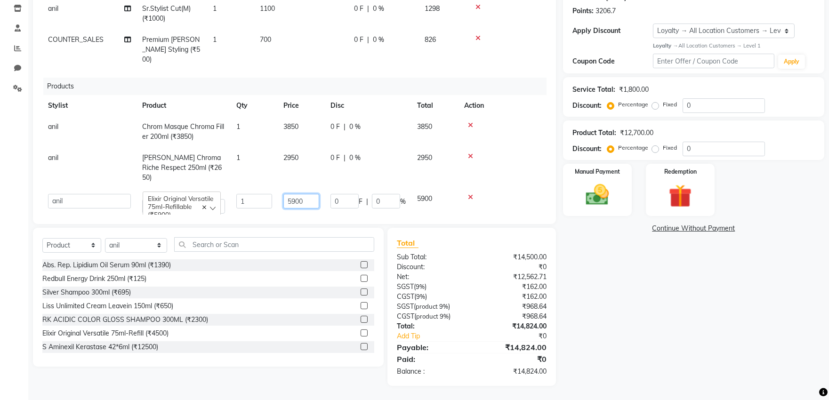
drag, startPoint x: 317, startPoint y: 182, endPoint x: 238, endPoint y: 179, distance: 79.2
click at [238, 188] on tr "Ali_Stylist amit_pdct anil Ayush Sahu COUNTER_SALES Debbo Fazal Gopal_Nails Kri…" at bounding box center [294, 203] width 504 height 31
type input "5900"
click at [516, 194] on div at bounding box center [502, 197] width 77 height 7
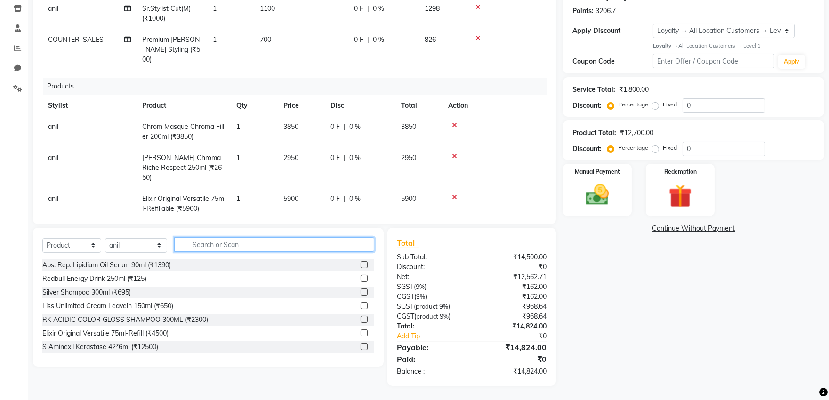
click at [242, 249] on input "text" at bounding box center [274, 244] width 200 height 15
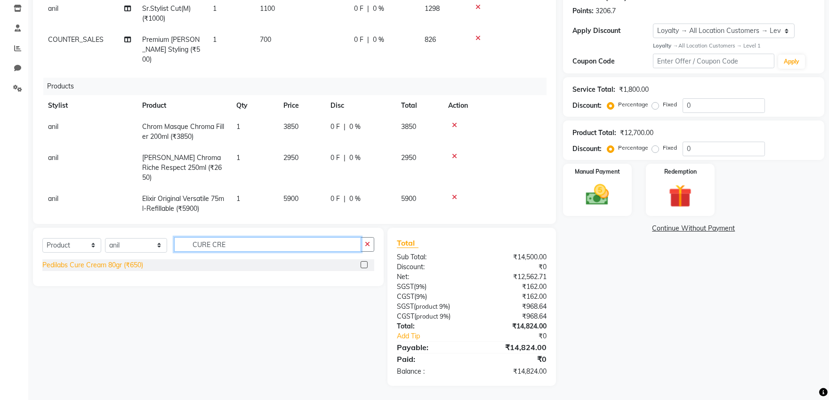
type input "CURE CRE"
click at [119, 266] on div "Pedilabs Cure Cream 80gr (₹650)" at bounding box center [92, 265] width 101 height 10
checkbox input "false"
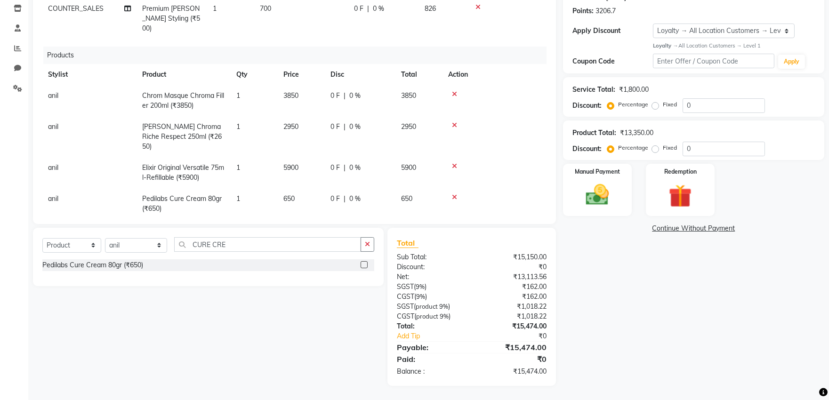
click at [293, 195] on span "650" at bounding box center [289, 199] width 11 height 8
select select "62807"
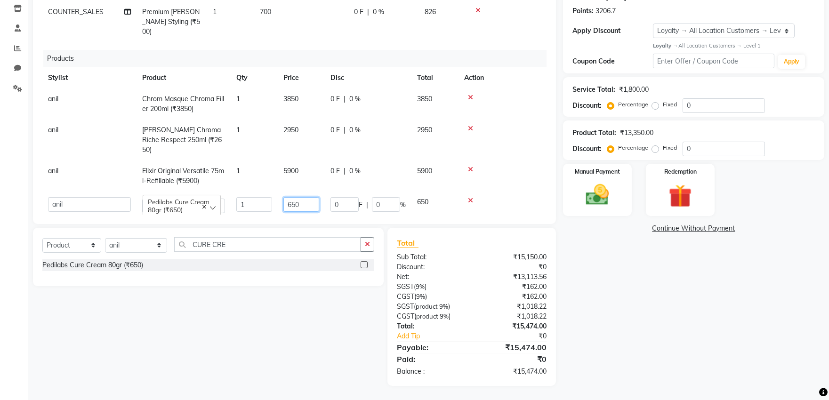
drag, startPoint x: 309, startPoint y: 183, endPoint x: 260, endPoint y: 185, distance: 50.0
click at [260, 192] on tr "Ali_Stylist amit_pdct anil Ayush Sahu COUNTER_SALES Debbo Fazal Gopal_Nails Kri…" at bounding box center [294, 205] width 504 height 27
type input "550"
click at [585, 280] on div "Name: Debjeet Biswas Membership: No Active Membership Total Visits: 6 Card on f…" at bounding box center [697, 158] width 268 height 456
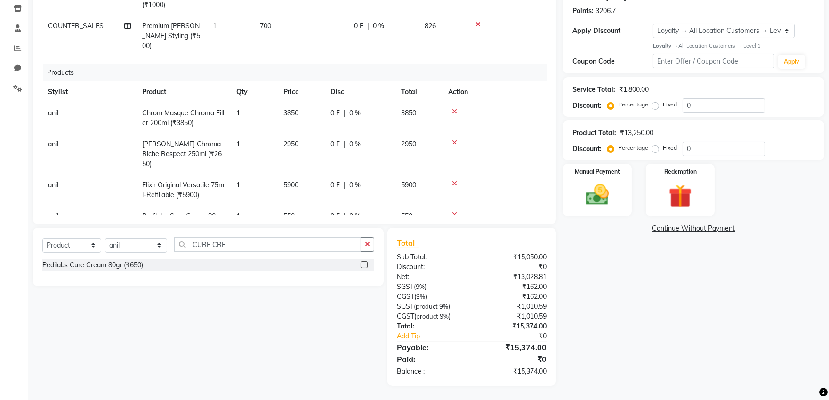
scroll to position [51, 0]
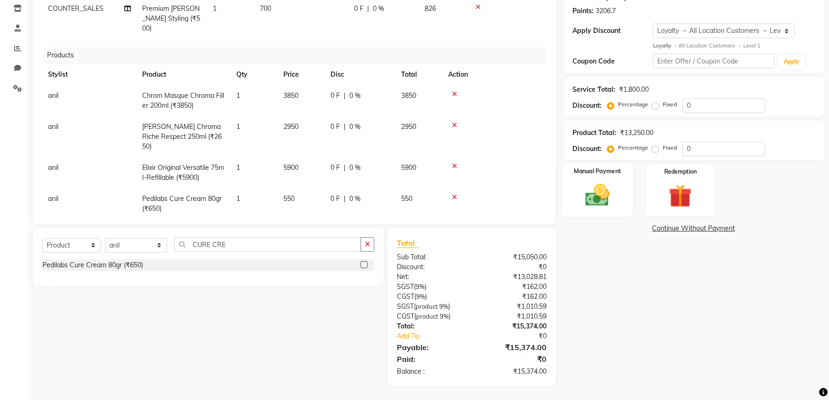
click at [575, 190] on div "Manual Payment" at bounding box center [598, 190] width 72 height 54
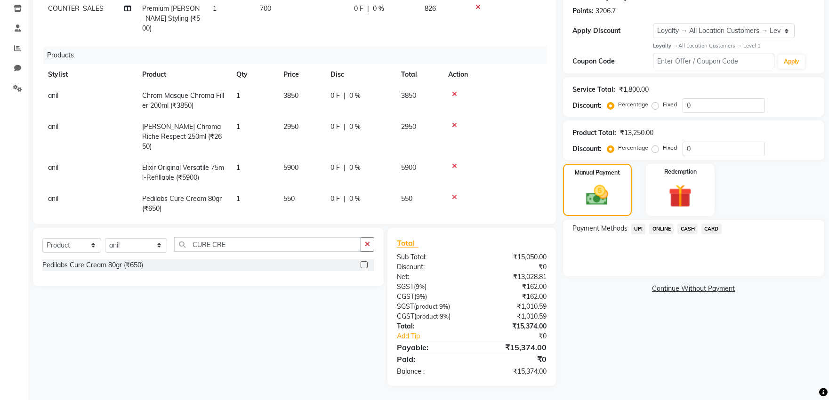
click at [712, 227] on span "CARD" at bounding box center [712, 229] width 20 height 11
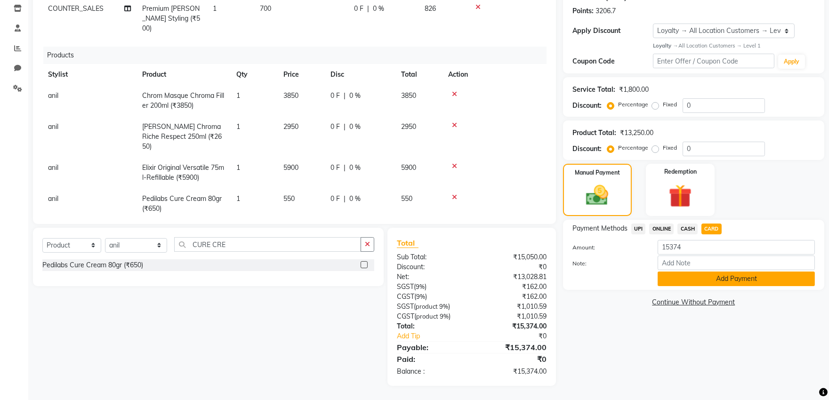
click at [706, 273] on button "Add Payment" at bounding box center [736, 279] width 157 height 15
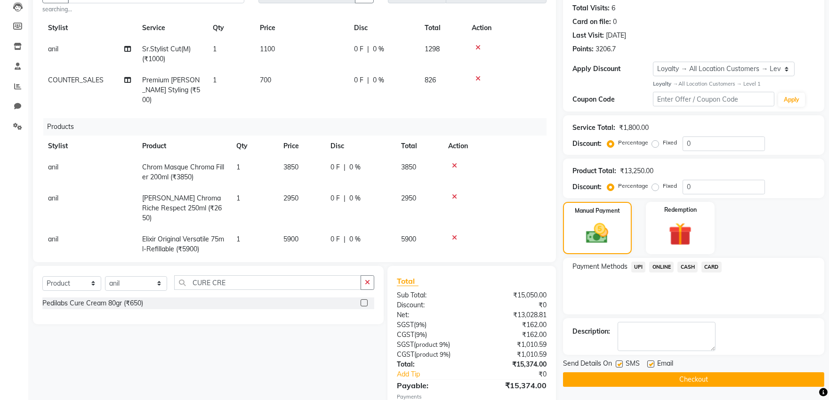
scroll to position [0, 0]
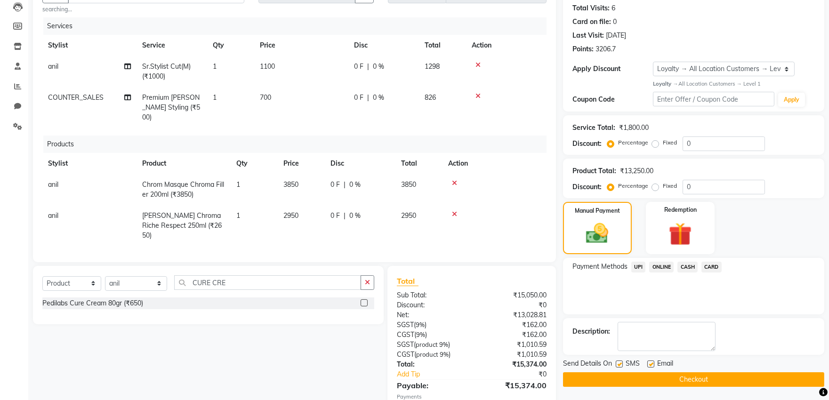
click at [720, 378] on button "Checkout" at bounding box center [693, 380] width 261 height 15
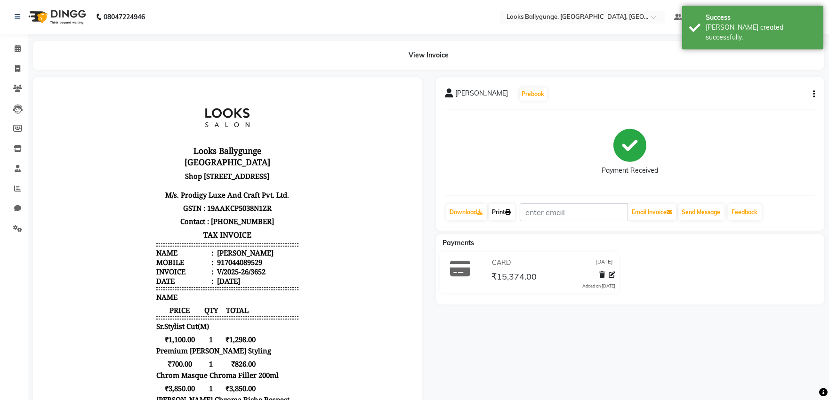
click at [502, 211] on link "Print" at bounding box center [502, 212] width 26 height 16
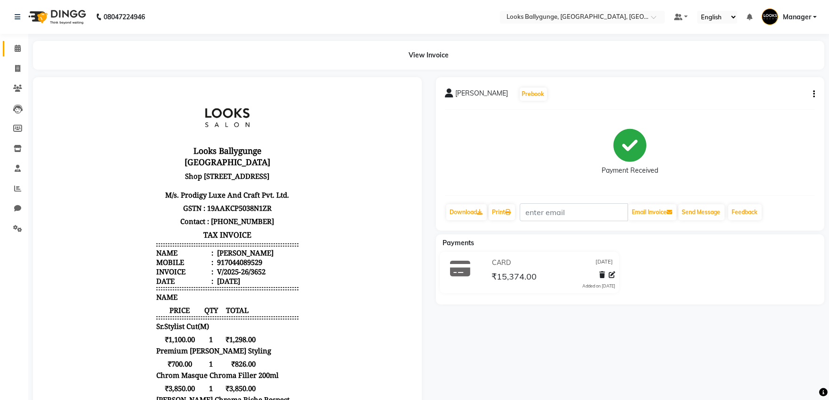
click at [11, 54] on link "Calendar" at bounding box center [14, 49] width 23 height 16
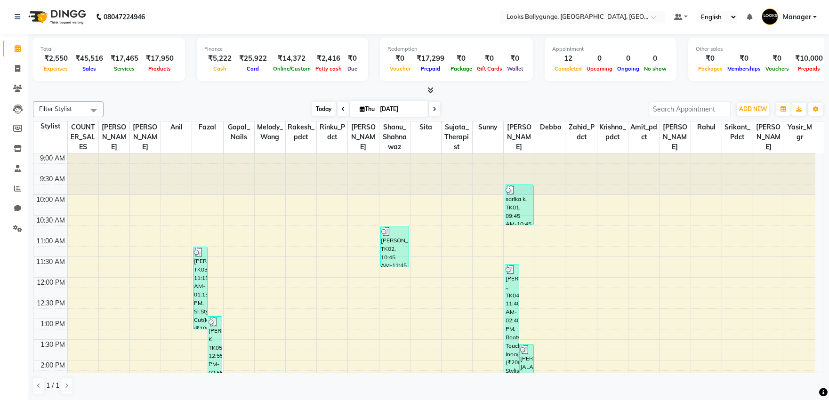
click at [325, 113] on span "Today" at bounding box center [324, 109] width 24 height 15
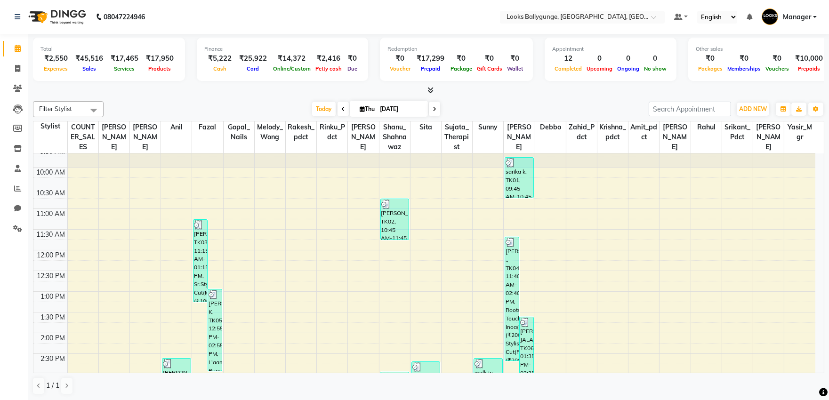
scroll to position [52, 0]
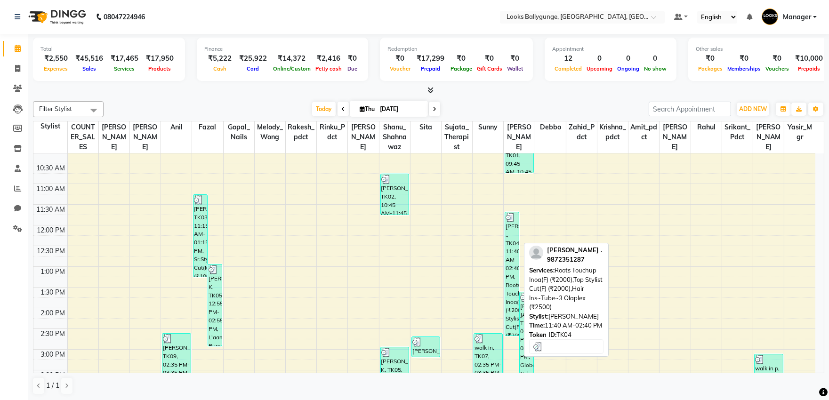
click at [509, 272] on div "[PERSON_NAME] ., TK04, 11:40 AM-02:40 PM, Roots Touchup Inoa(F) (₹2000),Top Sty…" at bounding box center [512, 273] width 14 height 123
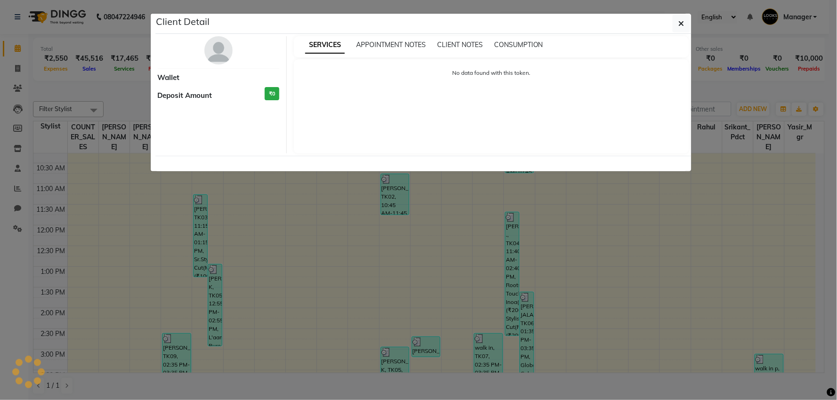
select select "3"
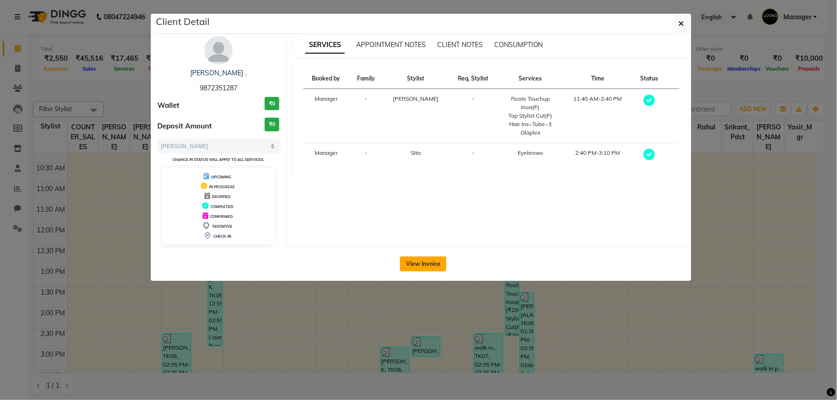
click at [404, 261] on button "View Invoice" at bounding box center [423, 264] width 47 height 15
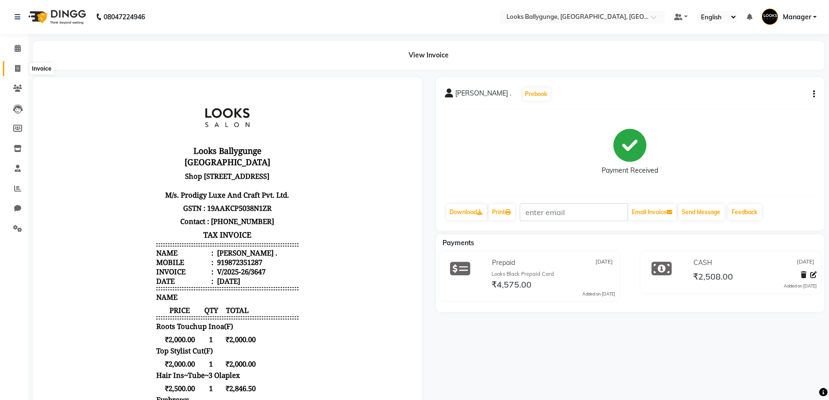
click at [15, 68] on icon at bounding box center [17, 68] width 5 height 7
select select "6477"
select select "service"
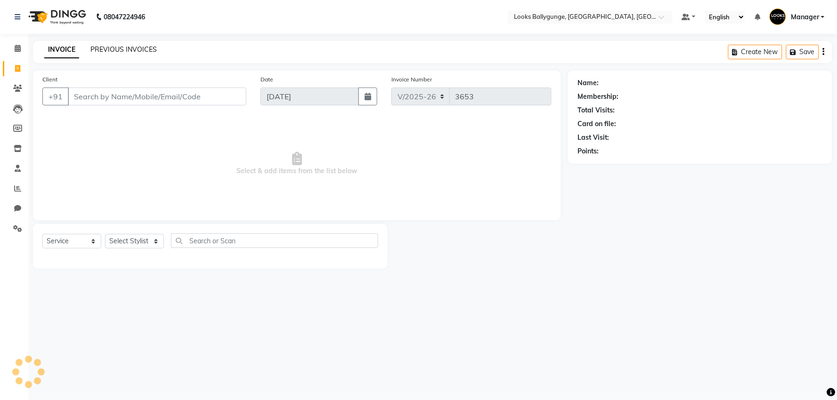
click at [109, 48] on link "PREVIOUS INVOICES" at bounding box center [123, 49] width 66 height 8
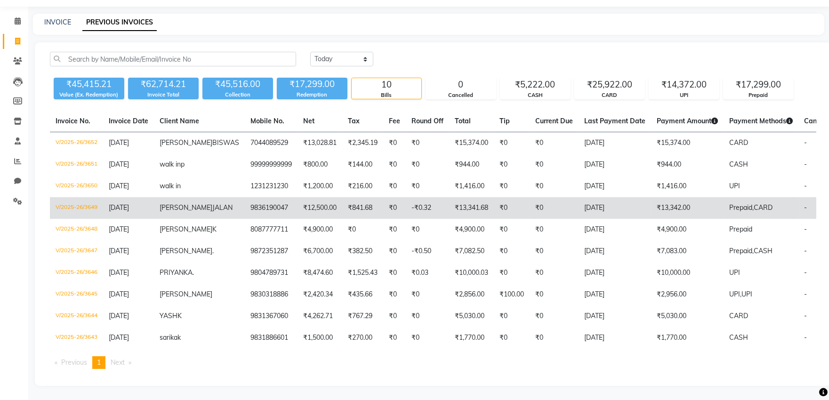
scroll to position [63, 0]
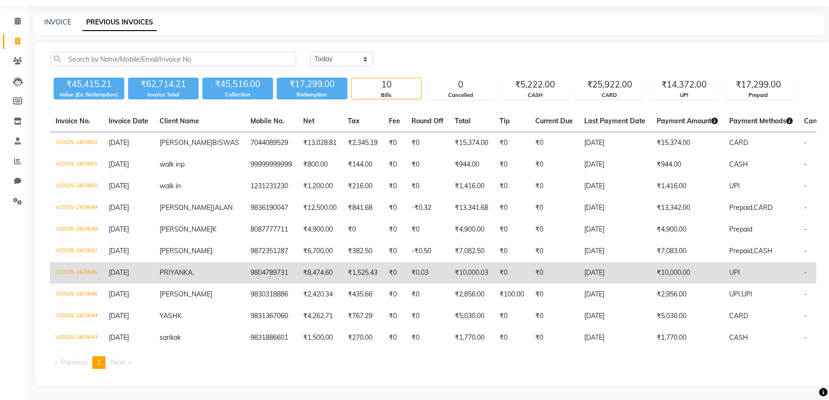
click at [494, 262] on td "₹0" at bounding box center [512, 273] width 36 height 22
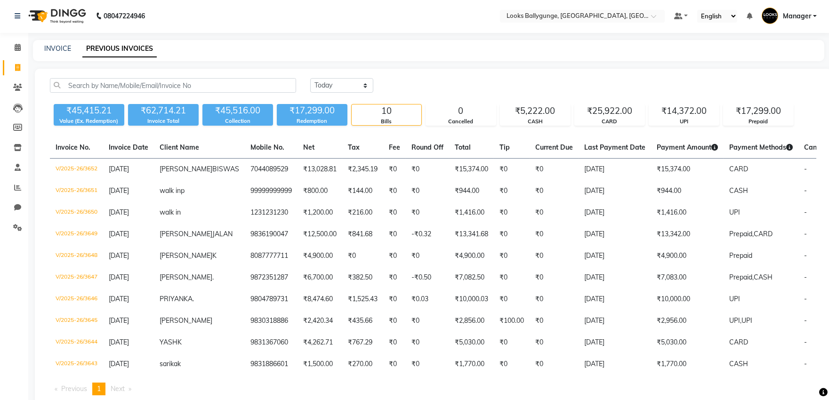
scroll to position [0, 0]
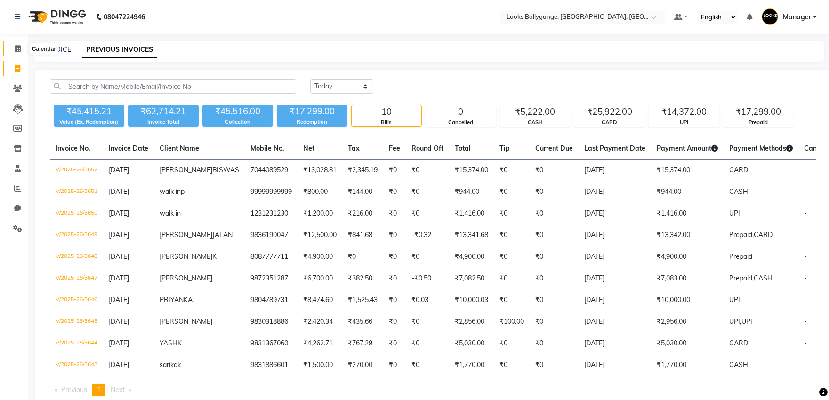
click at [16, 52] on icon at bounding box center [18, 48] width 6 height 7
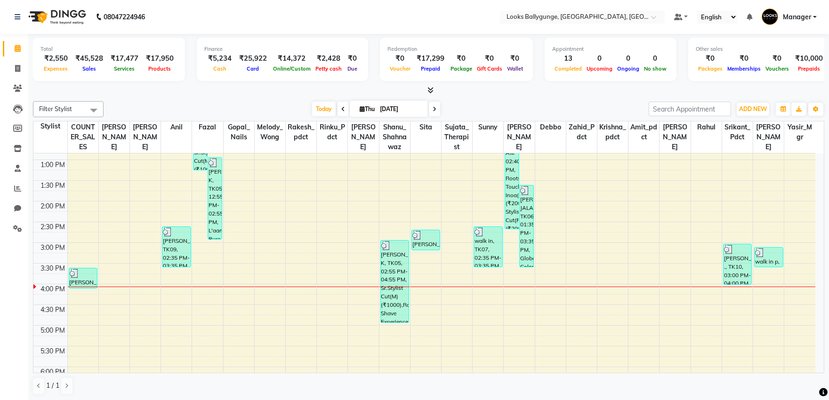
scroll to position [157, 0]
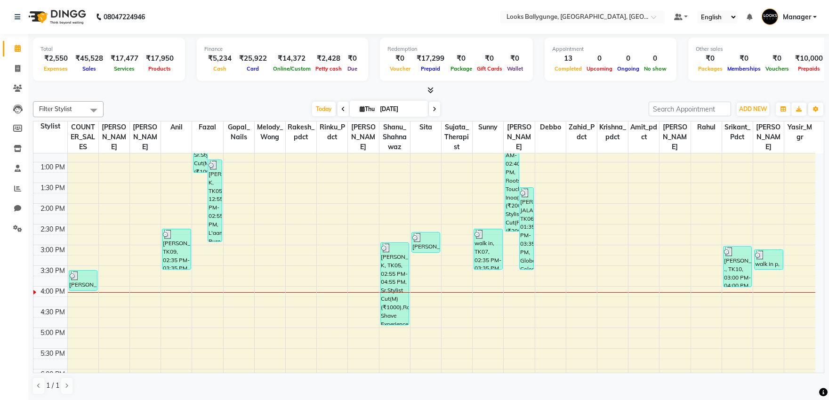
click at [203, 111] on div "Today Thu 04-09-2025" at bounding box center [376, 109] width 536 height 14
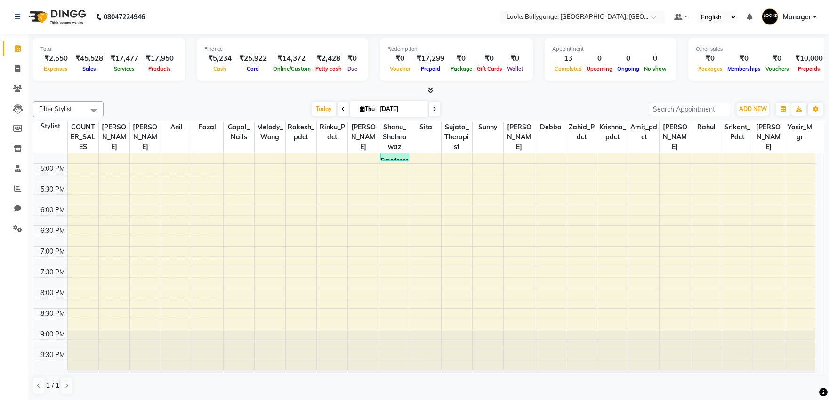
scroll to position [0, 0]
click at [429, 87] on icon at bounding box center [431, 89] width 6 height 7
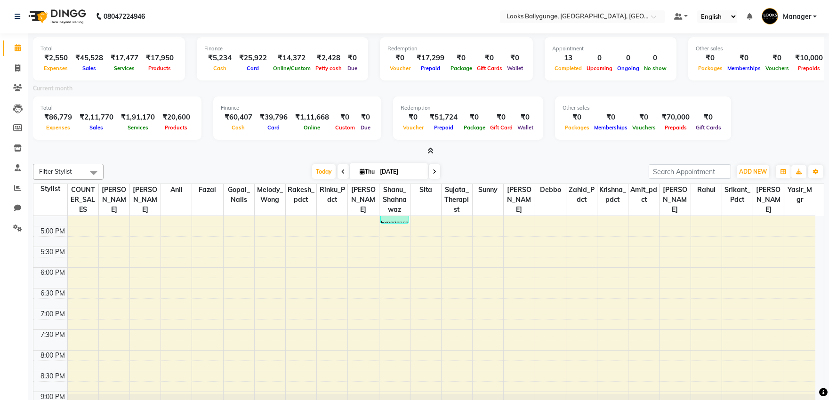
click at [430, 149] on icon at bounding box center [431, 150] width 6 height 7
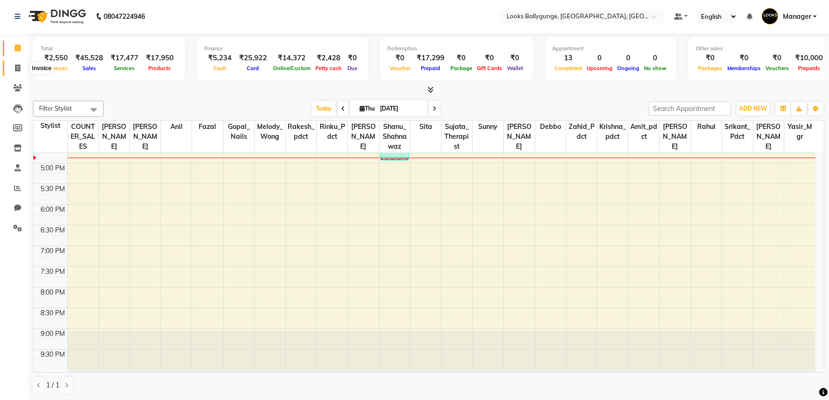
click at [19, 69] on icon at bounding box center [17, 68] width 5 height 7
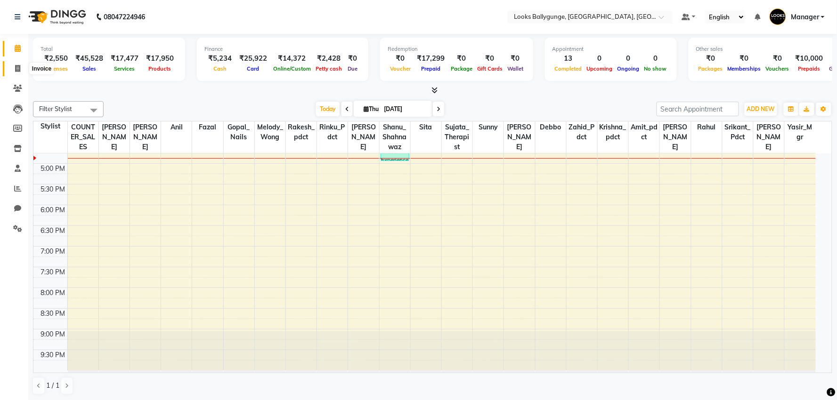
select select "service"
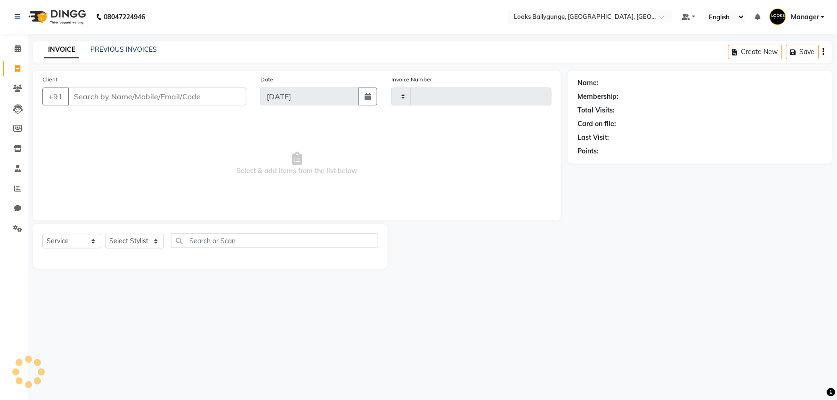
type input "3654"
select select "6477"
click at [135, 238] on select "Select Stylist" at bounding box center [134, 241] width 59 height 15
select select "85490"
click at [105, 235] on select "Select Stylist [PERSON_NAME] amit_pdct anil [PERSON_NAME] COUNTER_SALES [PERSON…" at bounding box center [136, 241] width 63 height 15
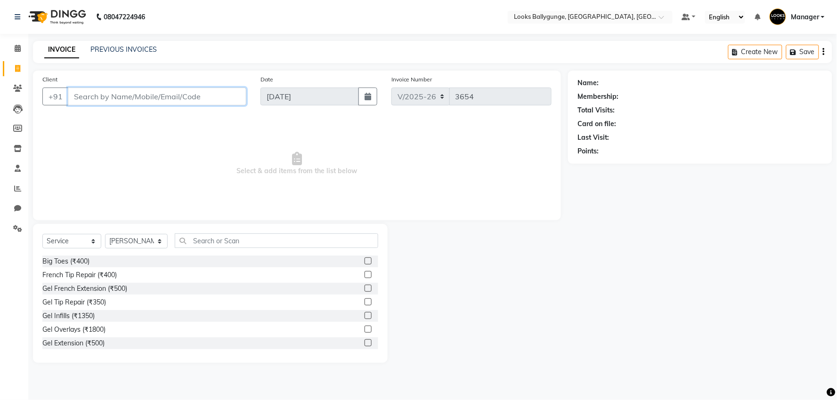
click at [139, 98] on input "Client" at bounding box center [157, 97] width 179 height 18
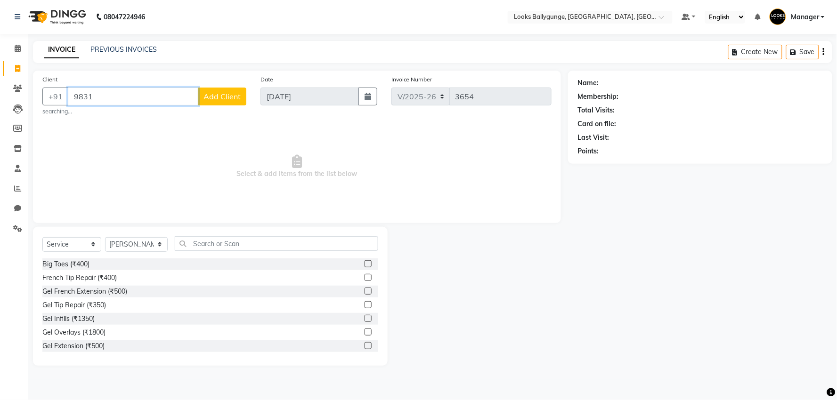
type input "9831"
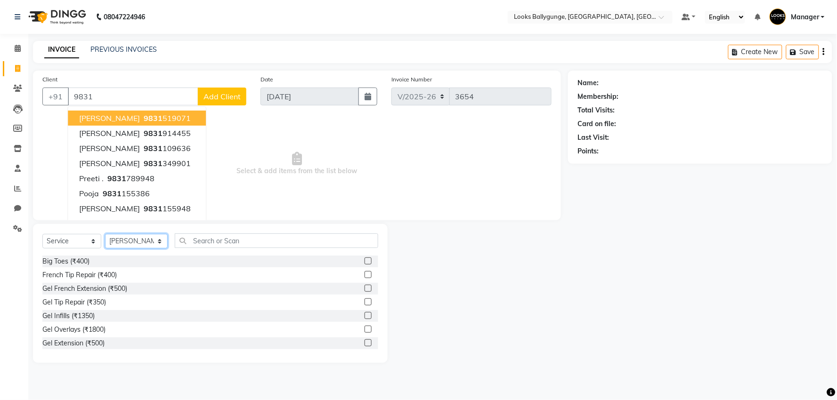
click at [148, 240] on select "Select Stylist [PERSON_NAME] amit_pdct anil [PERSON_NAME] COUNTER_SALES [PERSON…" at bounding box center [136, 241] width 63 height 15
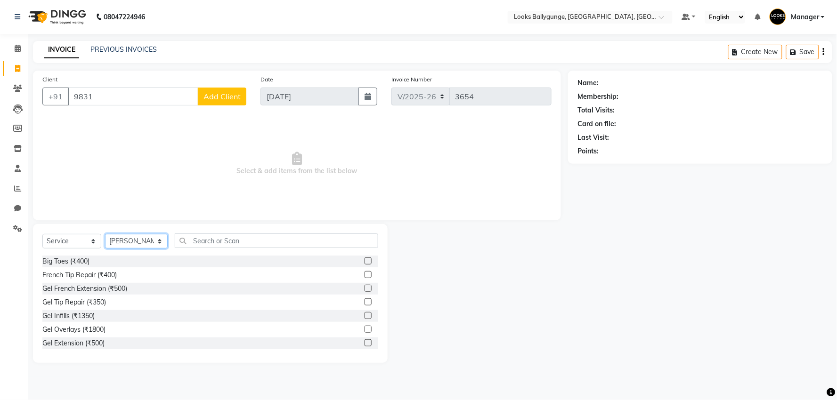
select select "62807"
click at [105, 235] on select "Select Stylist [PERSON_NAME] amit_pdct anil [PERSON_NAME] COUNTER_SALES [PERSON…" at bounding box center [136, 241] width 63 height 15
click at [107, 92] on input "9831" at bounding box center [133, 97] width 130 height 18
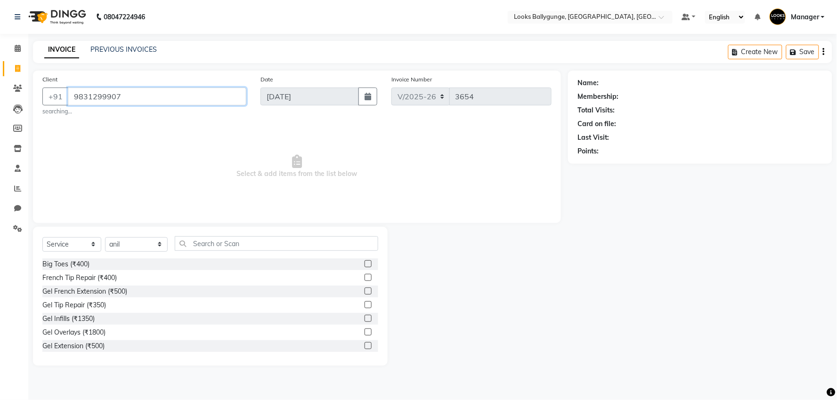
type input "9831299907"
select select "1: Object"
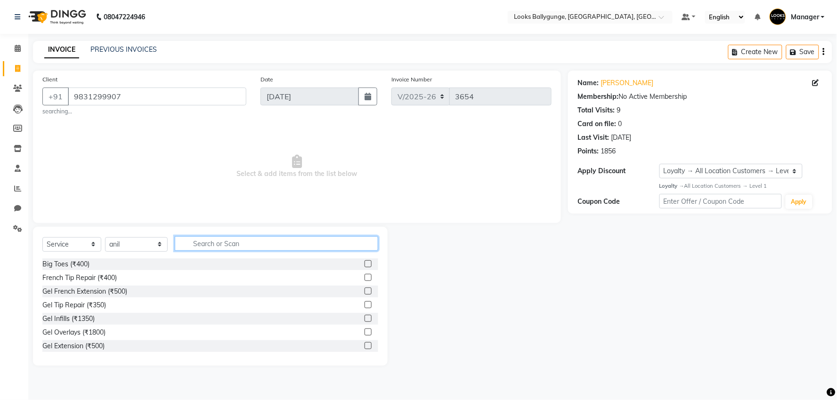
click at [271, 251] on input "text" at bounding box center [276, 243] width 203 height 15
type input "CUT"
click at [111, 336] on div "Sr.Stylist Cut(M) (₹1000)" at bounding box center [78, 333] width 73 height 10
checkbox input "false"
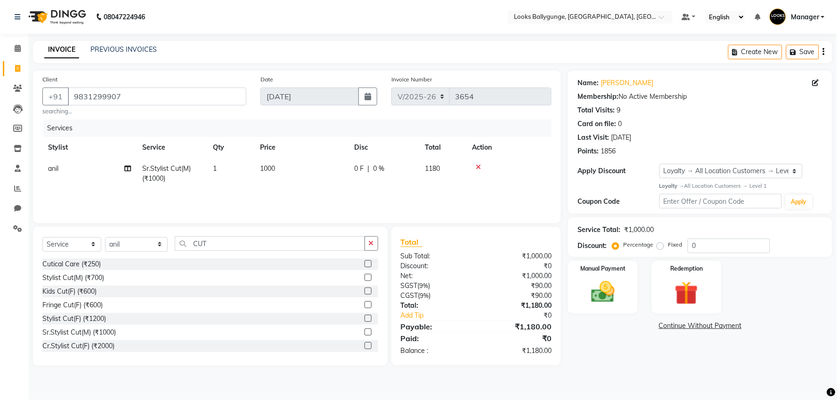
click at [312, 167] on td "1000" at bounding box center [301, 173] width 94 height 31
select select "62807"
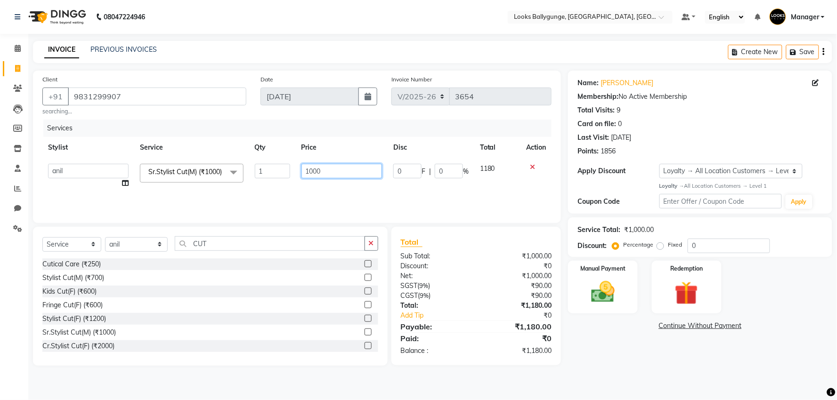
drag, startPoint x: 340, startPoint y: 171, endPoint x: 283, endPoint y: 171, distance: 57.0
click at [283, 171] on tr "Ali_Stylist amit_pdct anil Ayush Sahu COUNTER_SALES Debbo Fazal Gopal_Nails Kri…" at bounding box center [296, 176] width 509 height 36
type input "1100"
click at [152, 250] on select "Select Stylist [PERSON_NAME] amit_pdct anil [PERSON_NAME] COUNTER_SALES [PERSON…" at bounding box center [136, 244] width 63 height 15
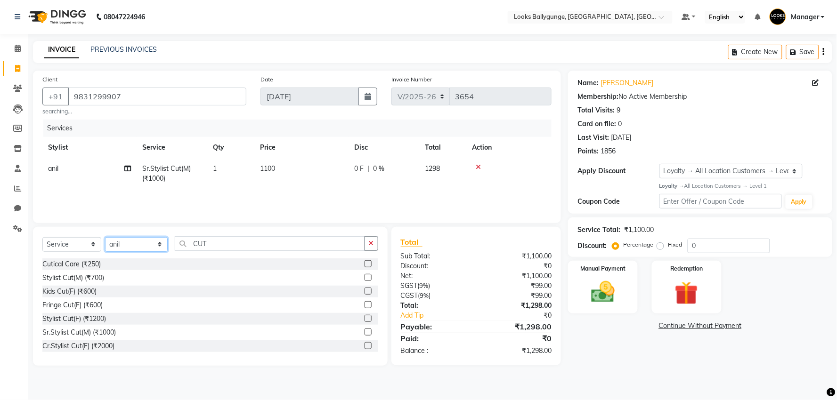
select select "57264"
click at [105, 237] on select "Select Stylist [PERSON_NAME] amit_pdct anil [PERSON_NAME] COUNTER_SALES [PERSON…" at bounding box center [136, 244] width 63 height 15
drag, startPoint x: 267, startPoint y: 245, endPoint x: 146, endPoint y: 248, distance: 120.1
click at [146, 248] on div "Select Service Product Membership Package Voucher Prepaid Gift Card Select Styl…" at bounding box center [210, 247] width 336 height 22
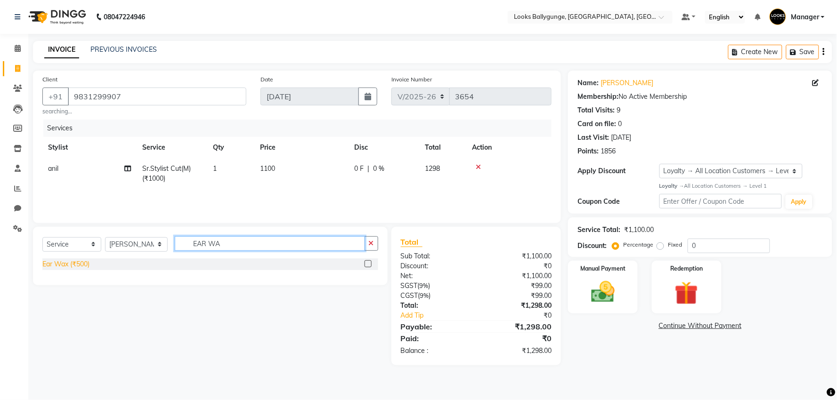
type input "EAR WA"
click at [83, 266] on div "Ear Wax (₹500)" at bounding box center [65, 265] width 47 height 10
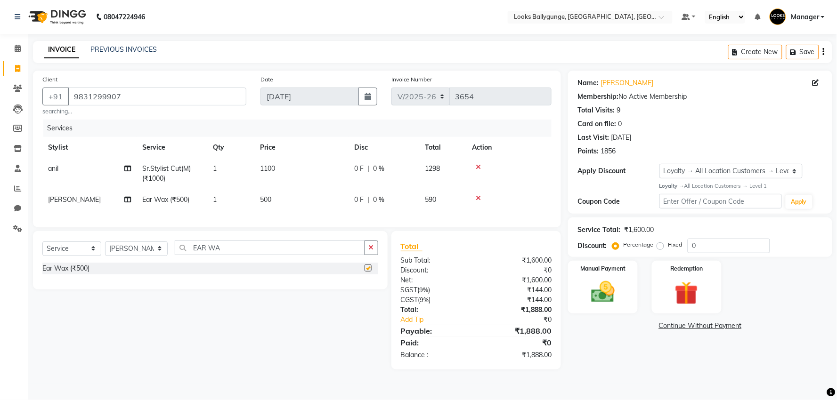
checkbox input "false"
click at [629, 77] on div "Name: Suresh Kanodia Membership: No Active Membership Total Visits: 9 Card on f…" at bounding box center [699, 115] width 245 height 82
click at [629, 82] on link "Suresh Kanodia" at bounding box center [626, 83] width 53 height 10
click at [620, 278] on img at bounding box center [603, 292] width 40 height 28
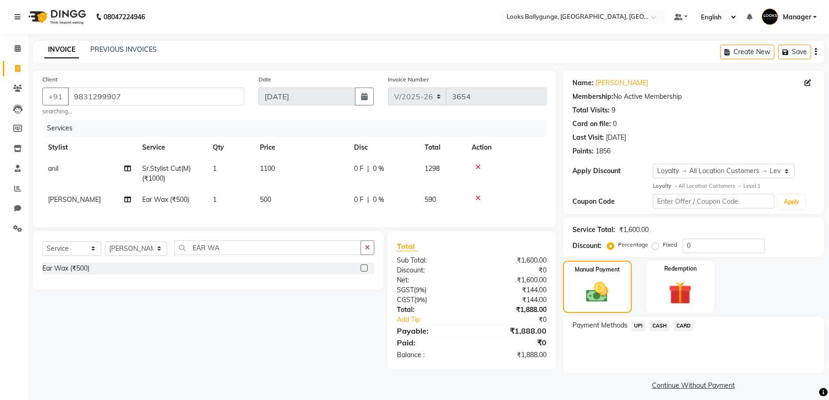
click at [657, 323] on span "CASH" at bounding box center [659, 326] width 20 height 11
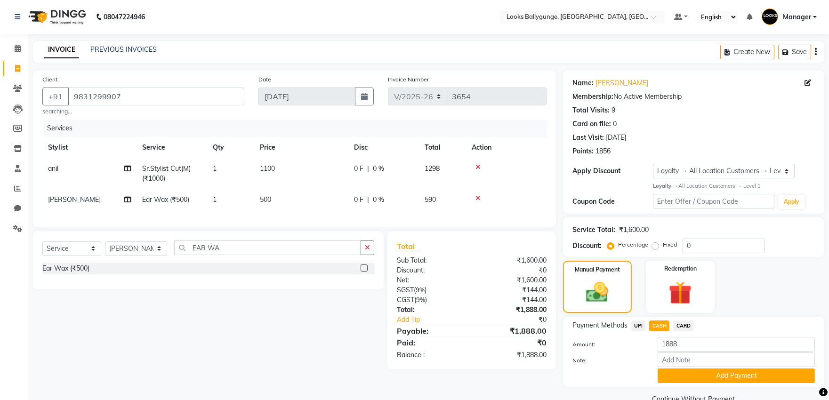
click at [714, 376] on button "Add Payment" at bounding box center [736, 376] width 157 height 15
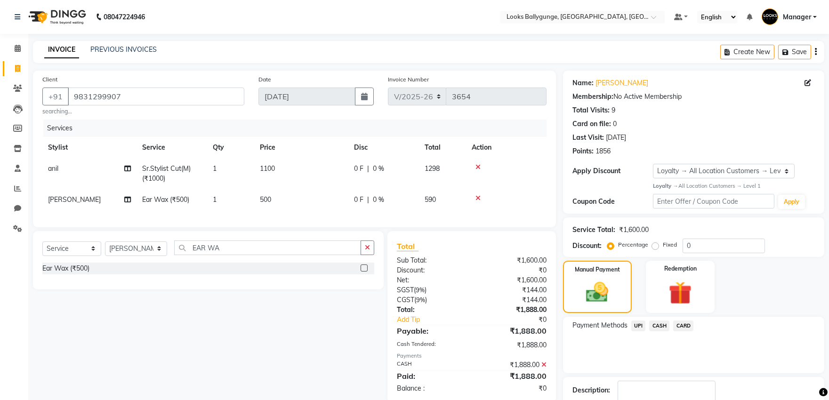
scroll to position [72, 0]
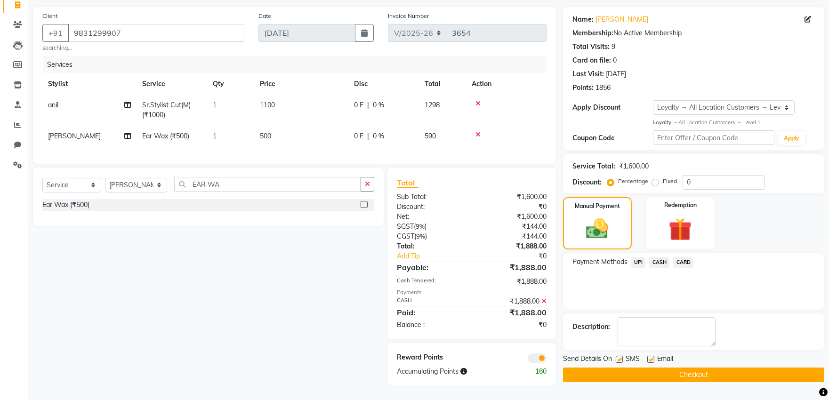
click at [714, 375] on div "Name: Suresh Kanodia Membership: No Active Membership Total Visits: 9 Card on f…" at bounding box center [697, 196] width 268 height 379
click at [714, 368] on button "Checkout" at bounding box center [693, 375] width 261 height 15
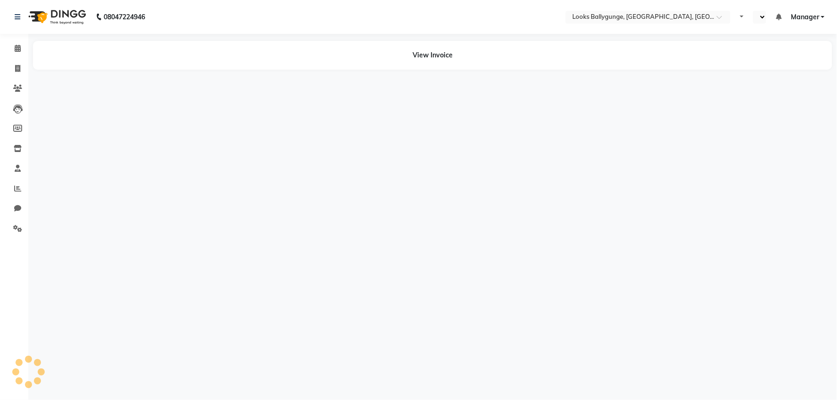
select select "en"
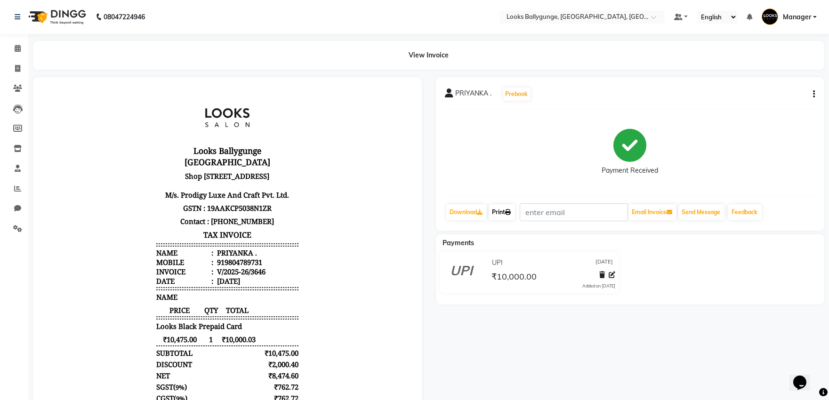
click at [496, 213] on link "Print" at bounding box center [502, 212] width 26 height 16
click at [14, 54] on link "Calendar" at bounding box center [14, 49] width 23 height 16
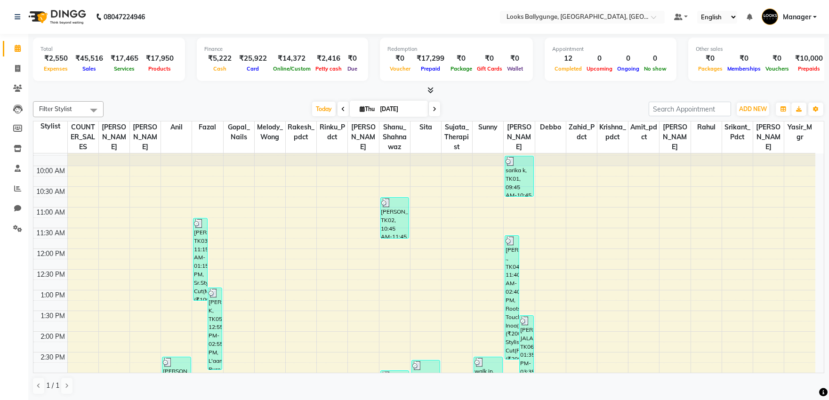
scroll to position [52, 0]
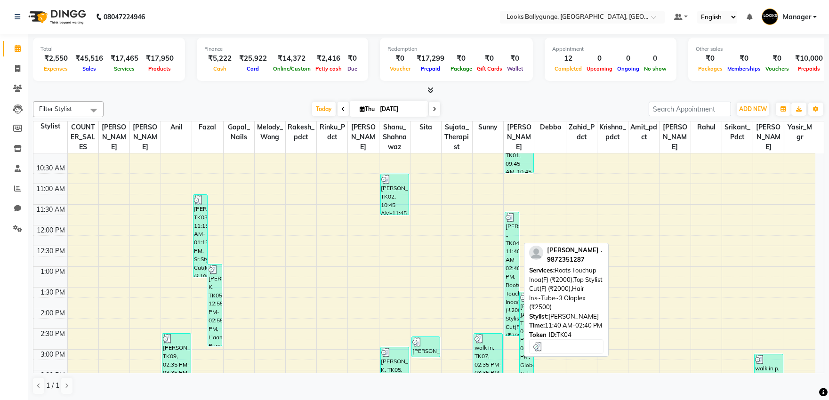
click at [511, 243] on div "[PERSON_NAME] ., TK04, 11:40 AM-02:40 PM, Roots Touchup Inoa(F) (₹2000),Top Sty…" at bounding box center [512, 273] width 14 height 123
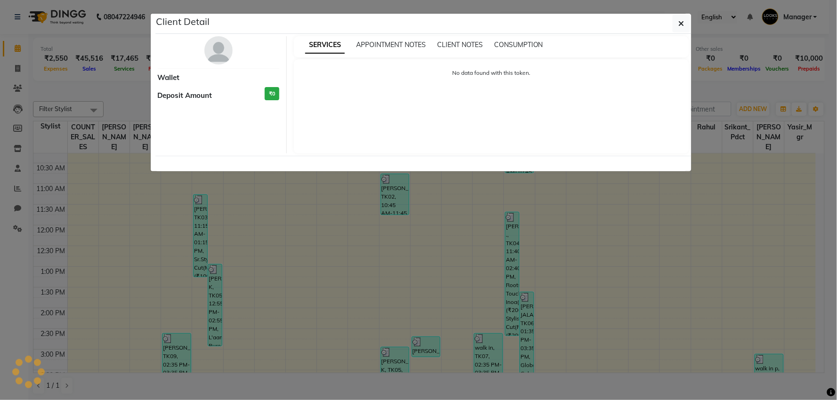
select select "3"
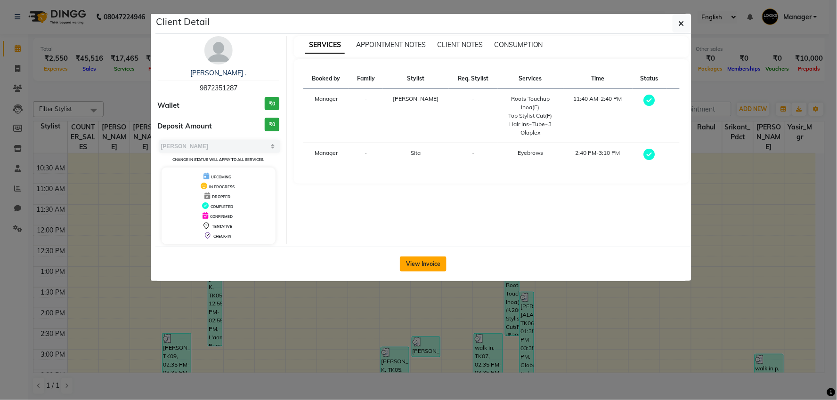
click at [425, 261] on button "View Invoice" at bounding box center [423, 264] width 47 height 15
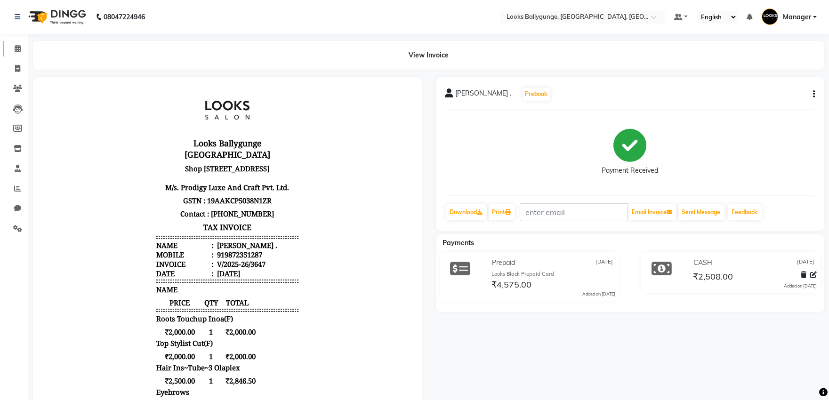
scroll to position [157, 0]
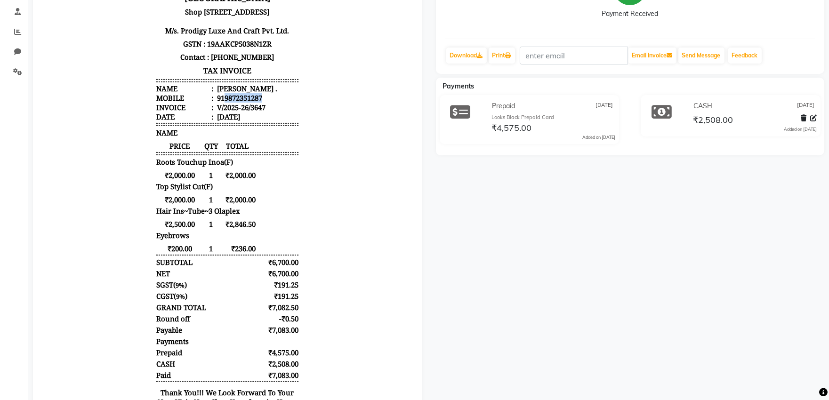
drag, startPoint x: 217, startPoint y: 94, endPoint x: 275, endPoint y: 100, distance: 58.3
click at [275, 100] on li "Mobile : 919872351287" at bounding box center [227, 98] width 142 height 9
copy div "9872351287"
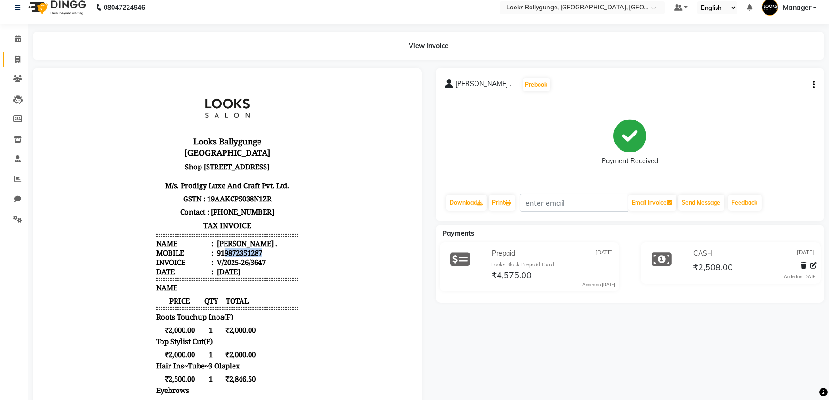
scroll to position [0, 0]
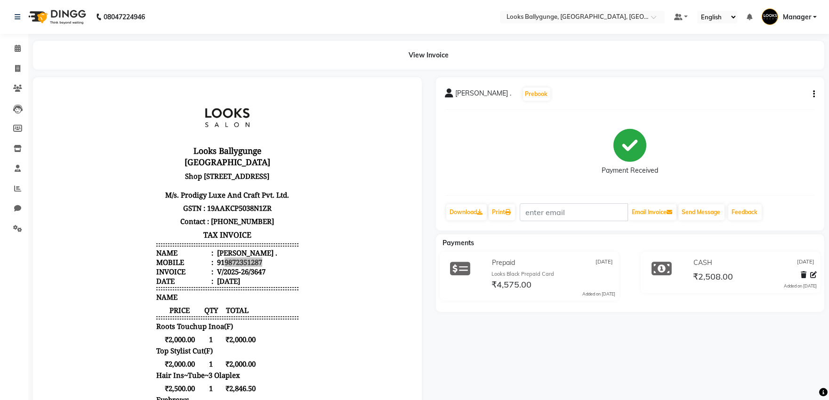
click at [24, 79] on li "Clients" at bounding box center [14, 89] width 28 height 20
click at [14, 73] on span at bounding box center [17, 69] width 16 height 11
select select "6477"
select select "service"
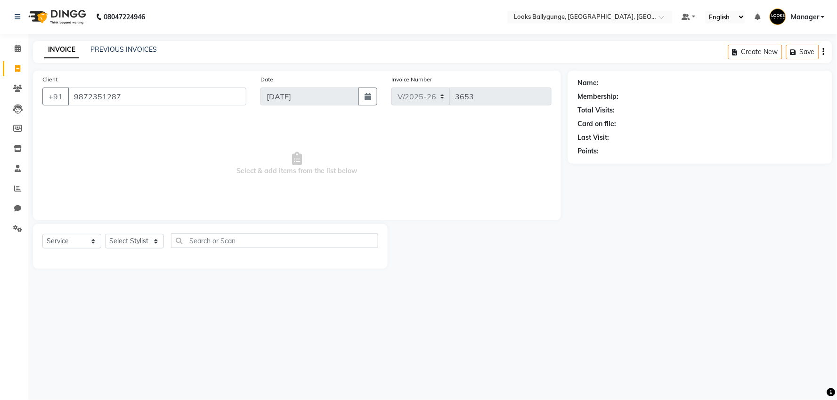
type input "9872351287"
select select "1: Object"
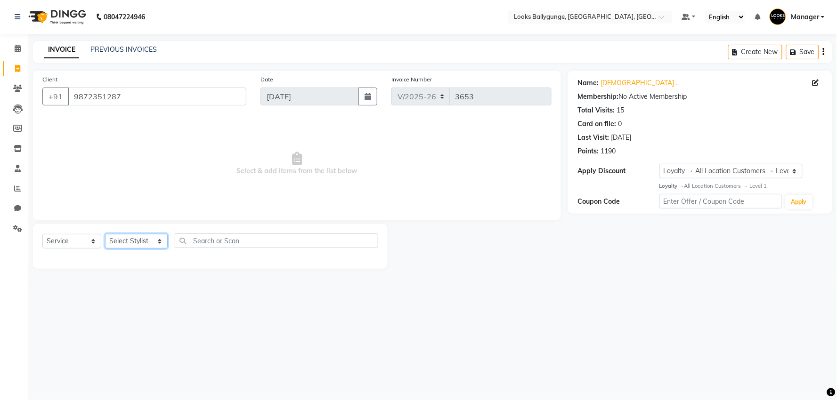
click at [133, 239] on select "Select Stylist [PERSON_NAME] amit_pdct anil [PERSON_NAME] COUNTER_SALES [PERSON…" at bounding box center [136, 241] width 63 height 15
select select "86358"
click at [105, 235] on select "Select Stylist [PERSON_NAME] amit_pdct anil [PERSON_NAME] COUNTER_SALES [PERSON…" at bounding box center [136, 241] width 63 height 15
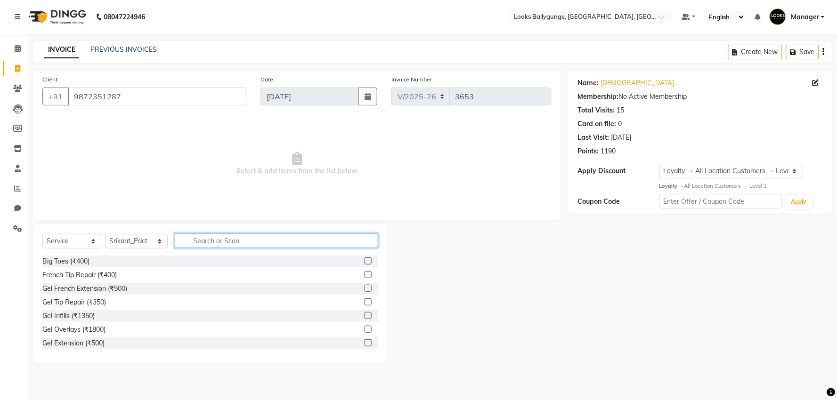
click at [247, 237] on input "text" at bounding box center [276, 241] width 203 height 15
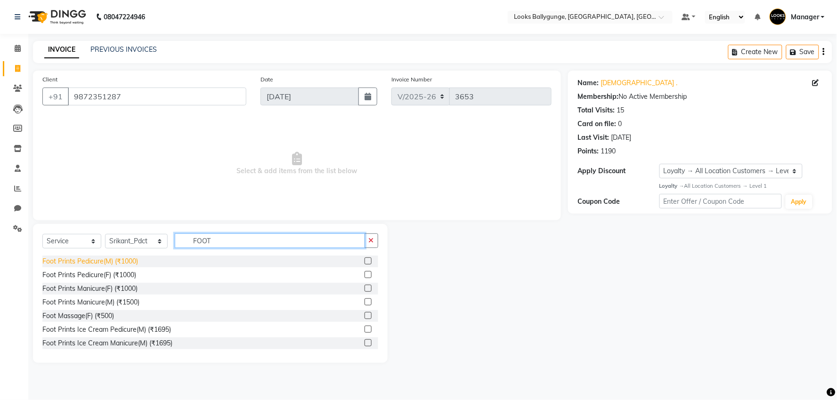
type input "FOOT"
click at [124, 263] on div "Foot Prints Pedicure(M) (₹1000)" at bounding box center [90, 262] width 96 height 10
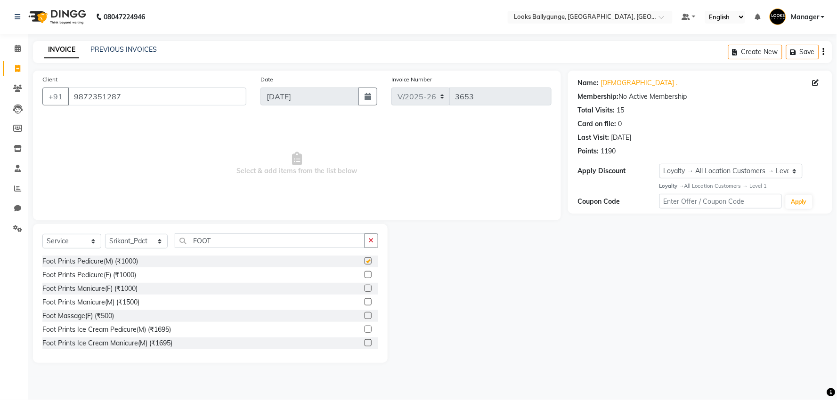
checkbox input "false"
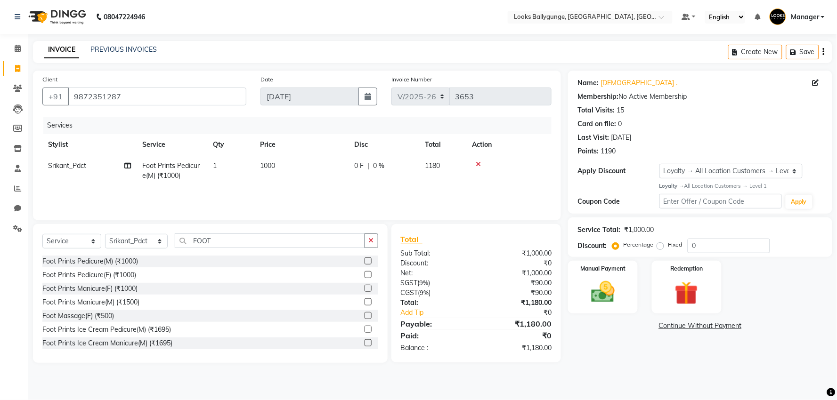
click at [283, 171] on td "1000" at bounding box center [301, 170] width 94 height 31
select select "86358"
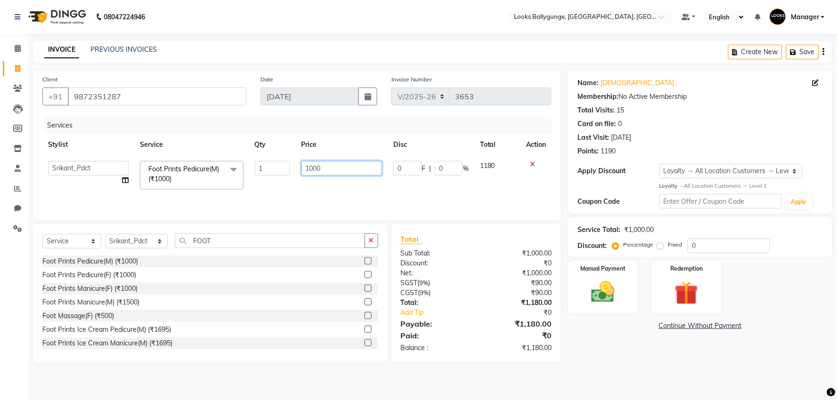
drag, startPoint x: 332, startPoint y: 169, endPoint x: 290, endPoint y: 170, distance: 41.5
click at [290, 170] on tr "Ali_Stylist amit_pdct anil Ayush Sahu COUNTER_SALES Debbo Fazal Gopal_Nails Kri…" at bounding box center [296, 175] width 509 height 40
type input "1200"
click at [296, 181] on td "1200" at bounding box center [342, 175] width 92 height 40
select select "86358"
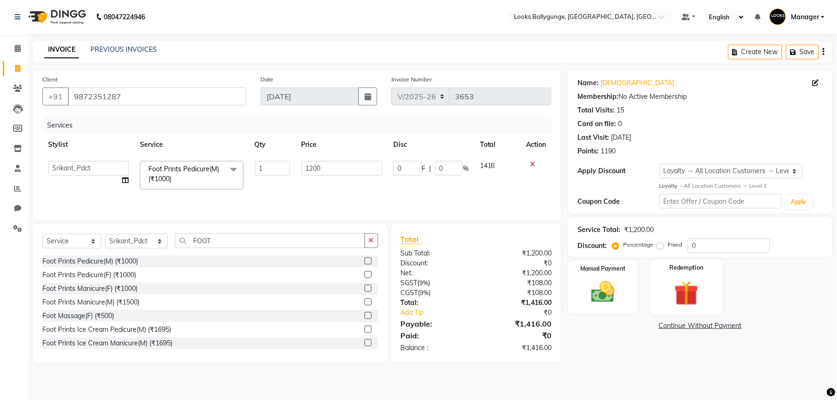
click at [690, 300] on img at bounding box center [687, 293] width 40 height 30
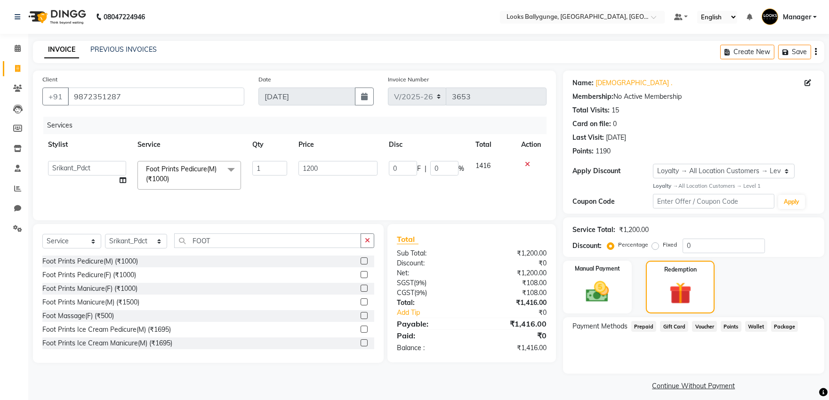
click at [644, 323] on span "Prepaid" at bounding box center [644, 326] width 25 height 11
click at [733, 327] on span "Points" at bounding box center [731, 326] width 21 height 11
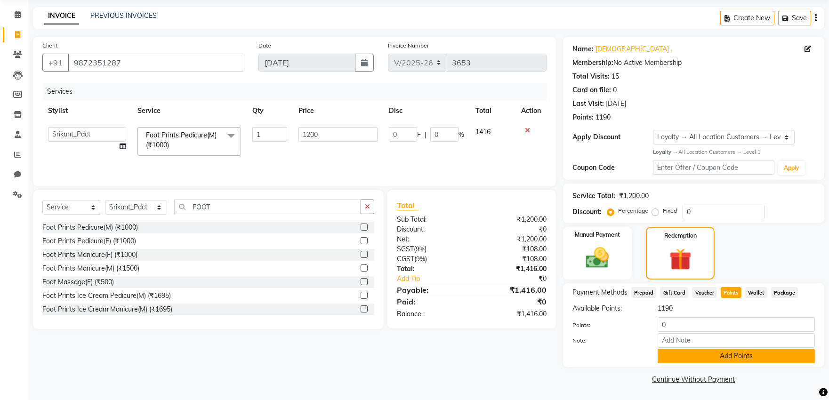
scroll to position [34, 0]
click at [705, 357] on button "Add Points" at bounding box center [736, 356] width 157 height 15
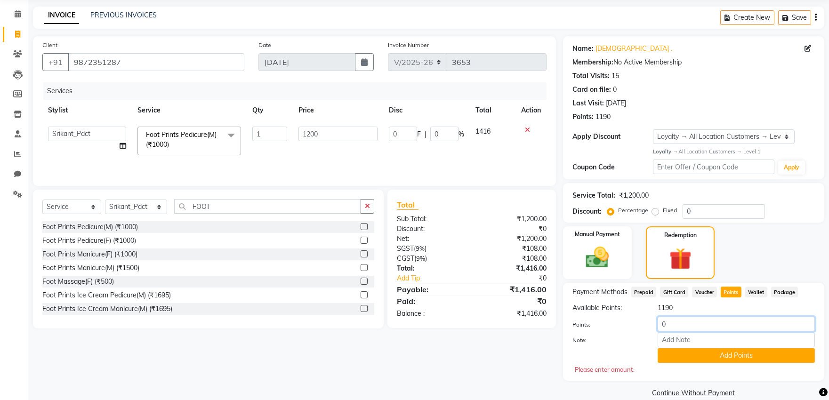
drag, startPoint x: 689, startPoint y: 323, endPoint x: 625, endPoint y: 327, distance: 63.7
click at [625, 327] on div "Points: 0" at bounding box center [694, 325] width 257 height 16
type input "1190"
click at [671, 354] on button "Add Points" at bounding box center [736, 356] width 157 height 15
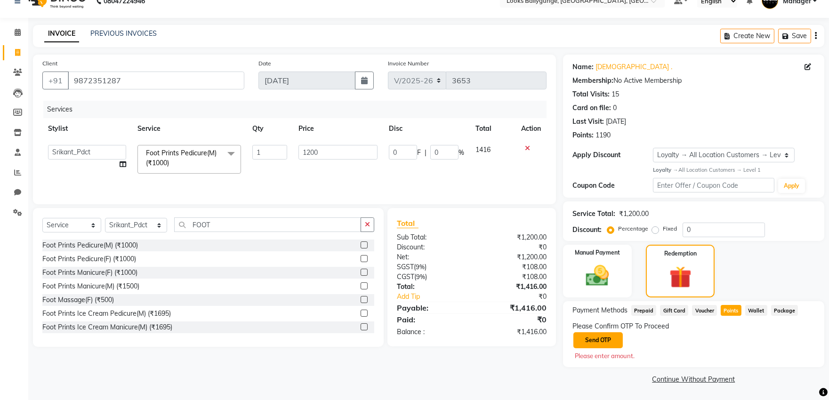
click at [606, 345] on button "Send OTP" at bounding box center [598, 341] width 49 height 16
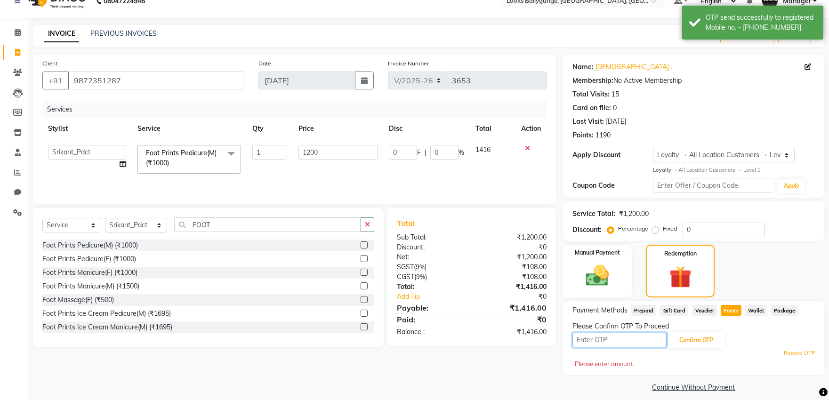
click at [610, 341] on input "text" at bounding box center [620, 340] width 94 height 15
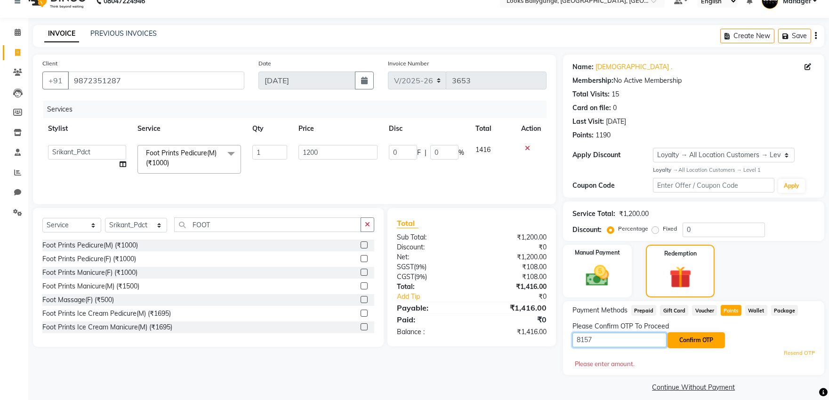
type input "8157"
click at [702, 343] on button "Confirm OTP" at bounding box center [696, 341] width 57 height 16
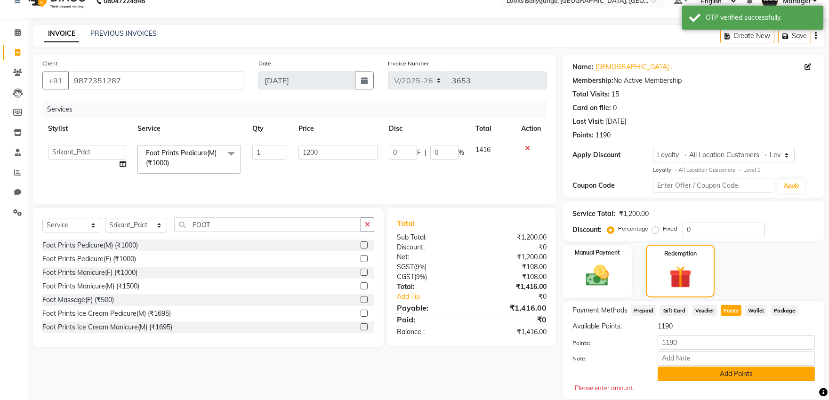
click at [724, 373] on button "Add Points" at bounding box center [736, 374] width 157 height 15
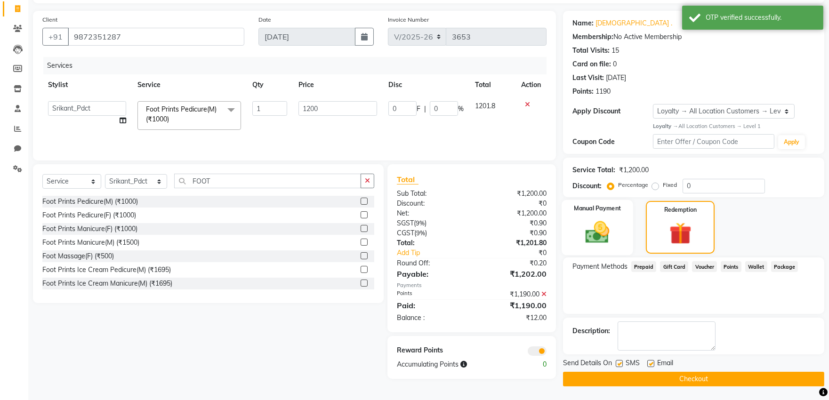
click at [600, 233] on img at bounding box center [597, 233] width 39 height 28
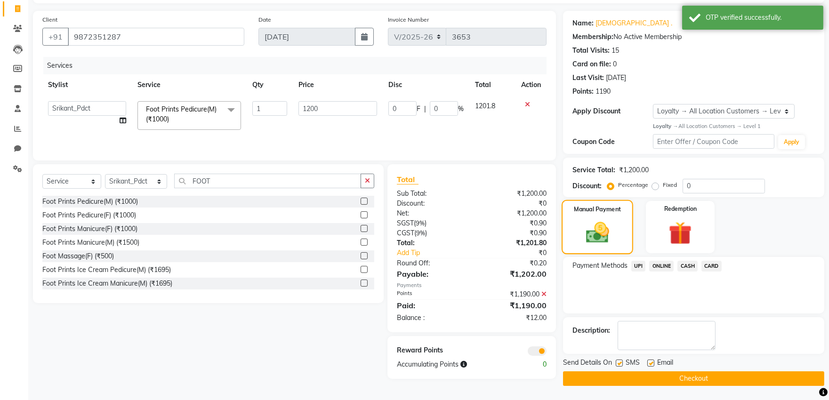
scroll to position [59, 0]
click at [682, 266] on span "CASH" at bounding box center [688, 266] width 20 height 11
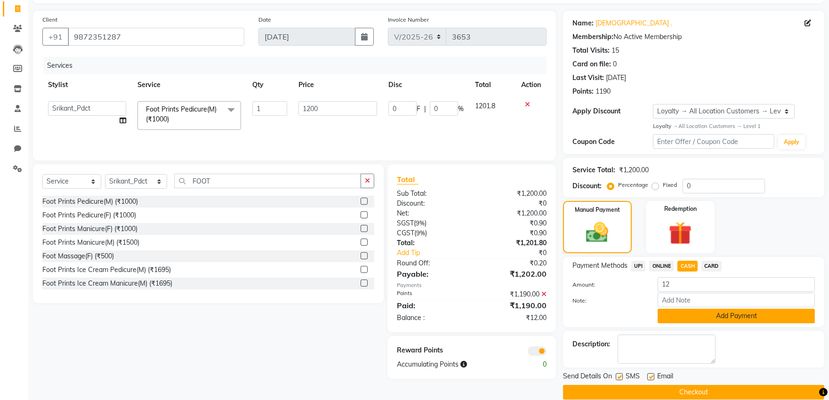
click at [714, 318] on button "Add Payment" at bounding box center [736, 316] width 157 height 15
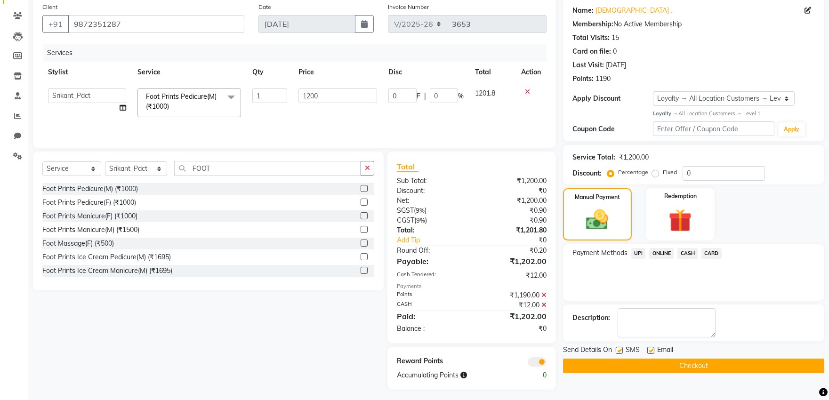
scroll to position [76, 0]
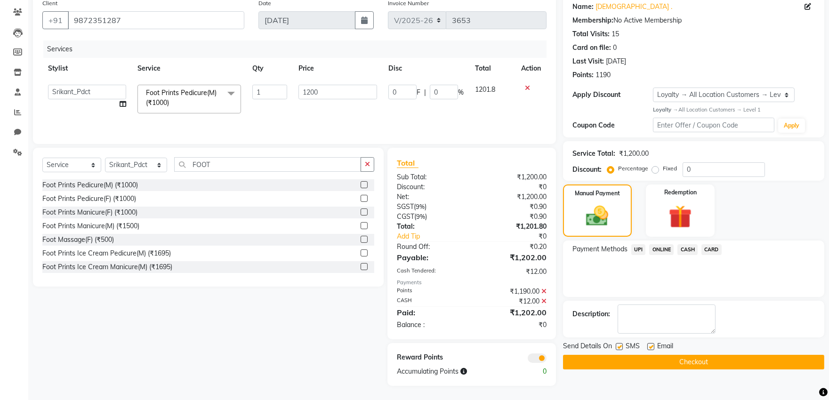
click at [684, 358] on button "Checkout" at bounding box center [693, 362] width 261 height 15
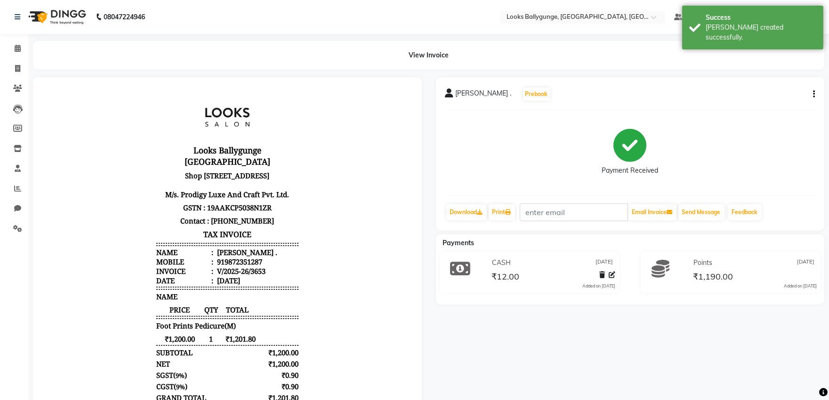
scroll to position [8, 0]
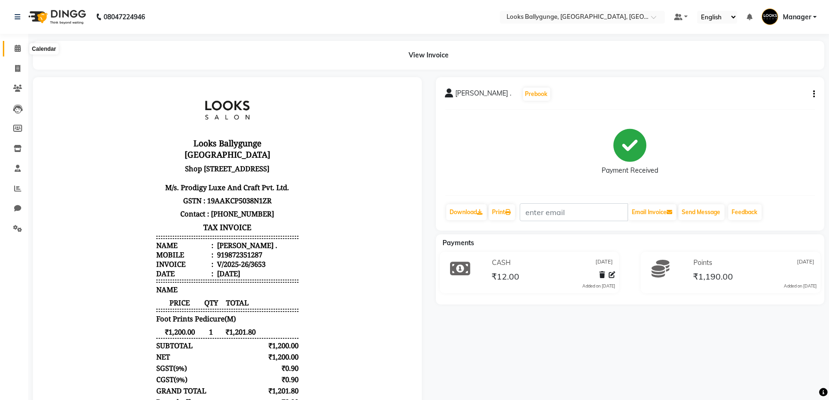
click at [10, 49] on span at bounding box center [17, 48] width 16 height 11
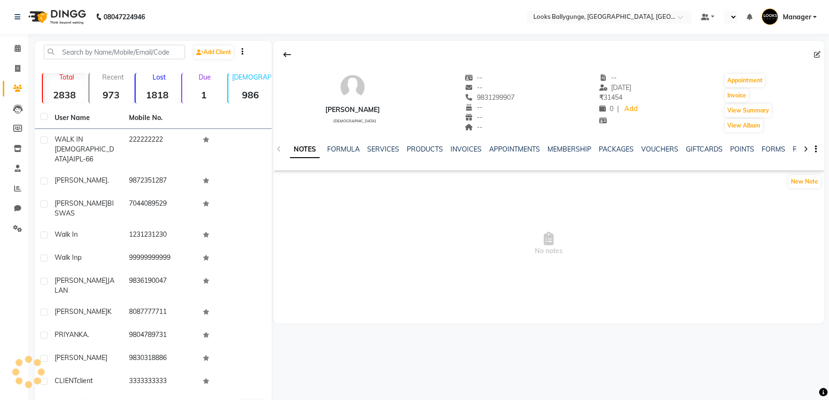
select select "en"
click at [387, 143] on div "NOTES FORMULA SERVICES PRODUCTS INVOICES APPOINTMENTS MEMBERSHIP PACKAGES VOUCH…" at bounding box center [549, 149] width 551 height 32
click at [387, 145] on div "SERVICES" at bounding box center [383, 150] width 32 height 10
click at [384, 146] on link "SERVICES" at bounding box center [383, 149] width 32 height 8
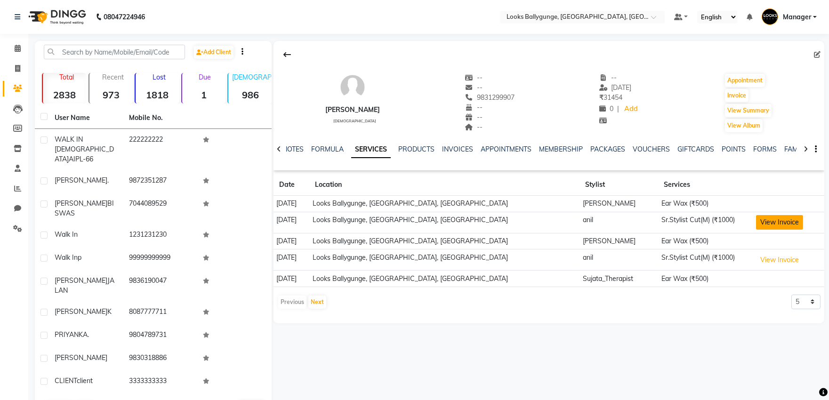
click at [756, 223] on button "View Invoice" at bounding box center [779, 222] width 47 height 15
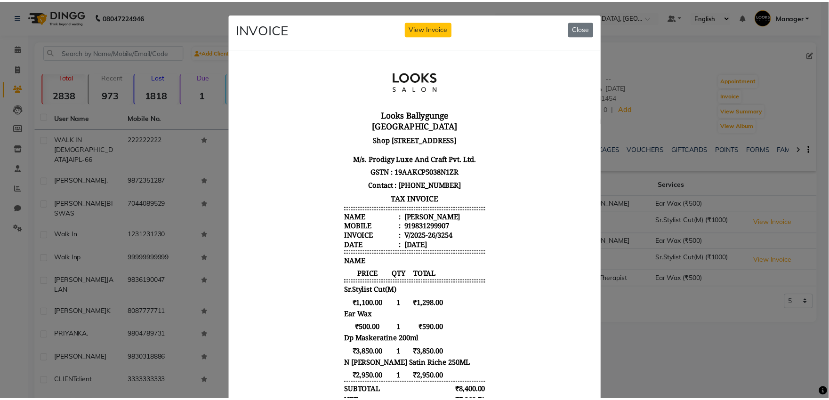
scroll to position [8, 0]
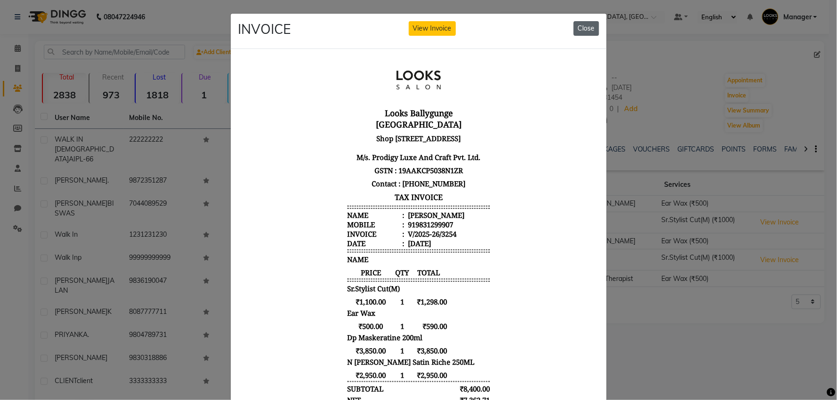
click at [574, 33] on button "Close" at bounding box center [586, 28] width 25 height 15
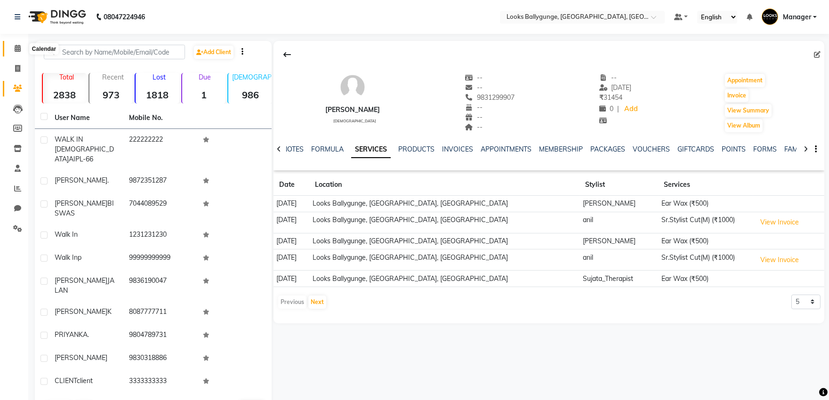
click at [9, 54] on span at bounding box center [17, 48] width 16 height 11
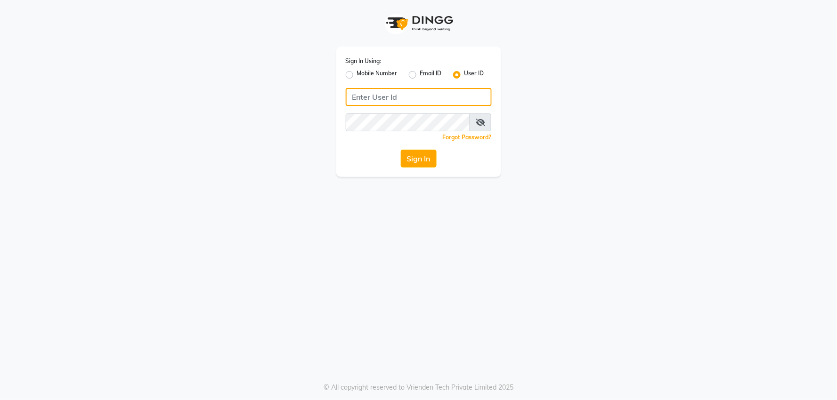
click at [420, 100] on input "Username" at bounding box center [419, 97] width 146 height 18
type input "E"
type input "e2836-01"
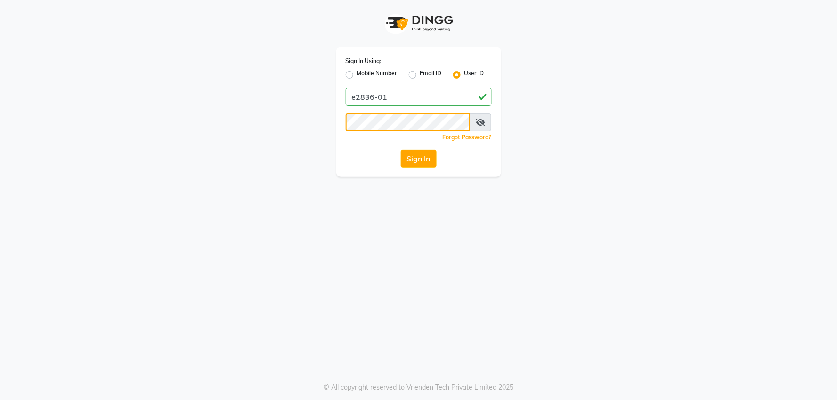
click at [401, 150] on button "Sign In" at bounding box center [419, 159] width 36 height 18
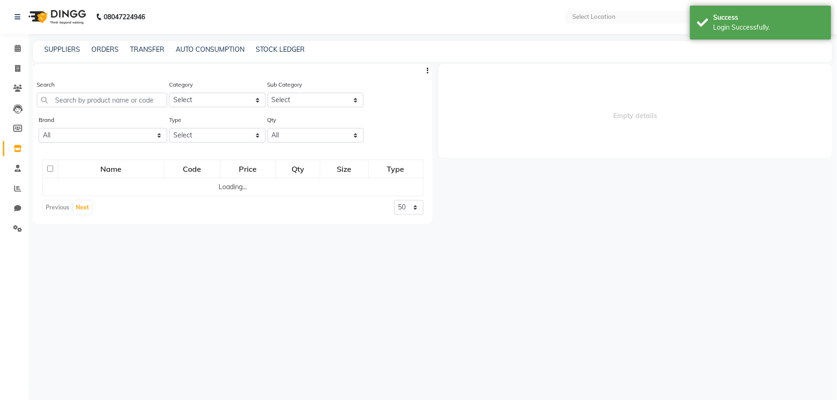
select select "en"
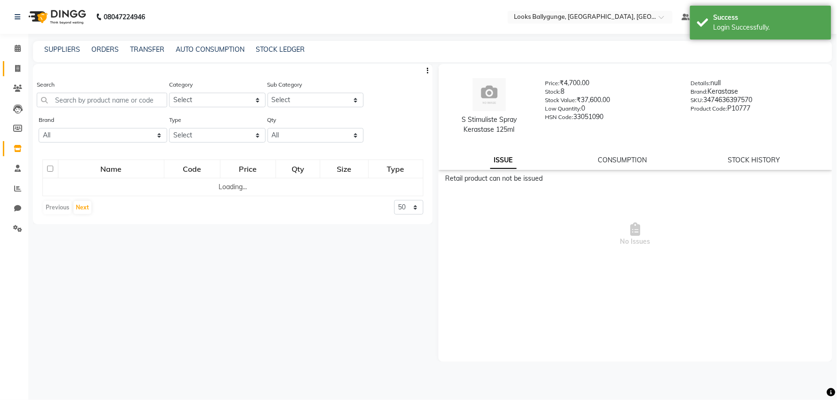
click at [12, 73] on span at bounding box center [17, 69] width 16 height 11
select select "service"
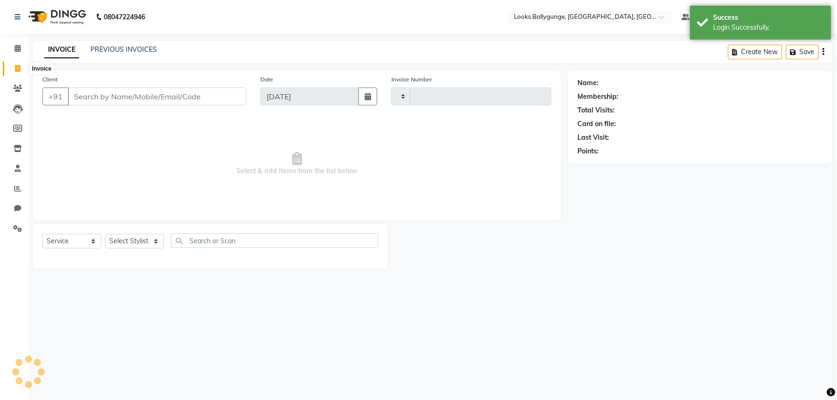
type input "3655"
select select "6477"
click at [134, 244] on select "Select Stylist" at bounding box center [134, 241] width 59 height 15
select select "62807"
click at [105, 235] on select "Select Stylist [PERSON_NAME] amit_pdct anil [PERSON_NAME] COUNTER_SALES [PERSON…" at bounding box center [136, 241] width 63 height 15
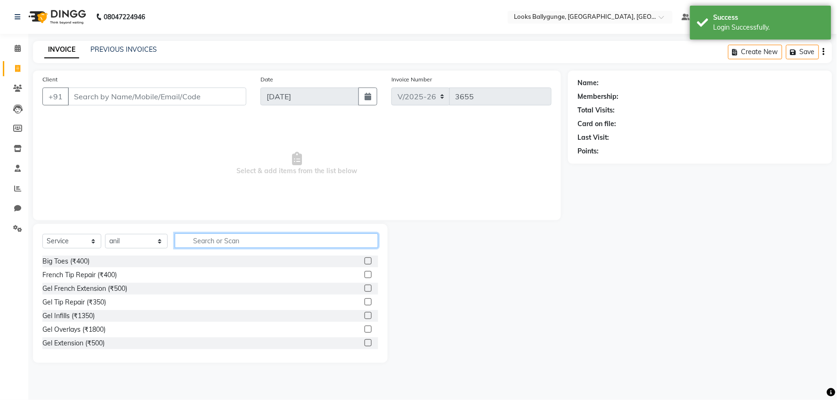
click at [195, 244] on input "text" at bounding box center [276, 241] width 203 height 15
type input "cut"
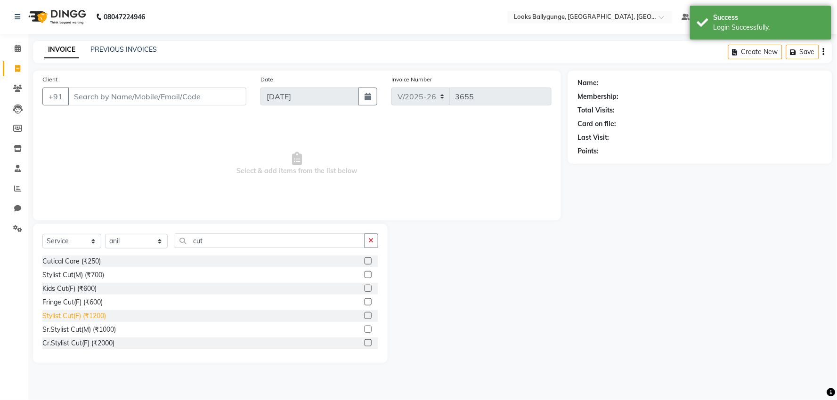
click at [78, 316] on div "Stylist Cut(F) (₹1200)" at bounding box center [74, 316] width 64 height 10
checkbox input "false"
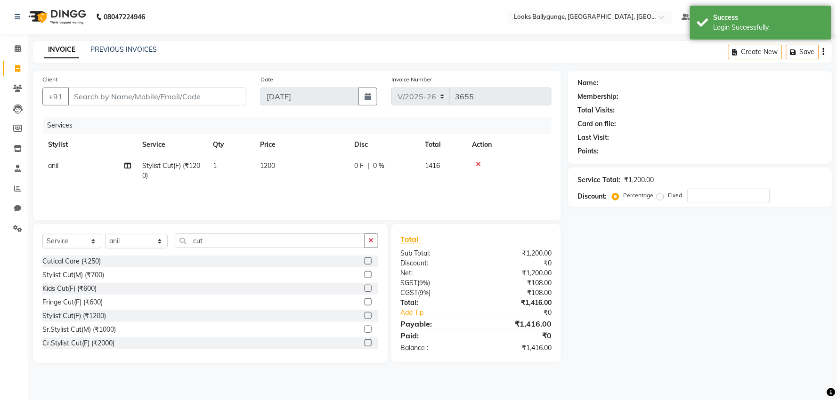
click at [298, 168] on td "1200" at bounding box center [301, 170] width 94 height 31
select select "62807"
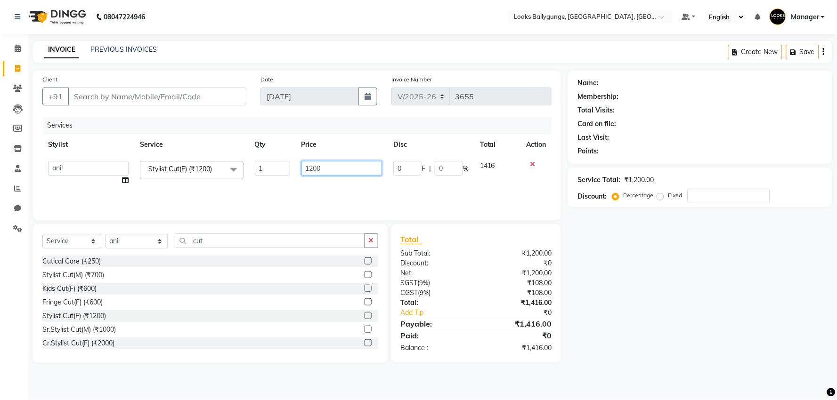
drag, startPoint x: 336, startPoint y: 164, endPoint x: 245, endPoint y: 167, distance: 91.4
click at [245, 167] on tr "Ali_Stylist amit_pdct anil [PERSON_NAME] COUNTER_SALES [PERSON_NAME] Gopal_Nail…" at bounding box center [296, 173] width 509 height 36
type input "1800"
click at [267, 191] on div "Services Stylist Service Qty Price Disc Total Action Ali_Stylist amit_pdct anil…" at bounding box center [296, 164] width 509 height 94
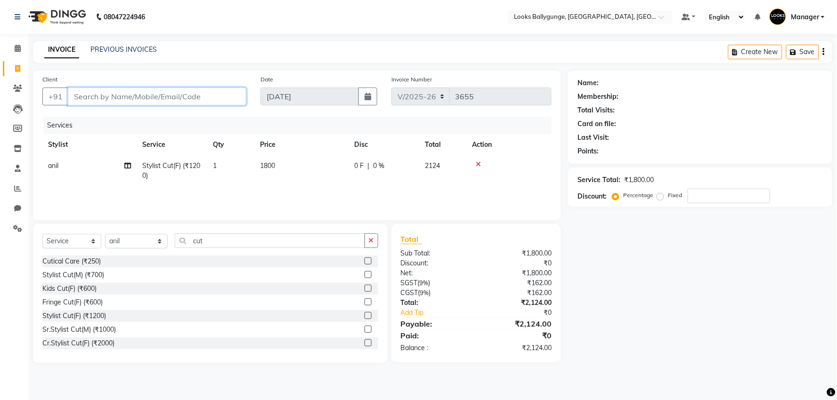
click at [156, 91] on input "Client" at bounding box center [157, 97] width 179 height 18
type input "9"
type input "0"
click at [135, 116] on div "Client [PHONE_NUMBER] Add Client Date [DATE] Invoice Number V/2025 V/[PHONE_NUM…" at bounding box center [297, 146] width 528 height 150
click at [163, 93] on input "9674568456" at bounding box center [133, 97] width 130 height 18
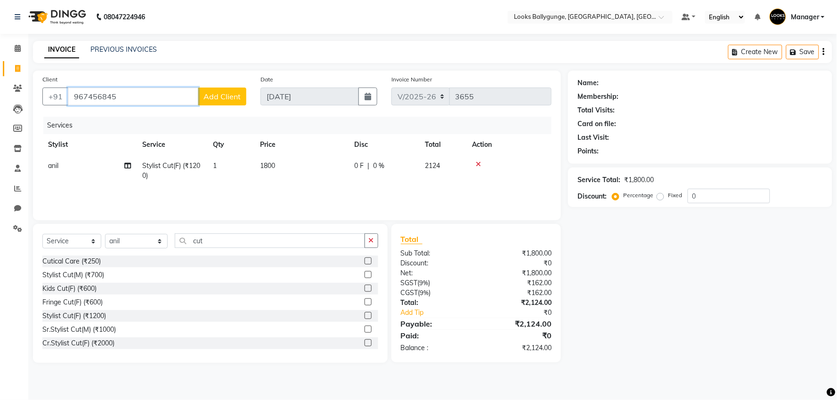
type input "9674568456"
click at [228, 104] on button "Add Client" at bounding box center [222, 97] width 49 height 18
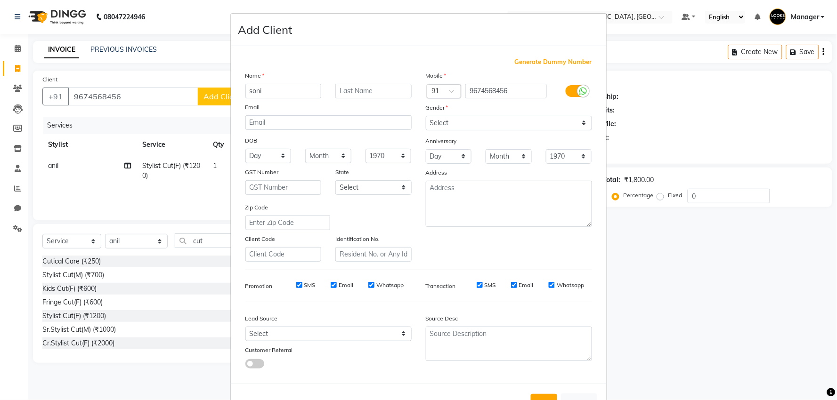
type input "soni"
click at [483, 118] on select "Select [DEMOGRAPHIC_DATA] [DEMOGRAPHIC_DATA] Other Prefer Not To Say" at bounding box center [509, 123] width 166 height 15
select select "[DEMOGRAPHIC_DATA]"
click at [426, 116] on select "Select [DEMOGRAPHIC_DATA] [DEMOGRAPHIC_DATA] Other Prefer Not To Say" at bounding box center [509, 123] width 166 height 15
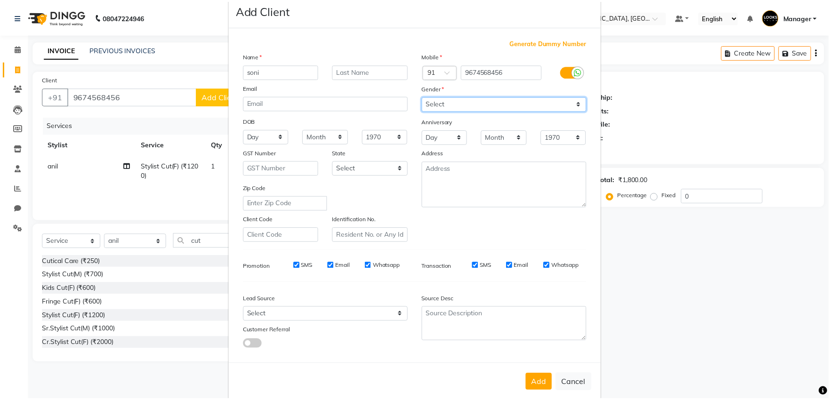
scroll to position [35, 0]
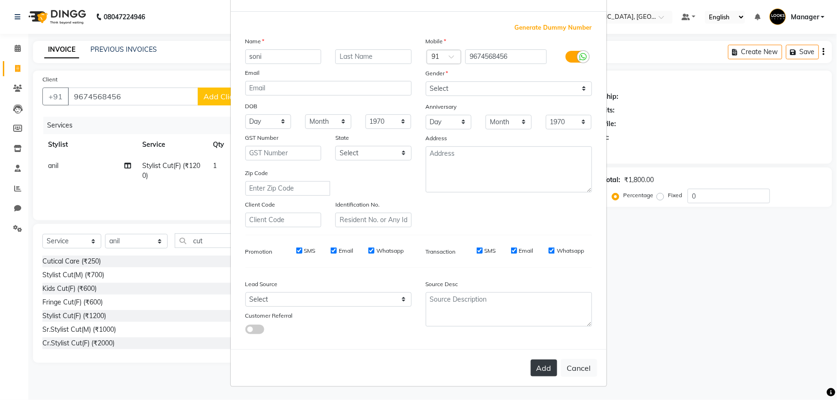
click at [544, 363] on button "Add" at bounding box center [544, 368] width 26 height 17
select select
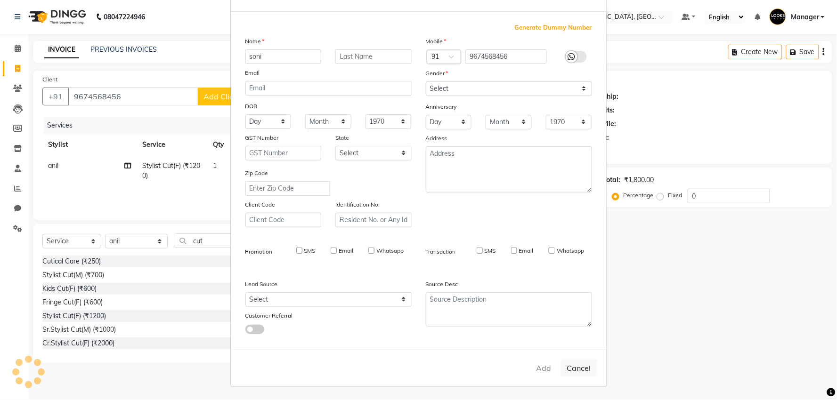
select select
checkbox input "false"
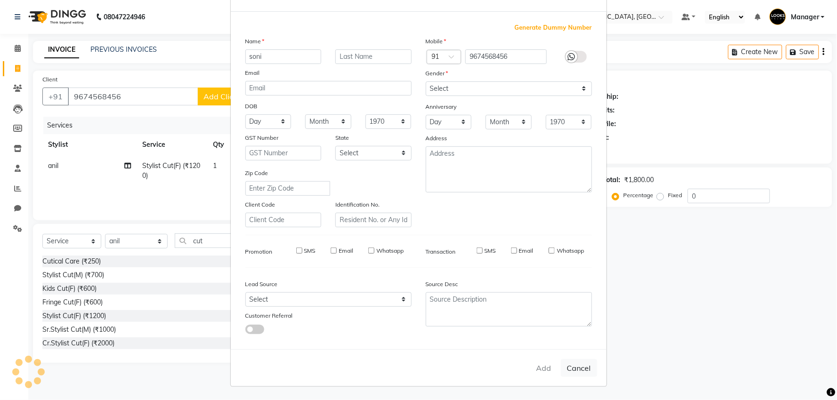
checkbox input "false"
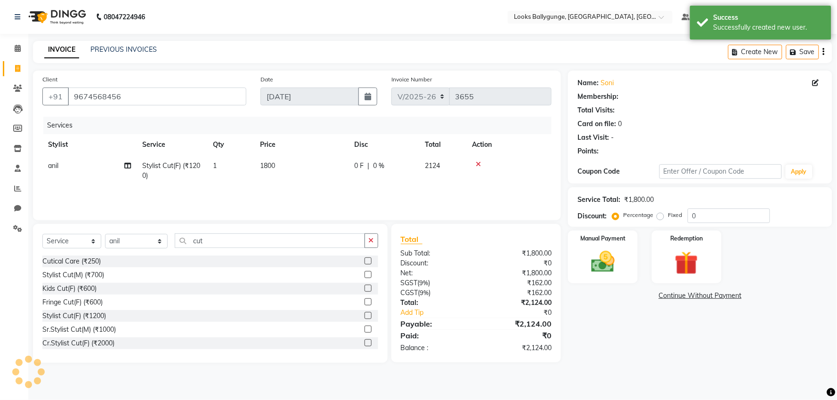
select select "1: Object"
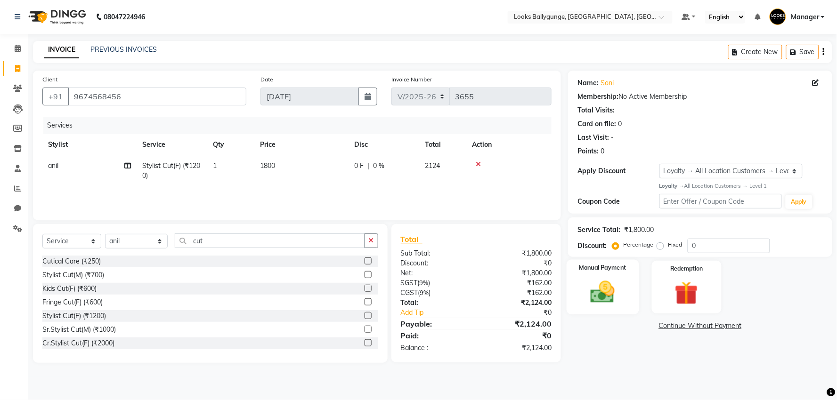
click at [581, 300] on div "Manual Payment" at bounding box center [603, 287] width 73 height 55
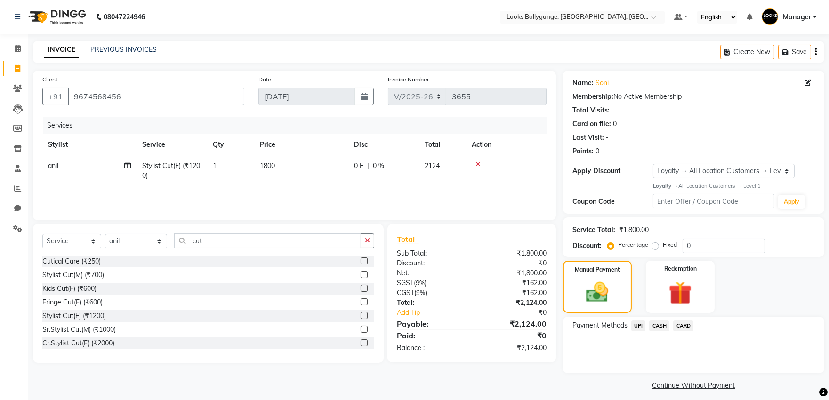
click at [638, 326] on span "UPI" at bounding box center [639, 326] width 15 height 11
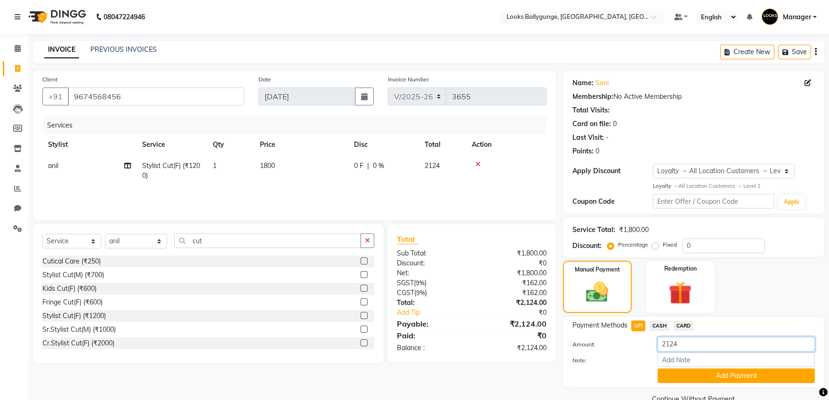
drag, startPoint x: 691, startPoint y: 345, endPoint x: 629, endPoint y: 337, distance: 62.7
click at [629, 337] on div "Amount: 2124" at bounding box center [694, 345] width 257 height 16
type input "24"
click at [696, 378] on button "Add Payment" at bounding box center [736, 376] width 157 height 15
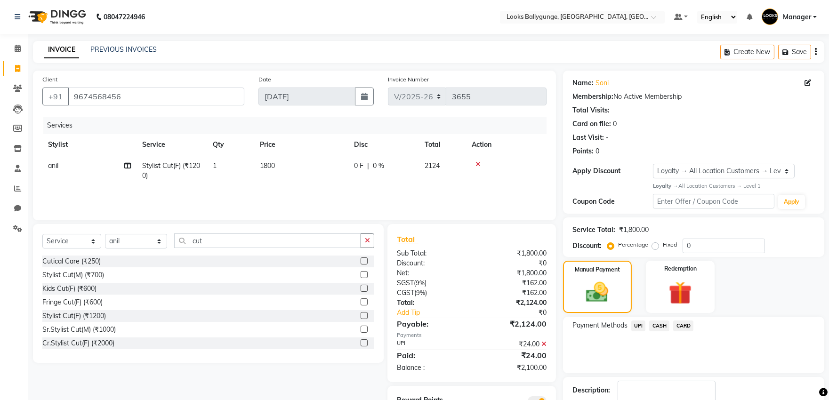
click at [652, 321] on span "CASH" at bounding box center [659, 326] width 20 height 11
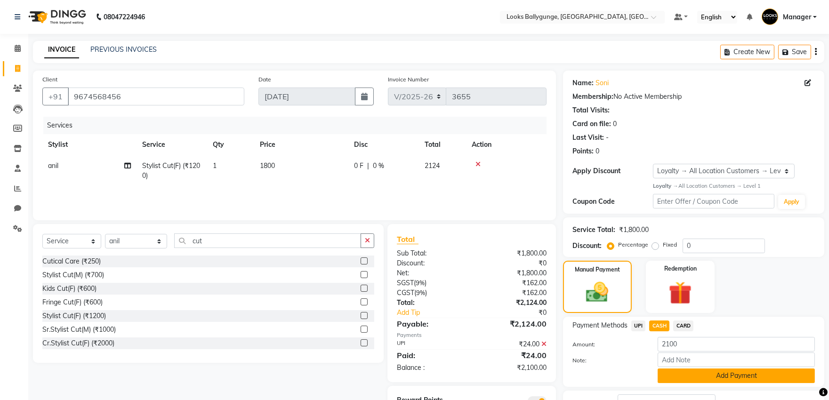
click at [703, 377] on button "Add Payment" at bounding box center [736, 376] width 157 height 15
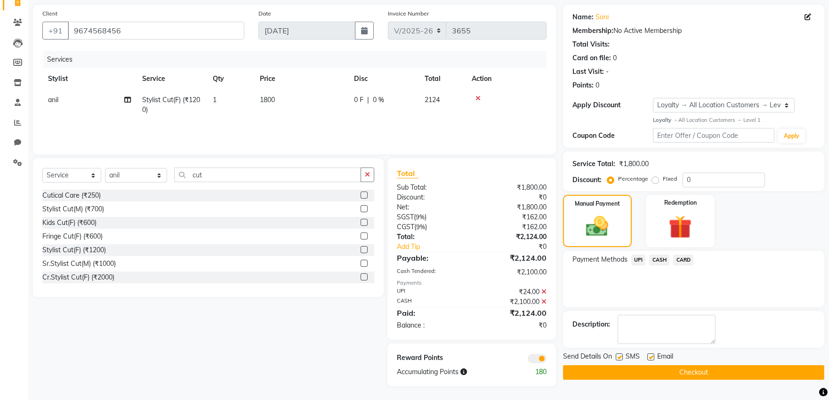
scroll to position [66, 0]
click at [637, 365] on button "Checkout" at bounding box center [693, 372] width 261 height 15
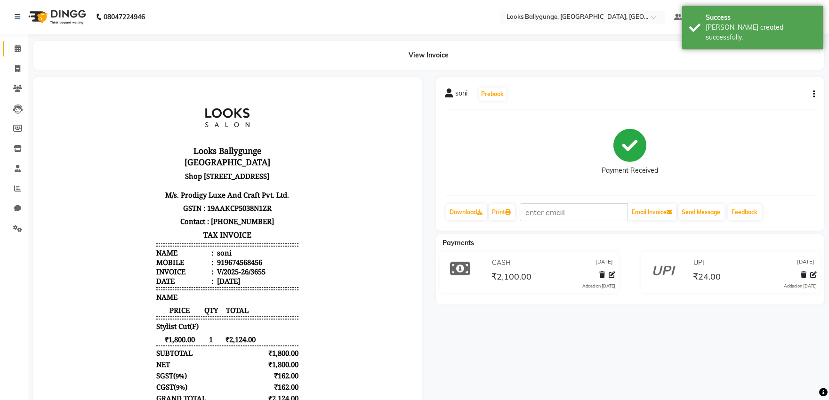
click at [6, 46] on link "Calendar" at bounding box center [14, 49] width 23 height 16
